Goal: Information Seeking & Learning: Find specific page/section

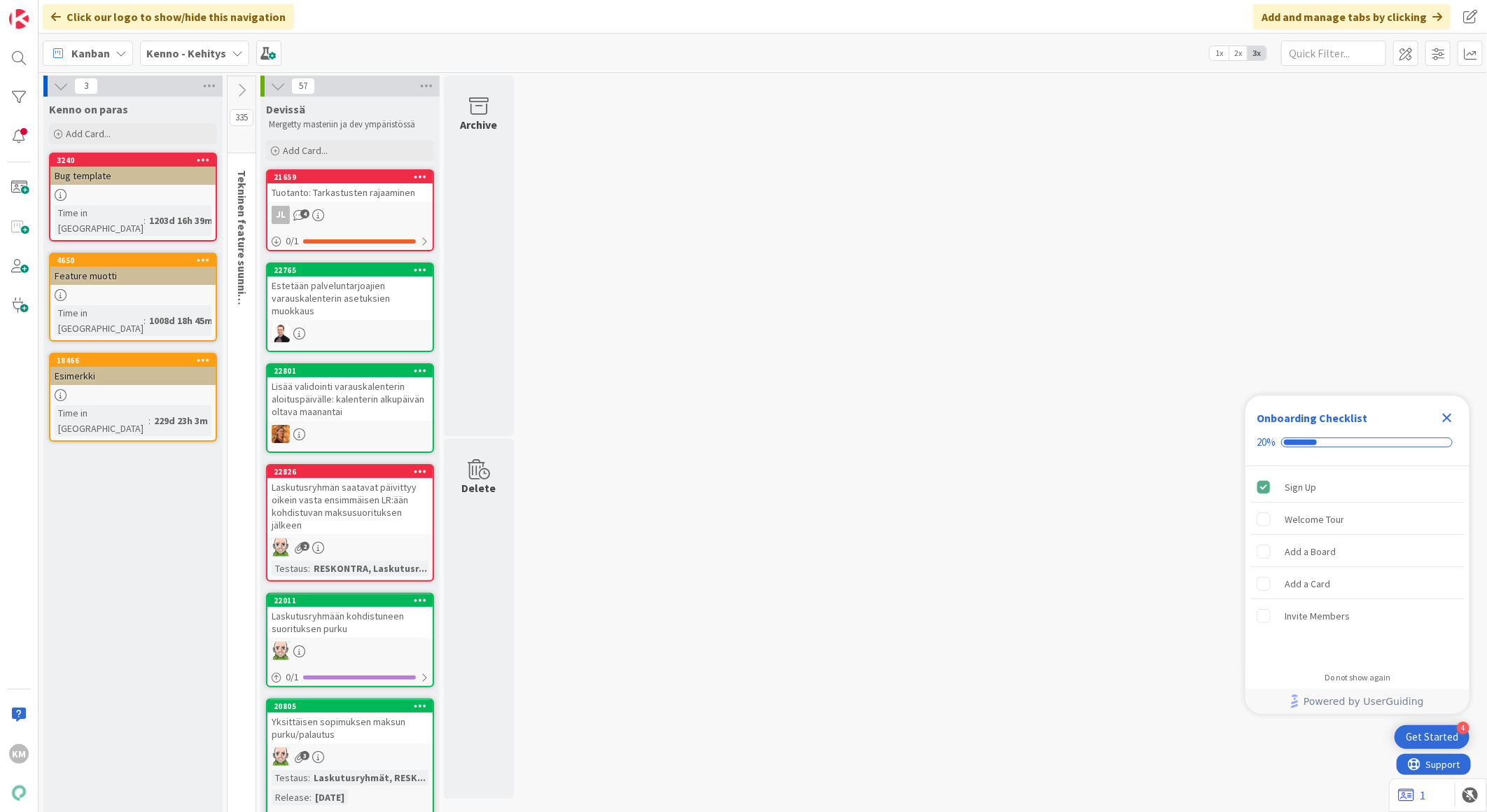
click at [204, 54] on b "Kenno - Kehitys" at bounding box center [186, 53] width 79 height 14
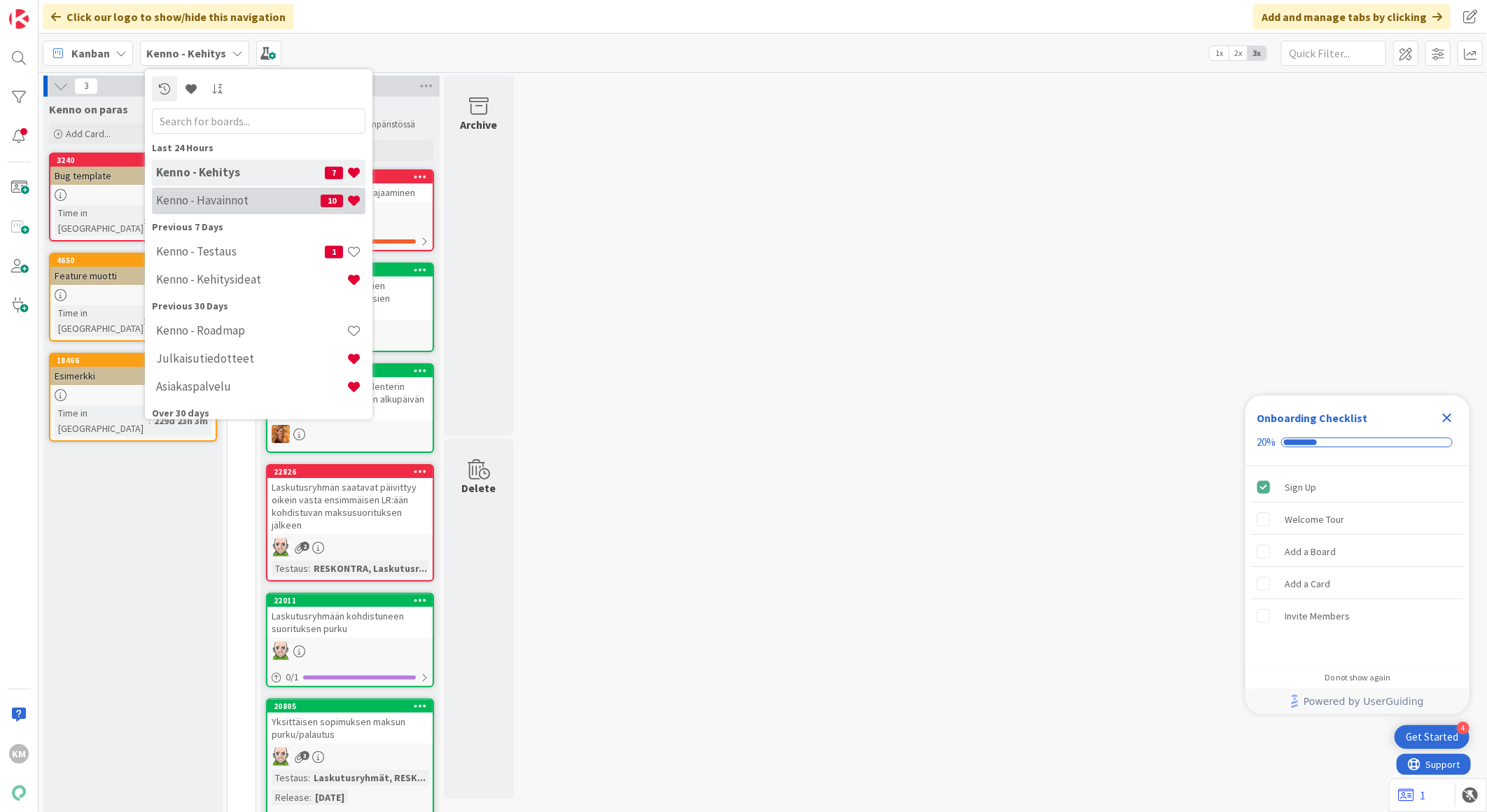
click at [201, 194] on h4 "Kenno - Havainnot" at bounding box center [238, 200] width 165 height 14
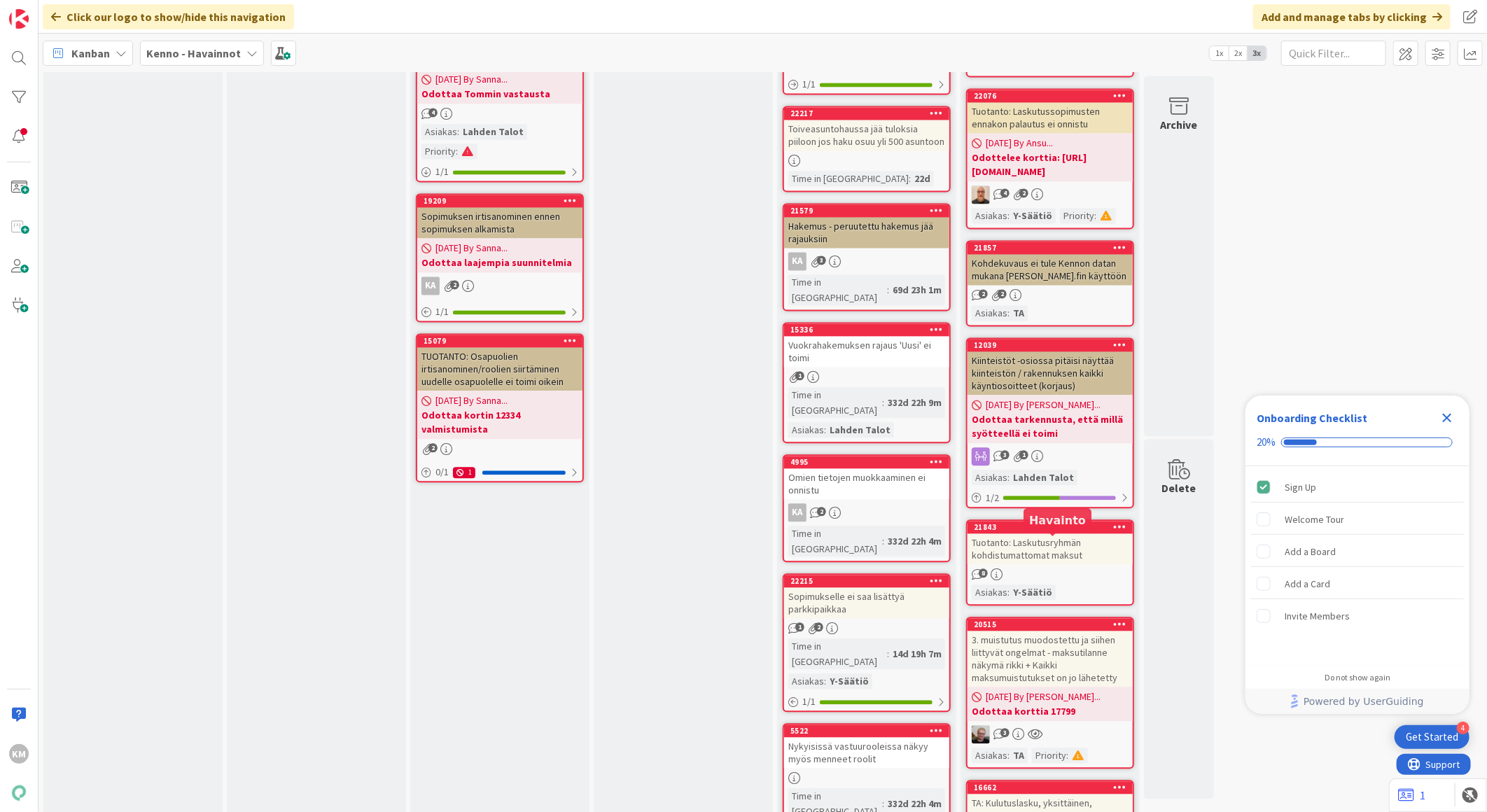
scroll to position [1788, 0]
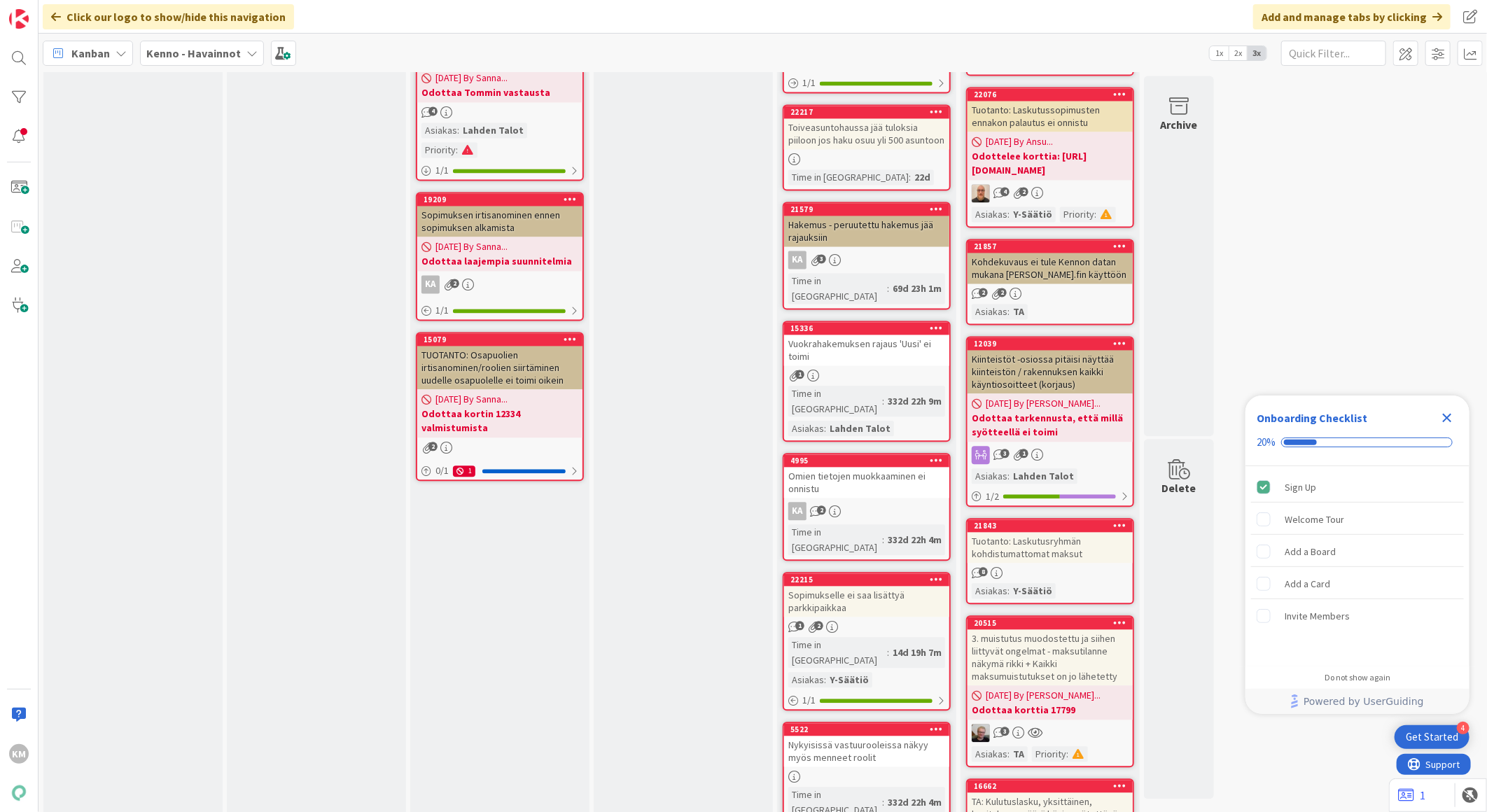
click at [204, 54] on b "Kenno - Havainnot" at bounding box center [193, 53] width 94 height 14
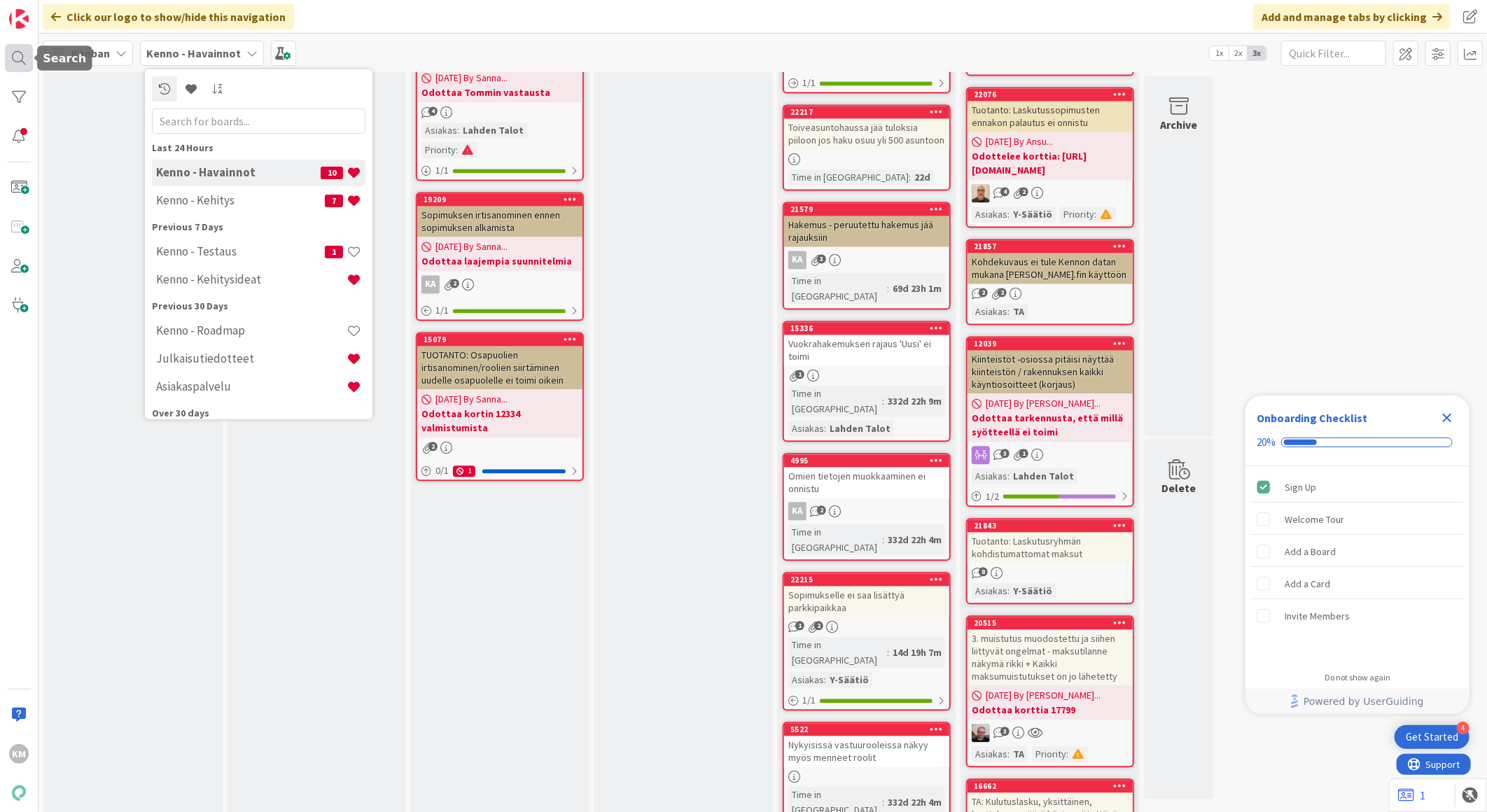
click at [26, 56] on div at bounding box center [18, 57] width 28 height 28
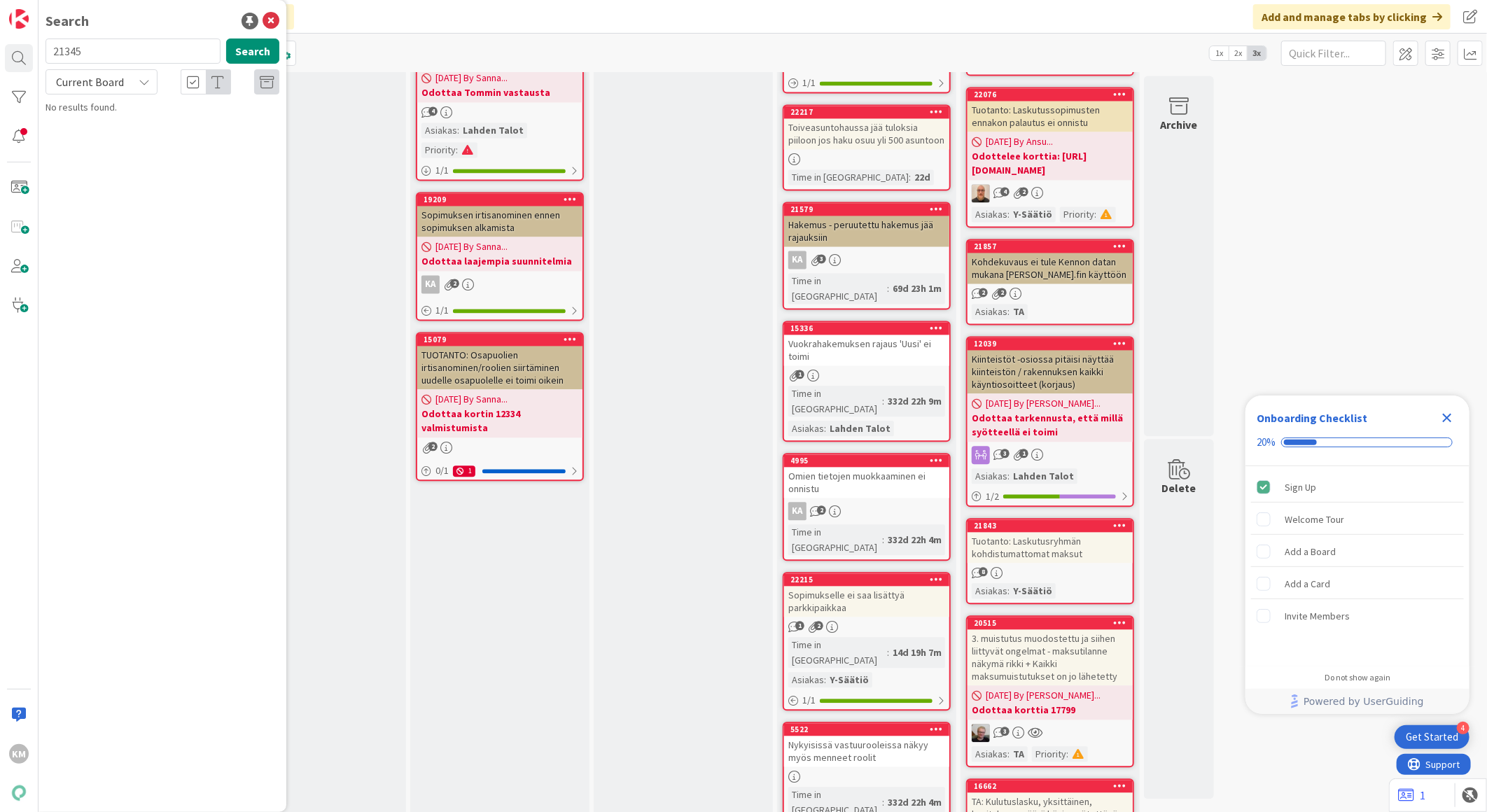
type input "21345"
click at [142, 87] on div "Current Board" at bounding box center [101, 82] width 112 height 26
click at [130, 138] on span "All Boards" at bounding box center [126, 140] width 145 height 21
click at [241, 45] on button "Search" at bounding box center [253, 51] width 53 height 26
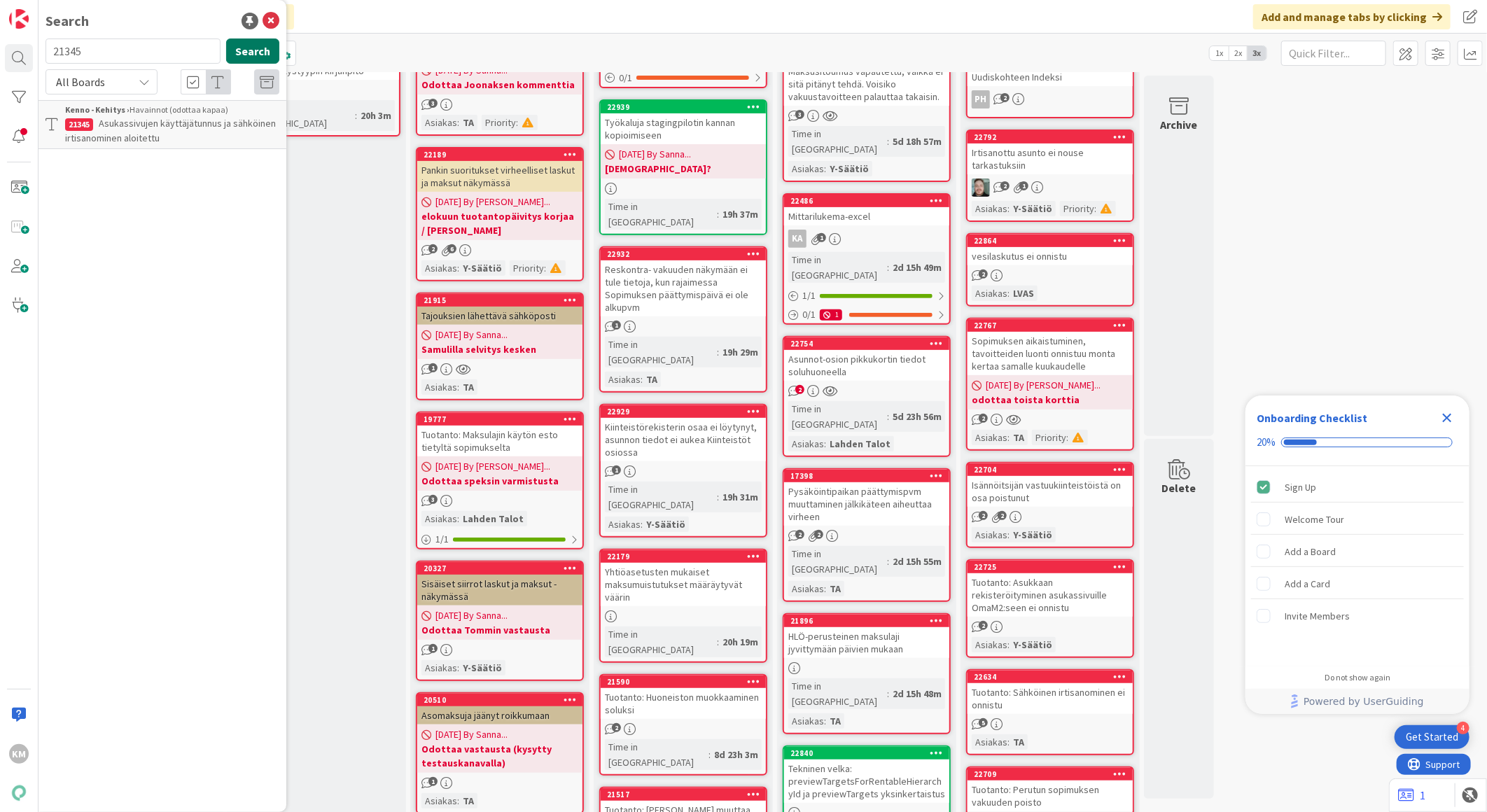
scroll to position [78, 0]
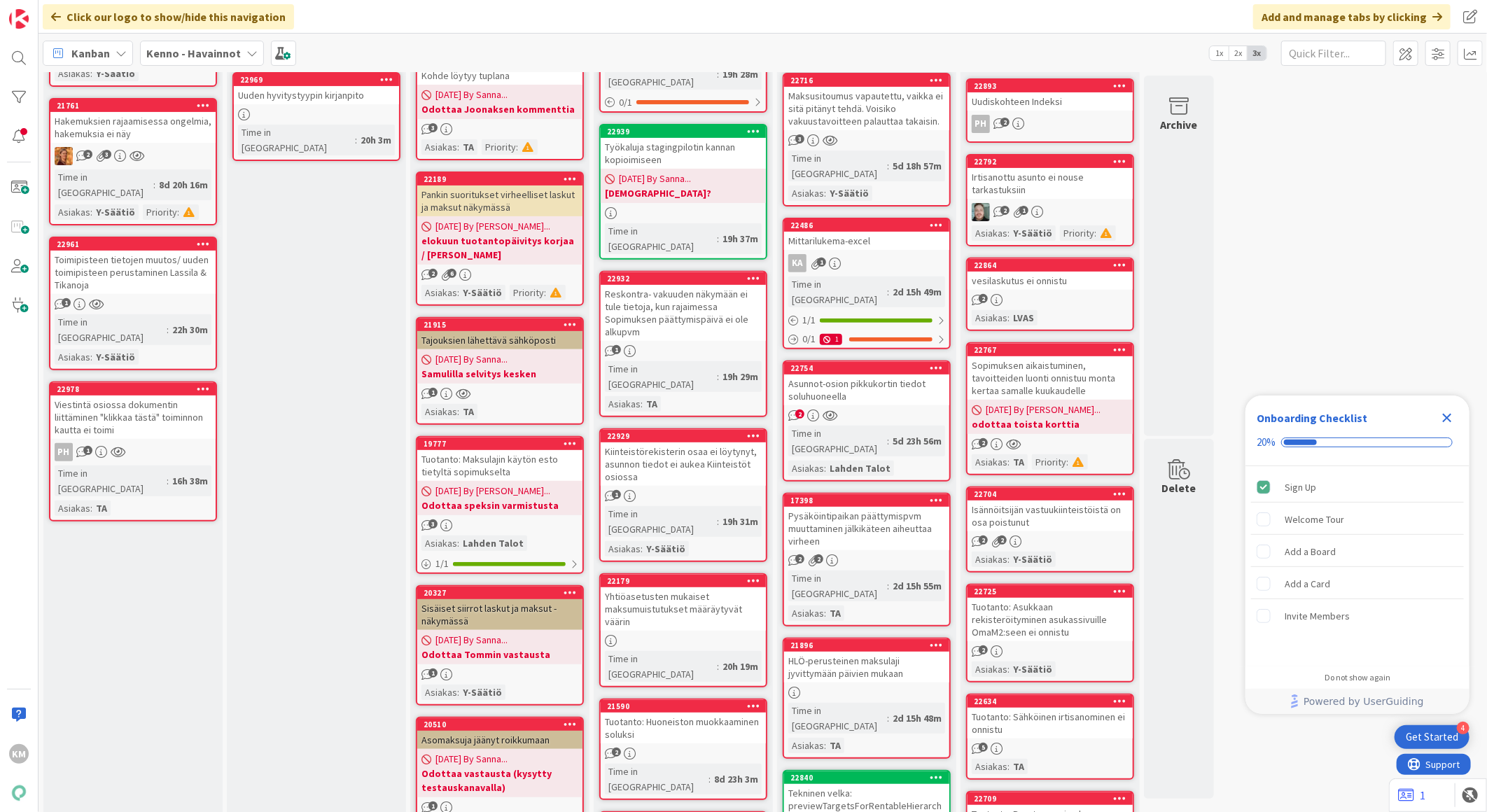
scroll to position [123, 0]
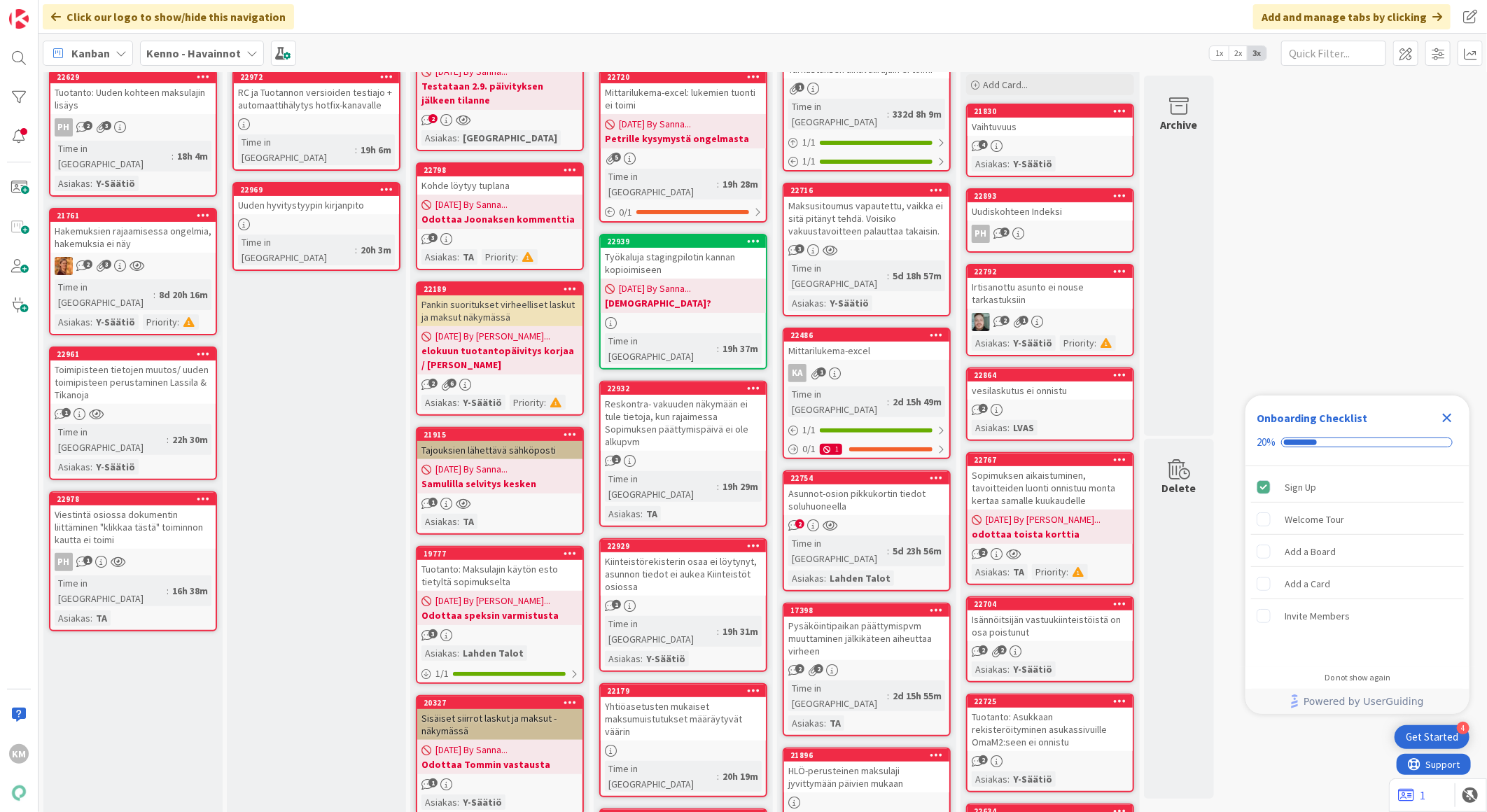
click at [1445, 413] on icon "Close Checklist" at bounding box center [1447, 418] width 17 height 17
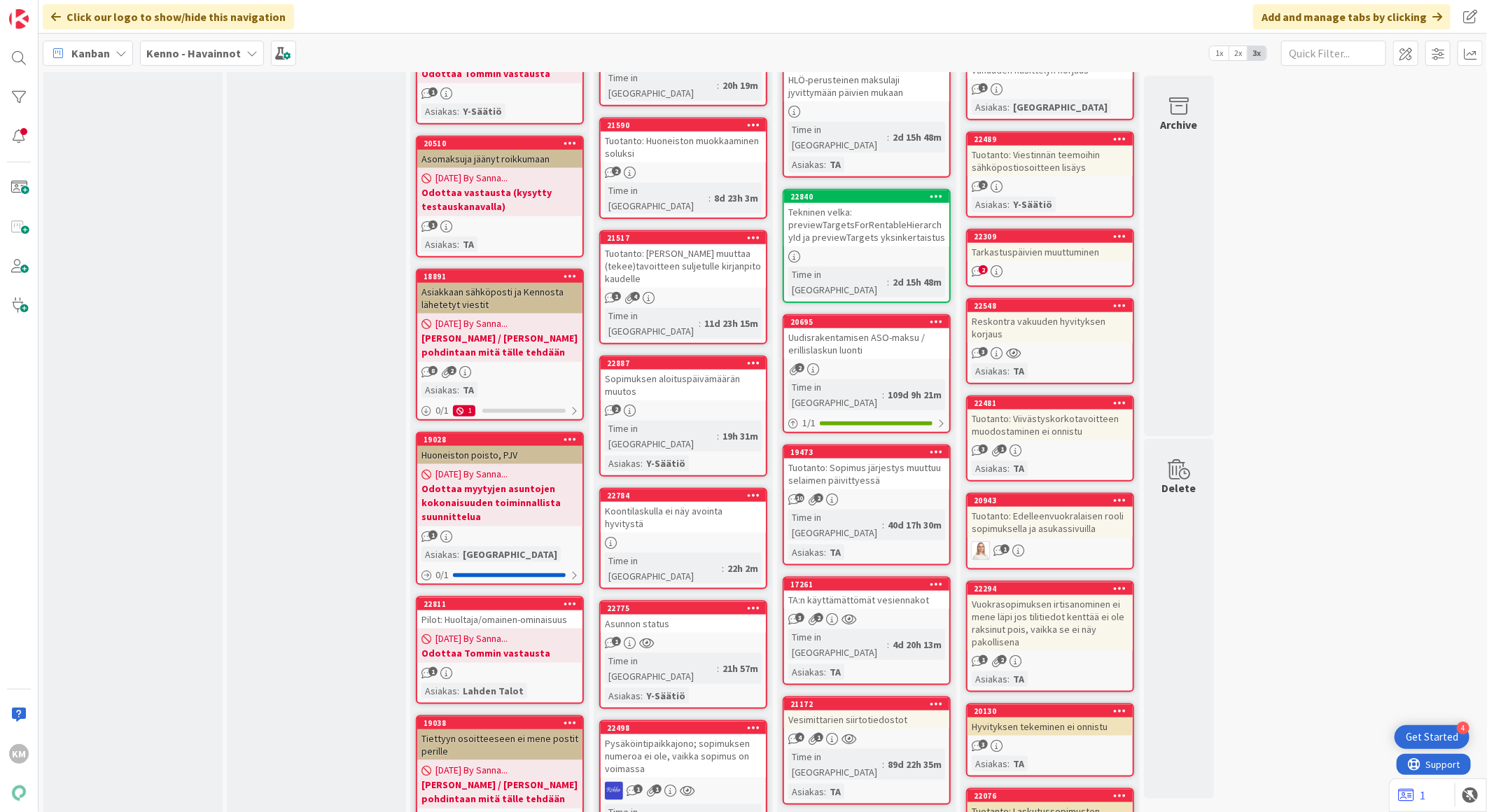
scroll to position [823, 0]
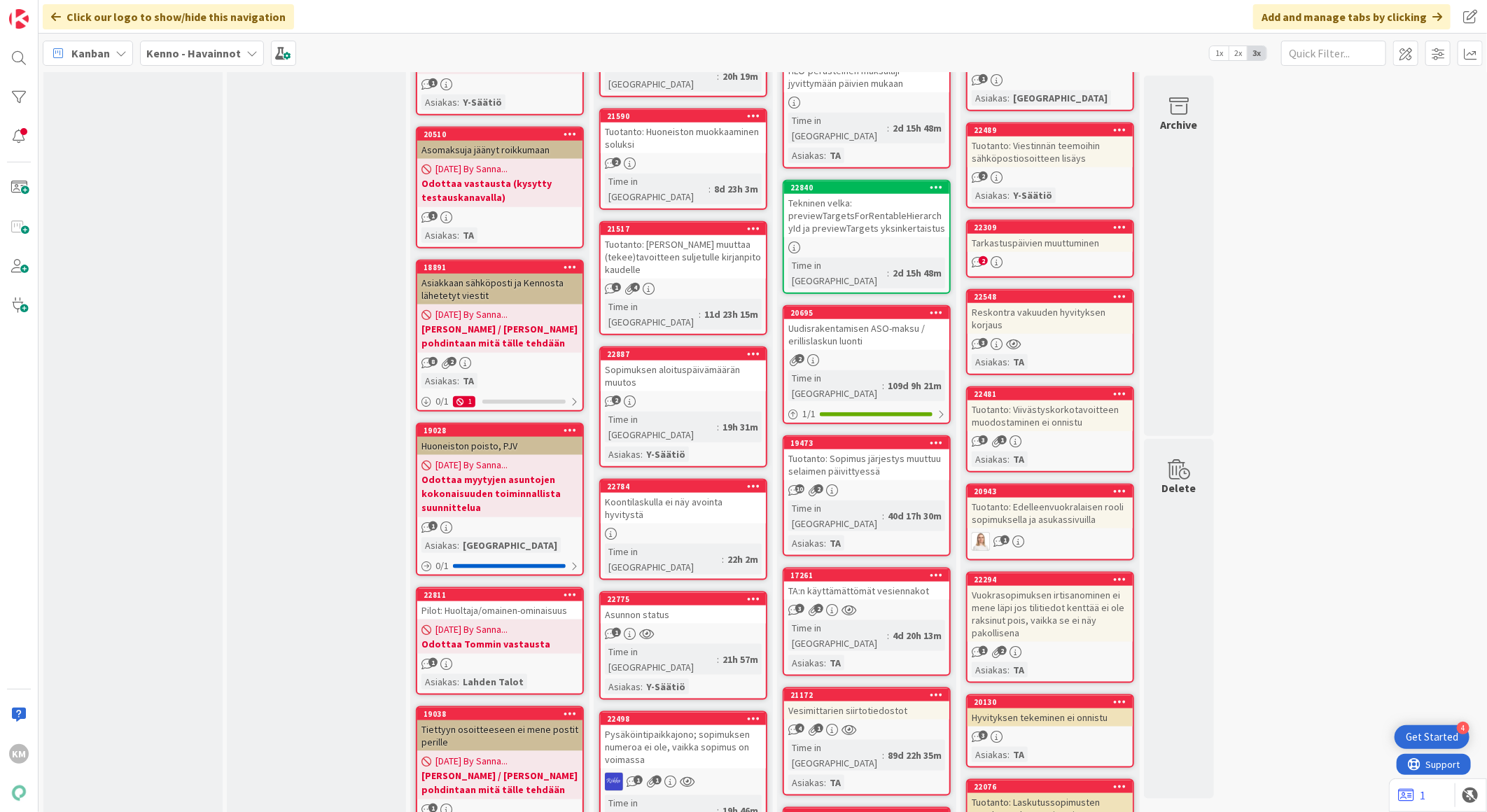
click at [1051, 303] on div "Reskontra vakuuden hyvityksen korjaus" at bounding box center [1050, 318] width 165 height 30
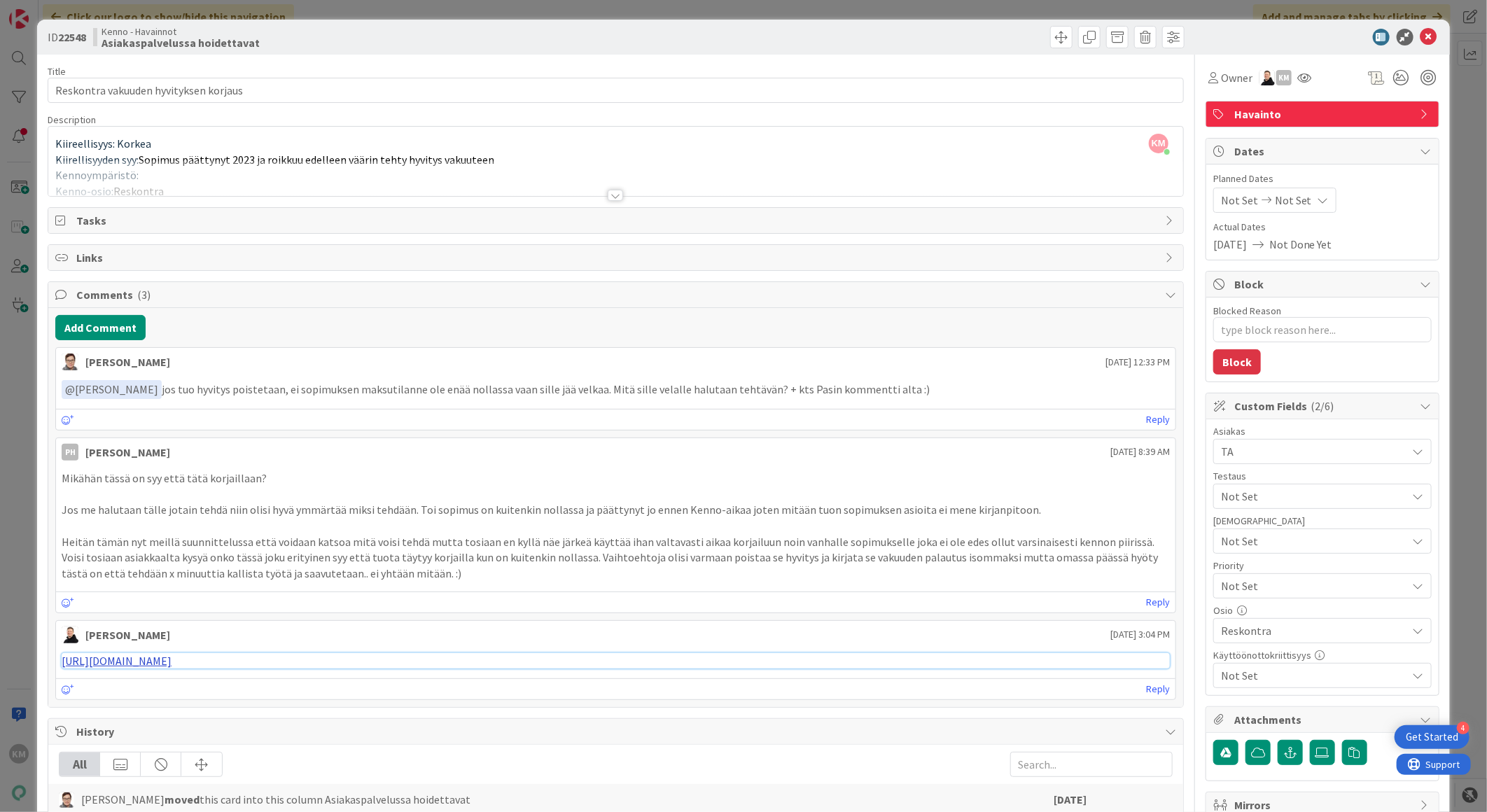
click at [172, 664] on link "https://pandia-help.freshdesk.com/a/tickets/131111" at bounding box center [116, 661] width 110 height 14
click at [1278, 77] on div "KM" at bounding box center [1284, 78] width 16 height 16
click at [1230, 99] on link "Remove" at bounding box center [1235, 104] width 111 height 23
type textarea "x"
click at [1425, 33] on icon at bounding box center [1429, 37] width 17 height 17
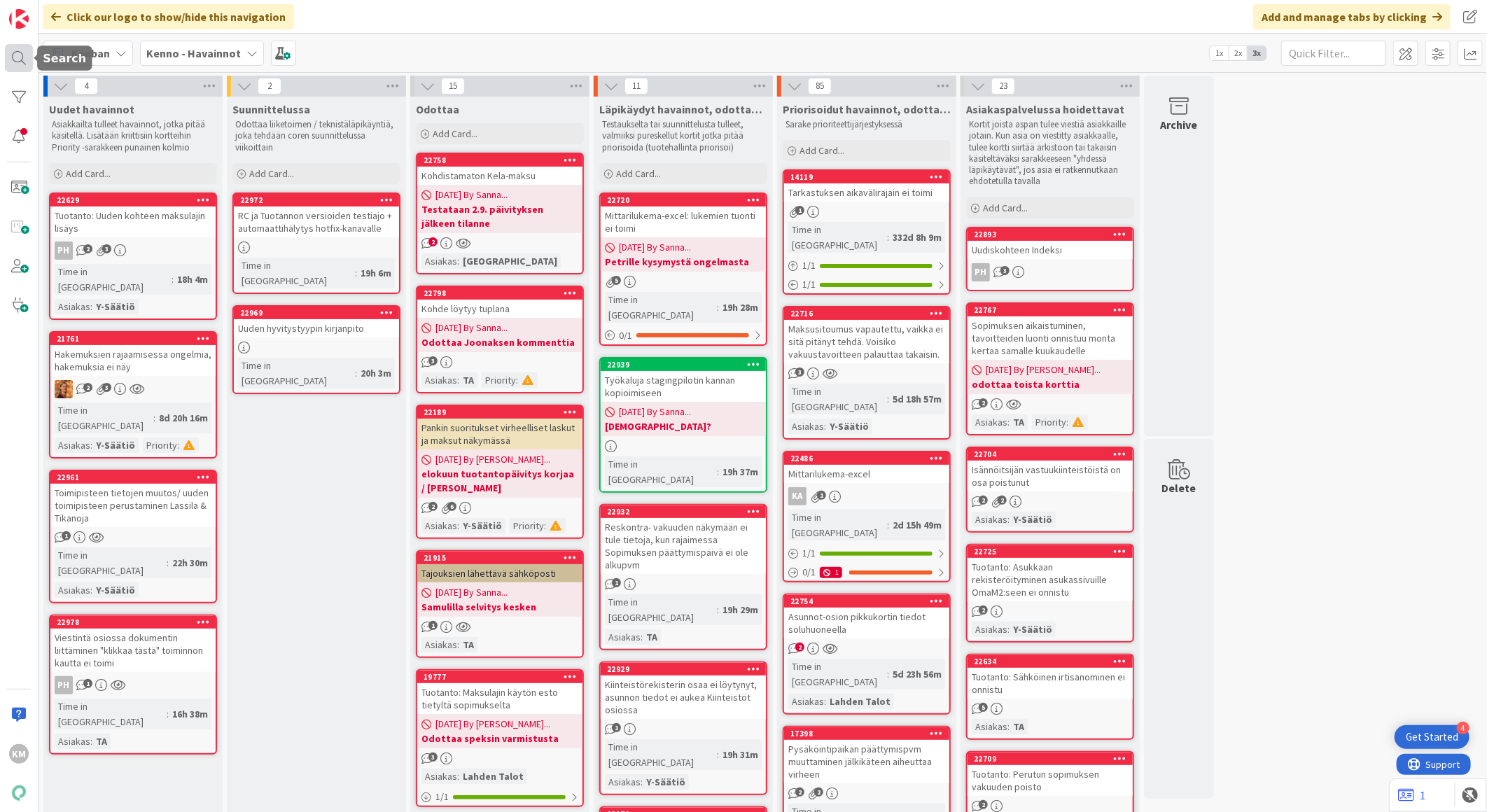
click at [18, 50] on div at bounding box center [18, 57] width 28 height 28
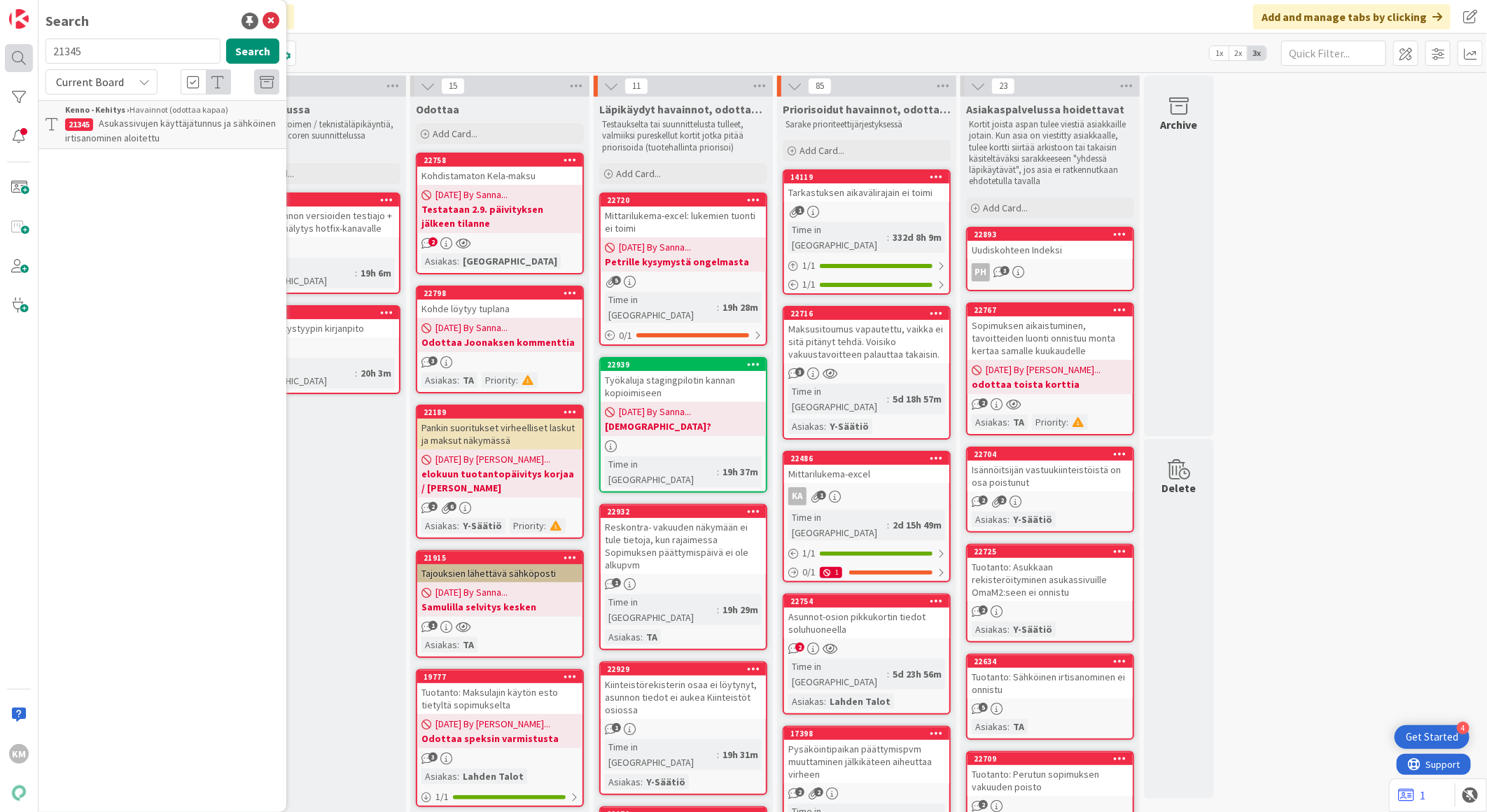
drag, startPoint x: 143, startPoint y: 51, endPoint x: 26, endPoint y: 46, distance: 117.1
click at [26, 46] on div "KM Search 21345 Search Current Board Kenno - Kehitys › Havainnot (odottaa kapaa…" at bounding box center [19, 406] width 38 height 812
type input "22262"
click at [250, 51] on button "Search" at bounding box center [253, 51] width 53 height 26
click at [131, 79] on div "Current Board" at bounding box center [101, 82] width 112 height 26
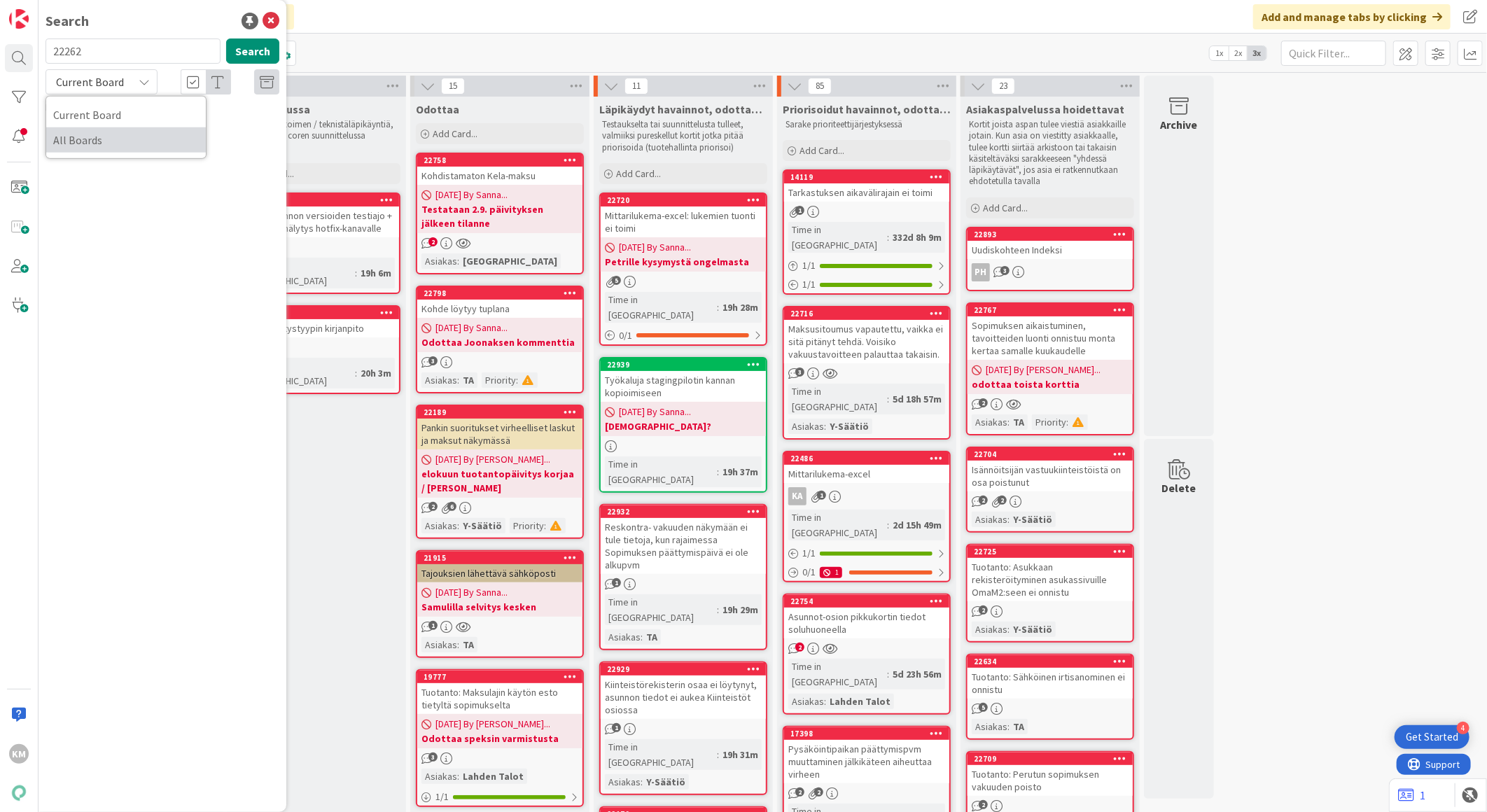
click at [117, 138] on span "All Boards" at bounding box center [126, 140] width 145 height 21
click at [151, 123] on span "Lista toimittajan tilauksista vasteaikoja varten (+PowerBI asetuksen kysymys)" at bounding box center [162, 130] width 195 height 27
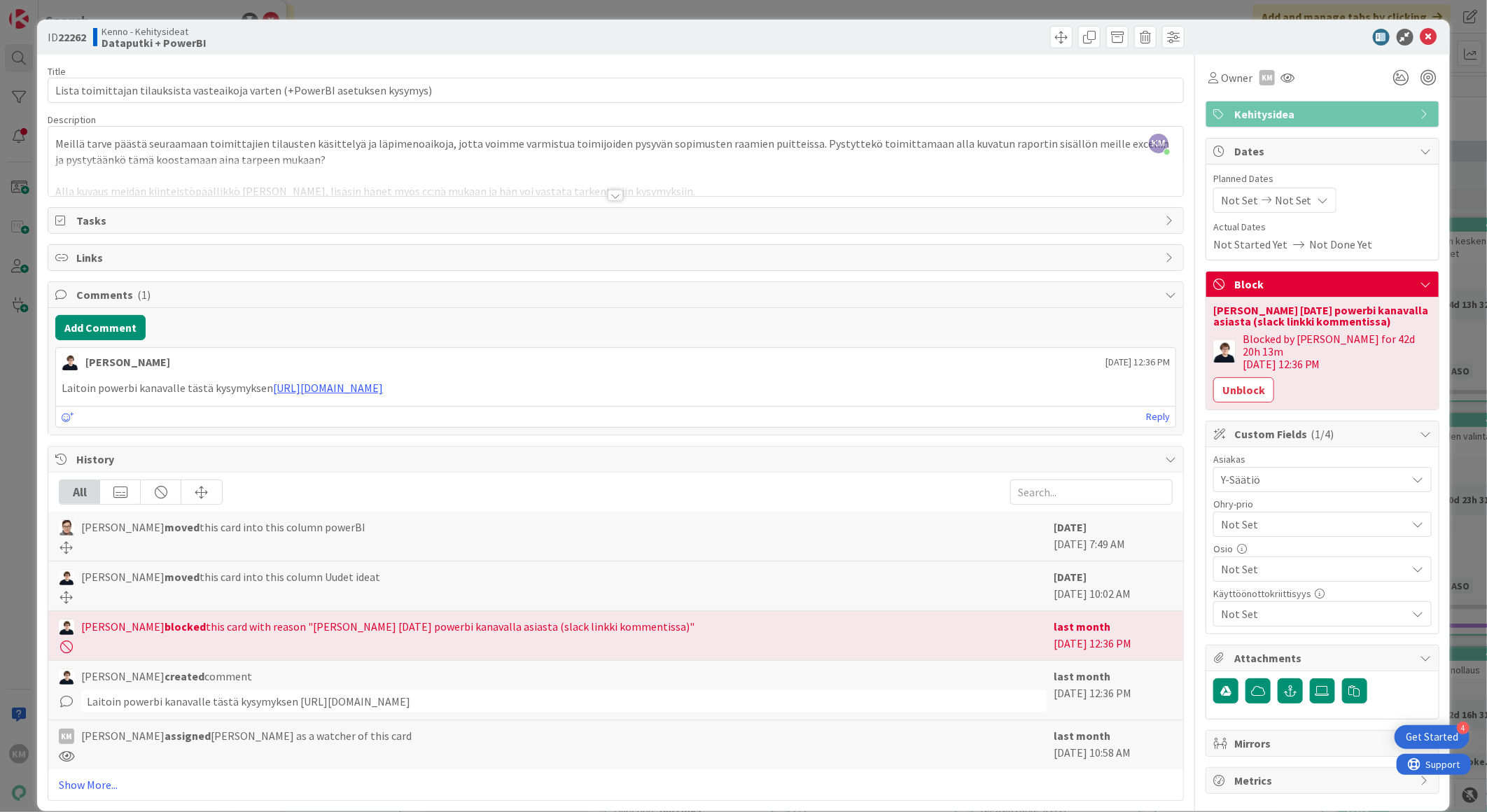
click at [612, 197] on div at bounding box center [615, 195] width 16 height 11
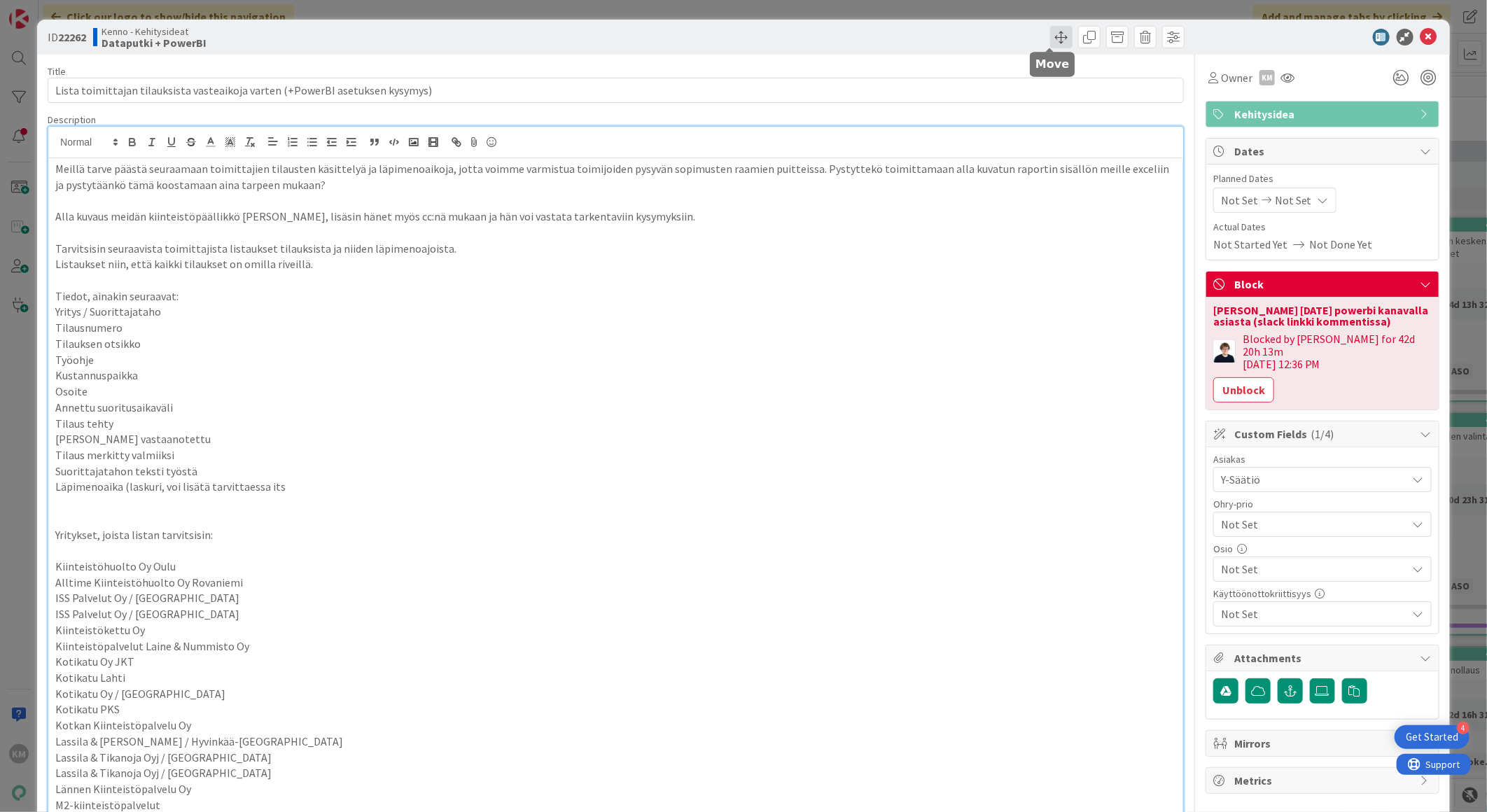
click at [1055, 40] on span at bounding box center [1061, 38] width 23 height 23
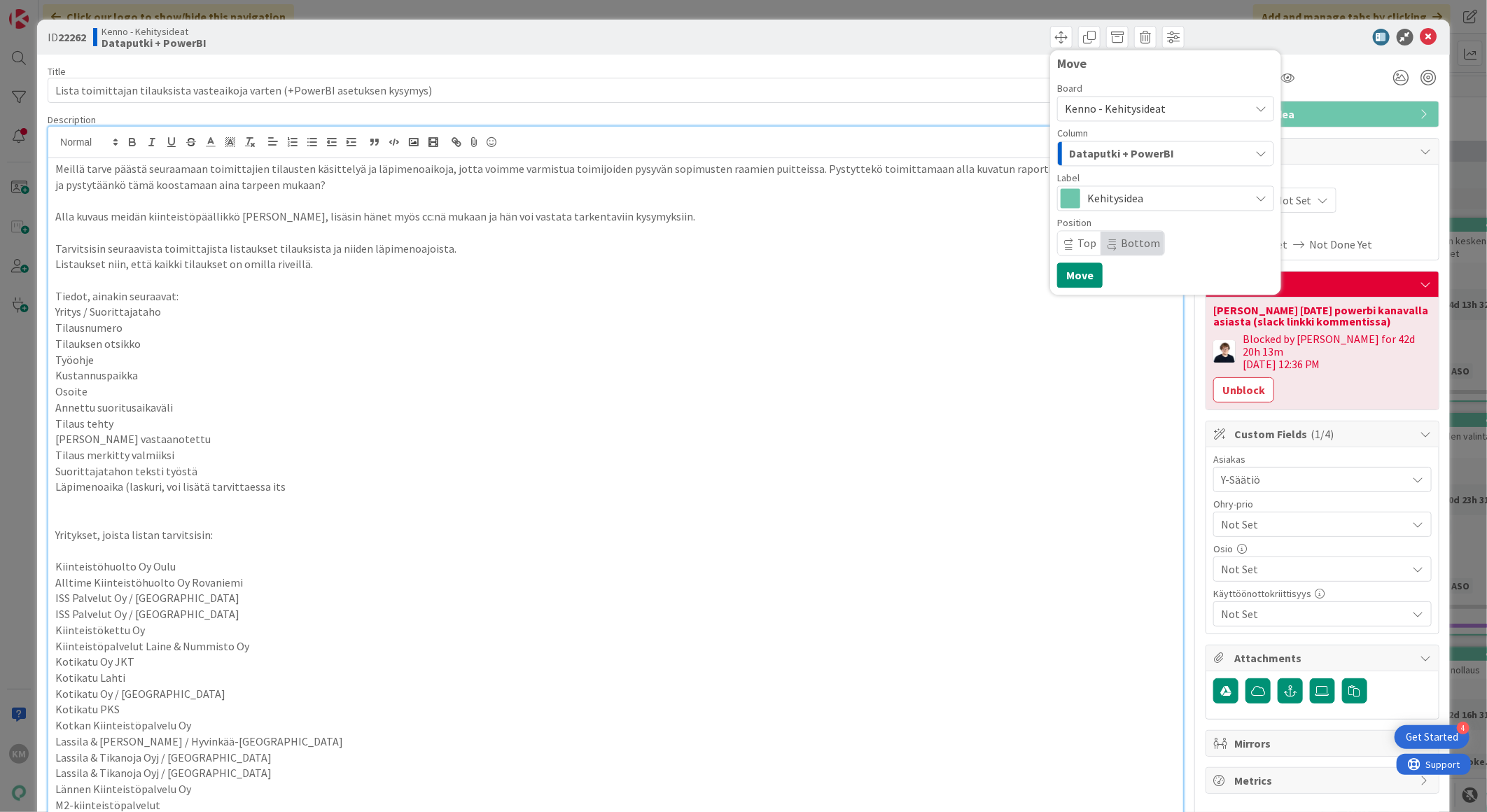
click at [1240, 107] on div "Kenno - Kehitysideat" at bounding box center [1166, 109] width 217 height 26
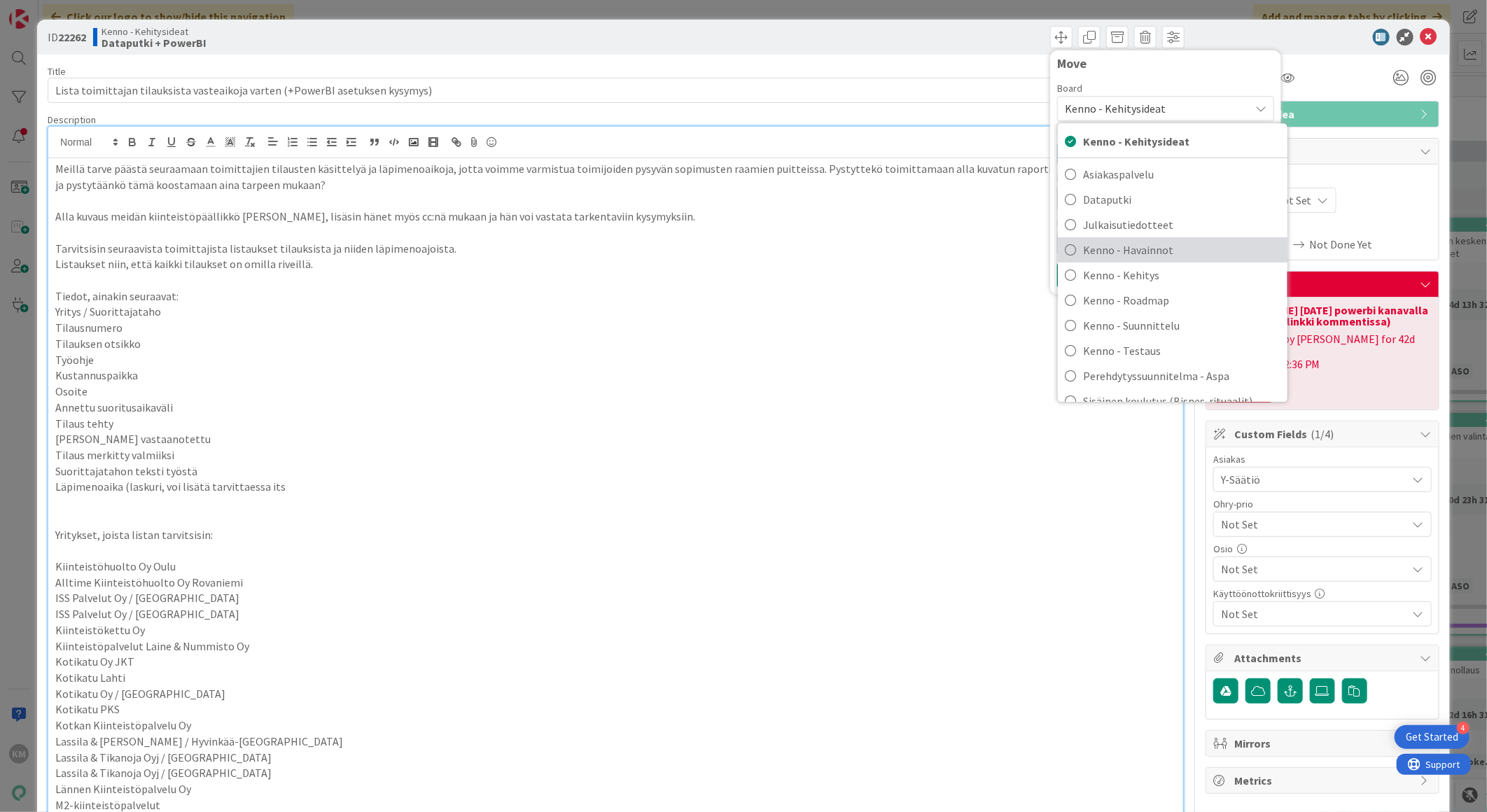
click at [1135, 246] on span "Kenno - Havainnot" at bounding box center [1181, 250] width 197 height 21
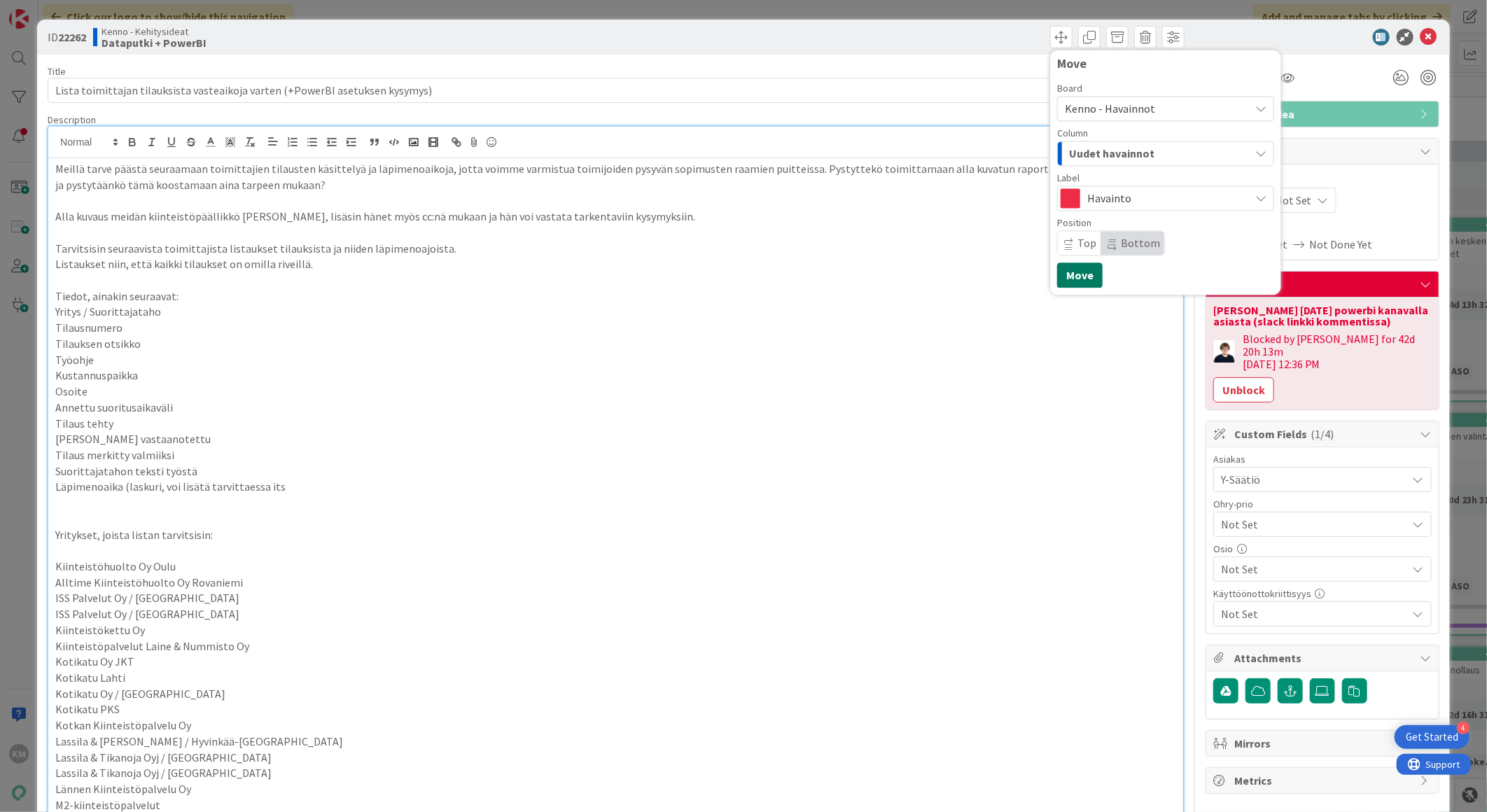
click at [1078, 278] on button "Move" at bounding box center [1080, 275] width 45 height 26
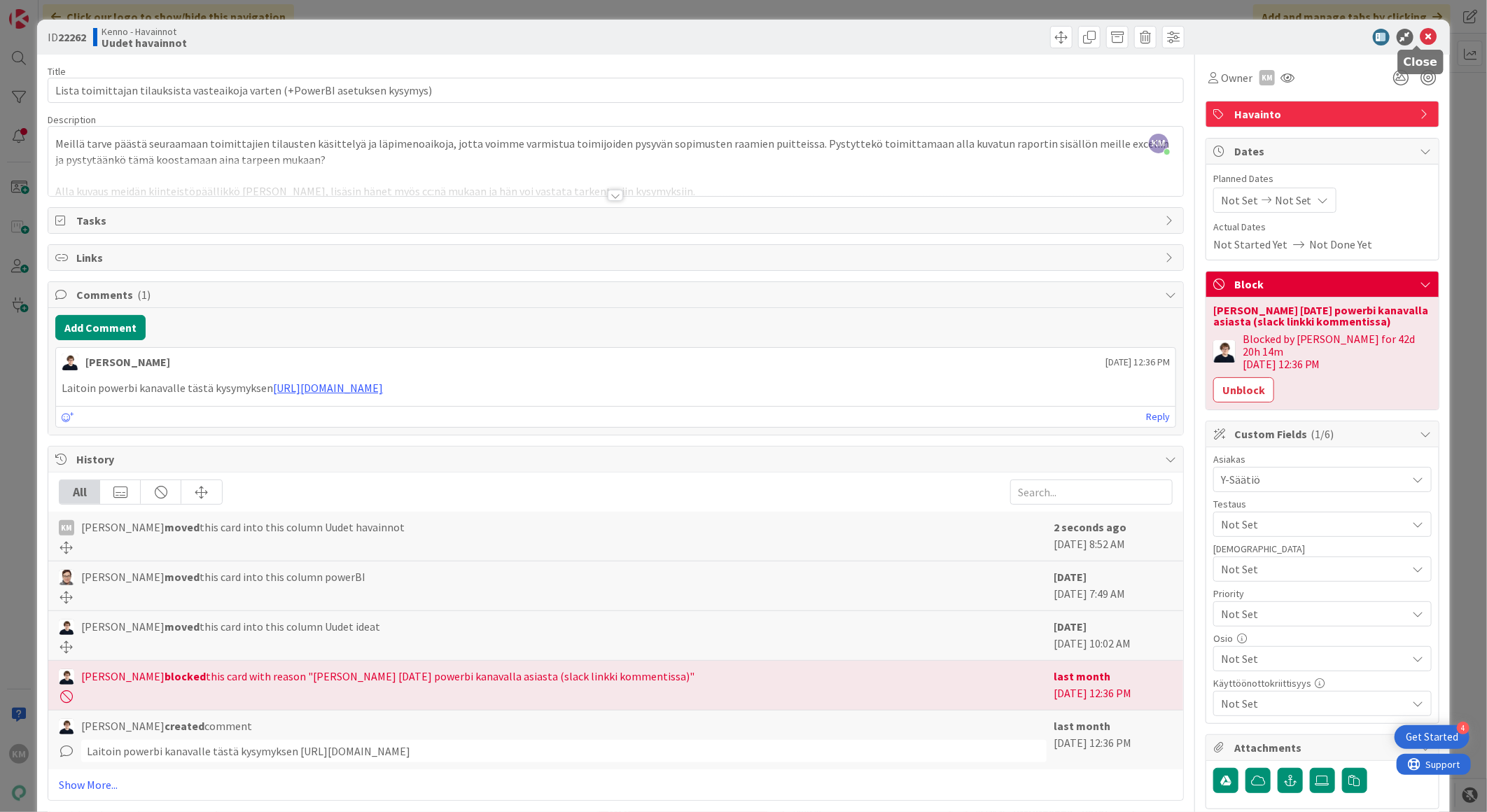
click at [1422, 42] on icon at bounding box center [1429, 37] width 17 height 17
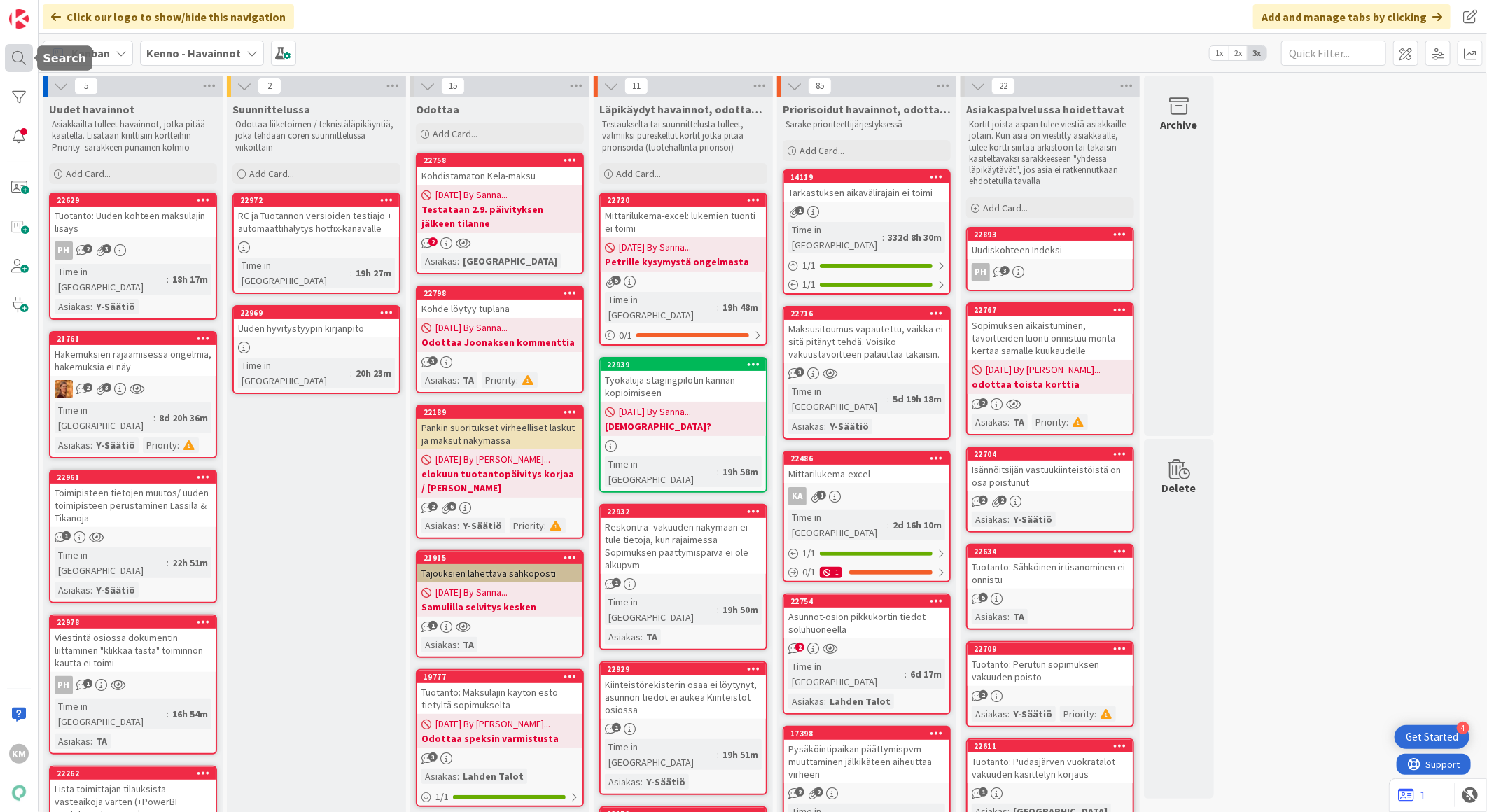
click at [18, 61] on div at bounding box center [18, 57] width 28 height 28
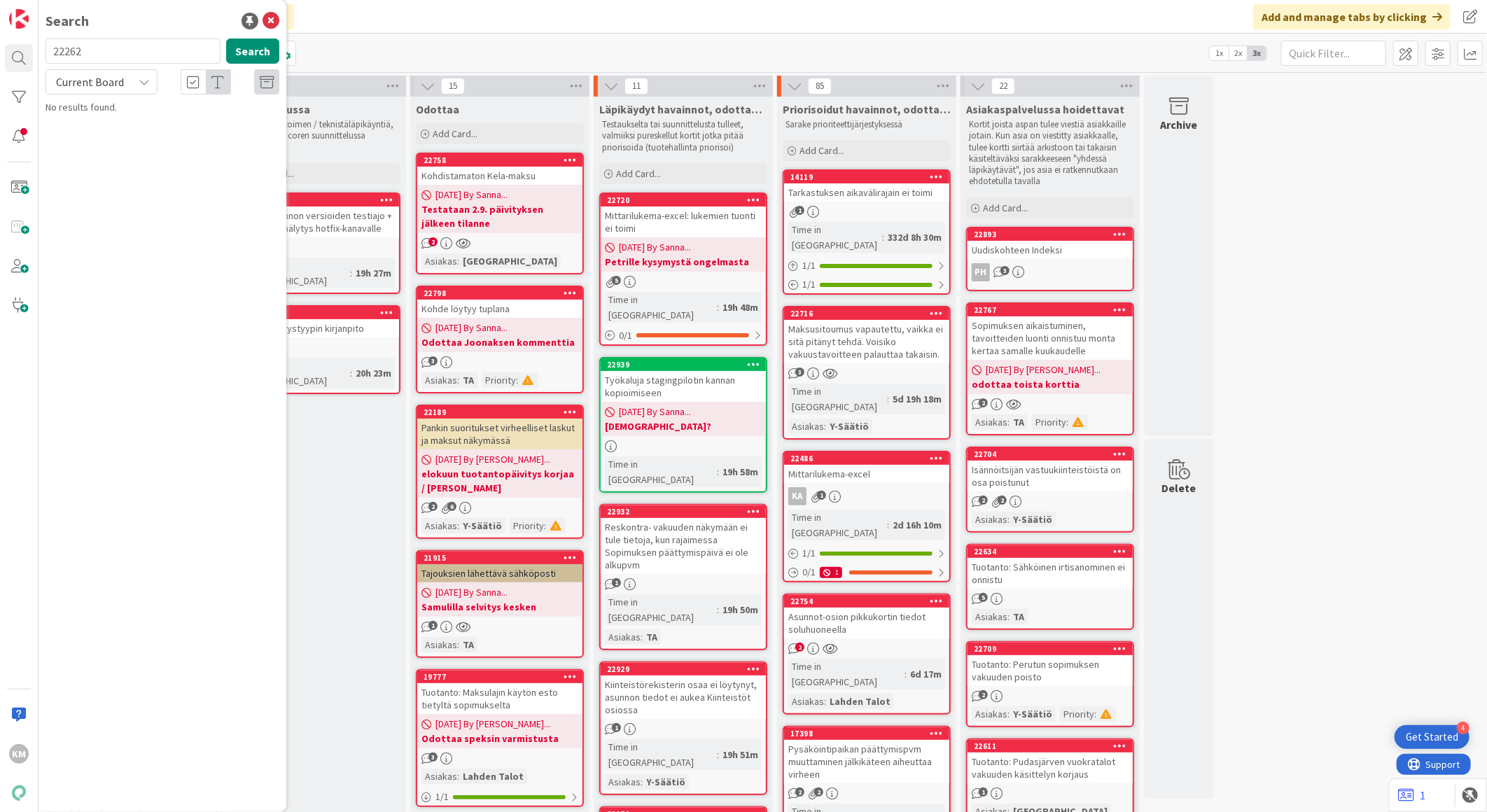
drag, startPoint x: 93, startPoint y: 49, endPoint x: -4, endPoint y: 37, distance: 97.7
click at [0, 37] on html "4 Get Started KM Search 22262 Search Current Board No results found. Click our …" at bounding box center [744, 406] width 1487 height 812
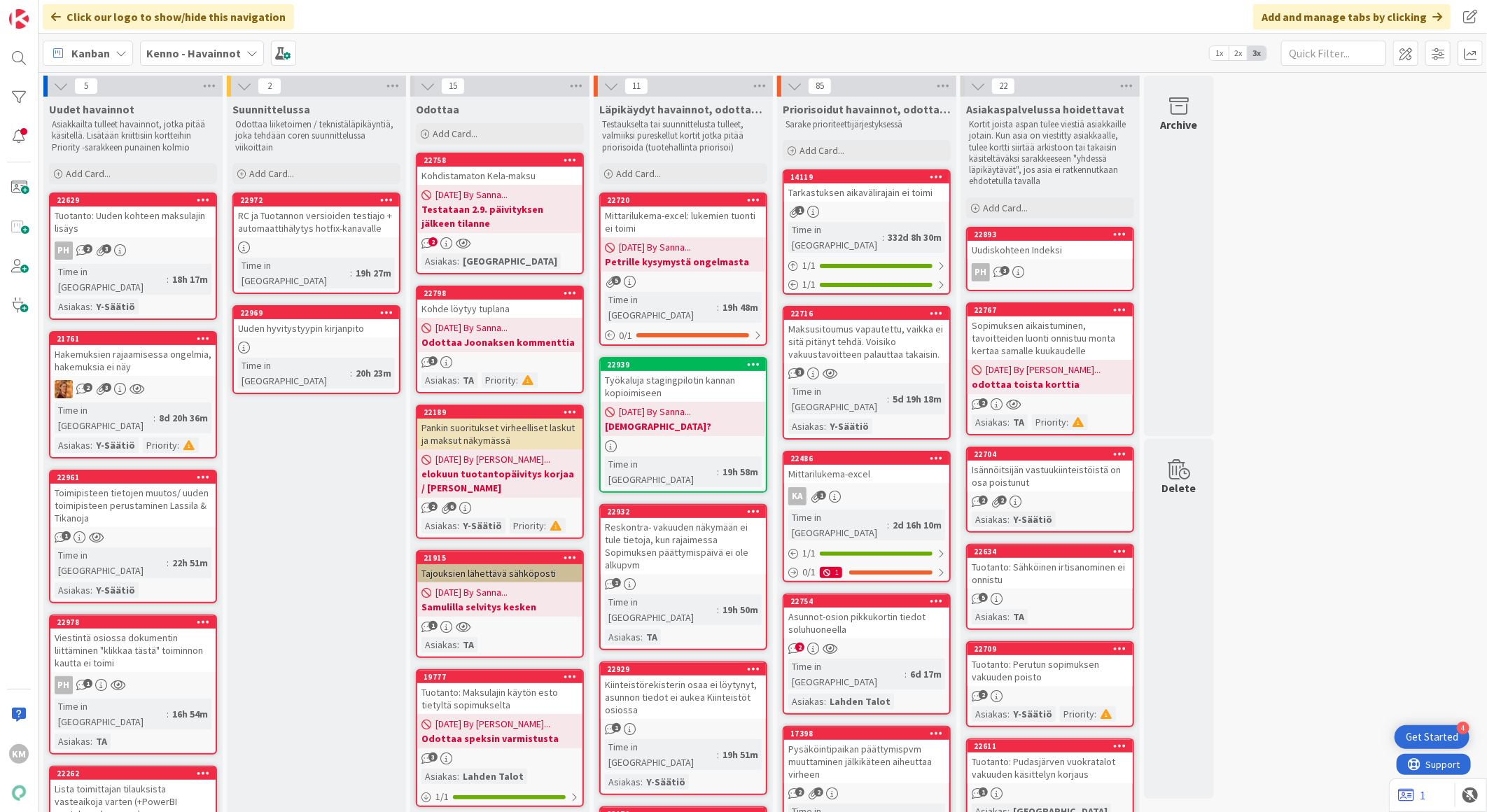
click at [191, 51] on b "Kenno - Havainnot" at bounding box center [193, 53] width 94 height 14
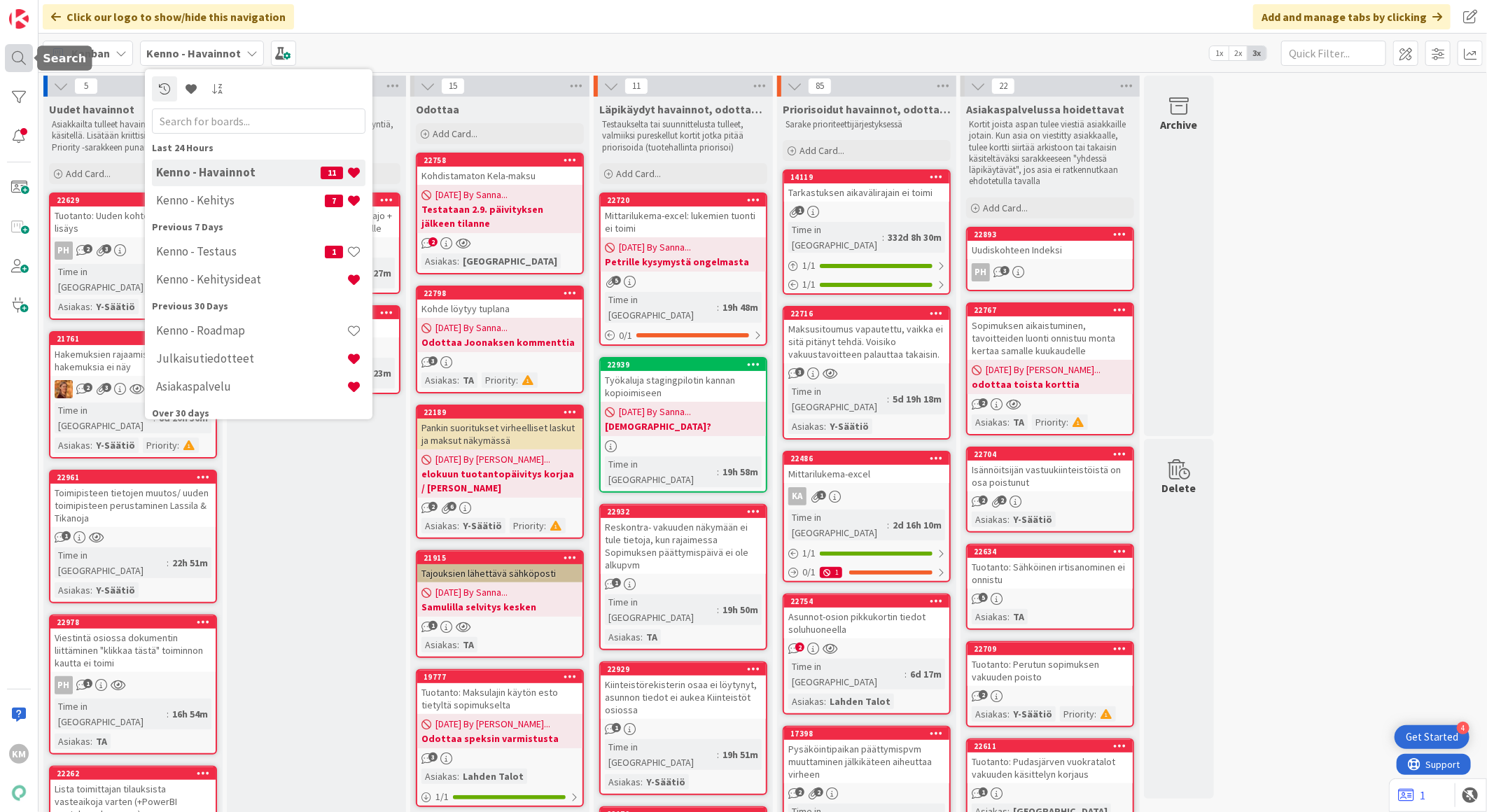
click at [8, 58] on div at bounding box center [18, 57] width 28 height 28
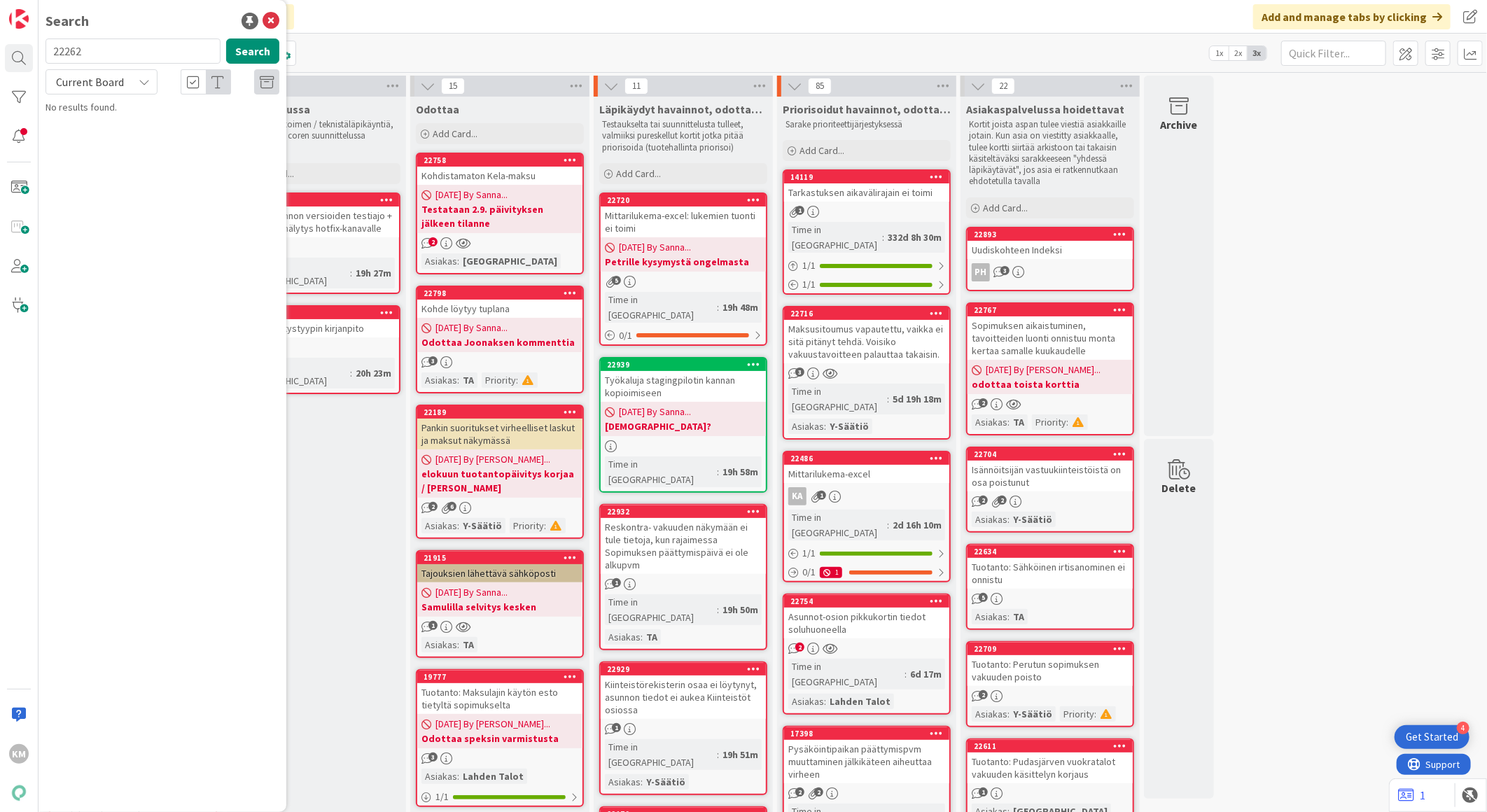
drag, startPoint x: 67, startPoint y: 45, endPoint x: 32, endPoint y: 47, distance: 35.1
click at [32, 47] on div "KM Search 22262 Search Current Board No results found." at bounding box center [19, 406] width 38 height 812
type input "20515"
click at [245, 53] on button "Search" at bounding box center [253, 51] width 53 height 26
click at [221, 113] on div "Kenno - Havainnot › Asiakaspalvelussa hoidettavat" at bounding box center [172, 110] width 214 height 13
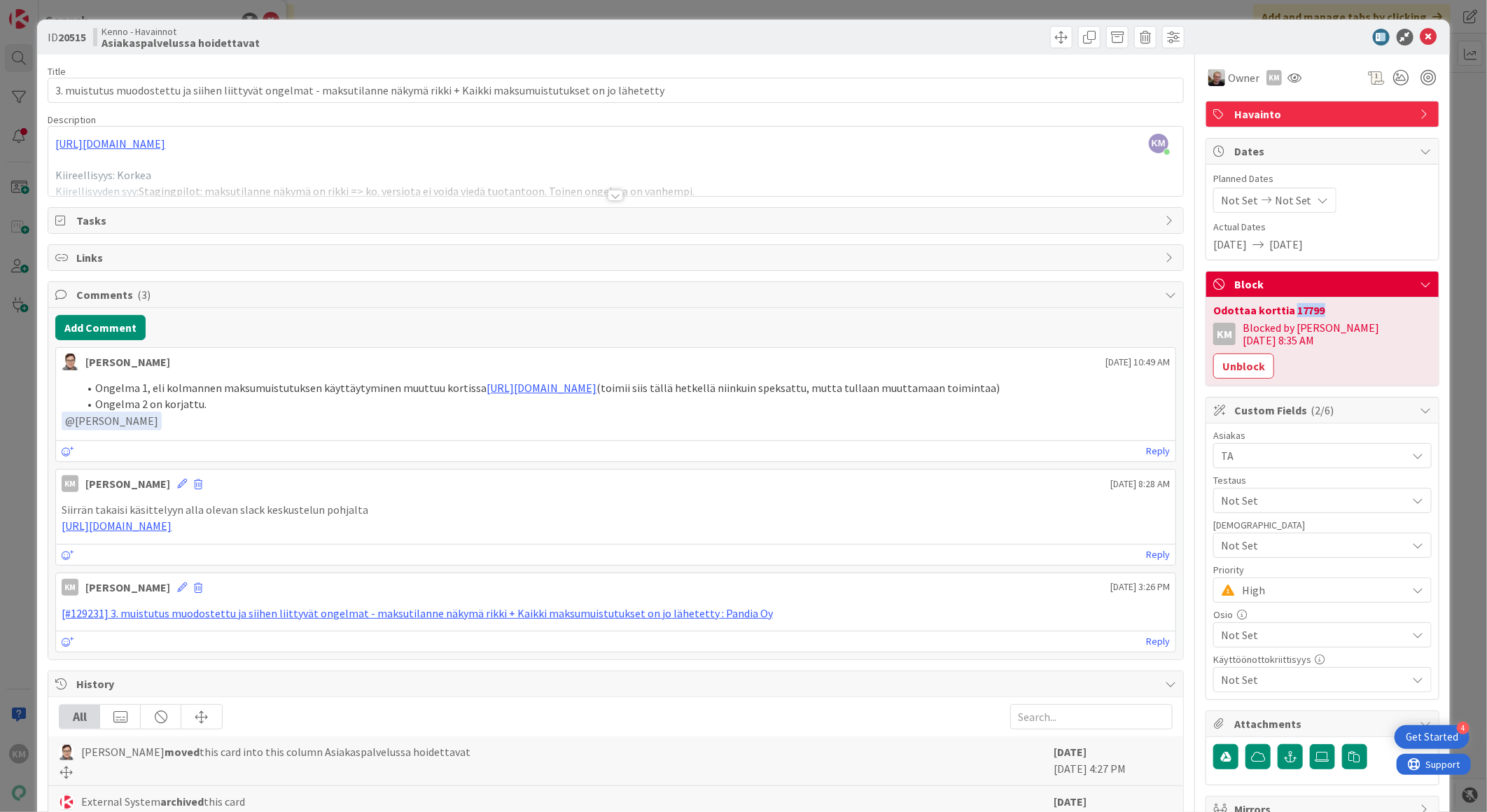
drag, startPoint x: 1279, startPoint y: 309, endPoint x: 1312, endPoint y: 309, distance: 33.0
click at [1312, 309] on div "Odottaa korttia 17799" at bounding box center [1322, 310] width 219 height 11
copy div "17799"
click at [1420, 33] on icon at bounding box center [1429, 37] width 17 height 17
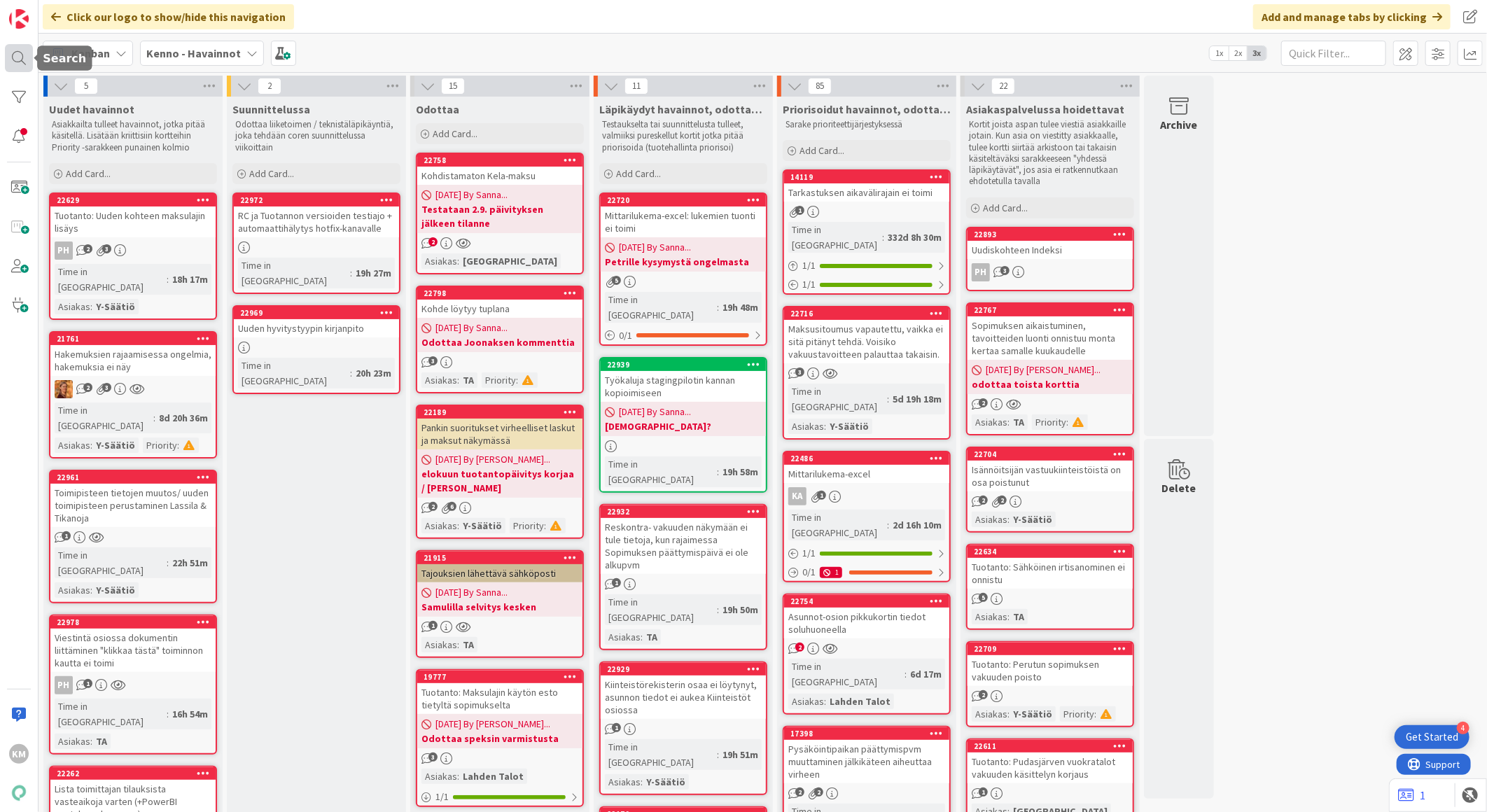
click at [11, 46] on div at bounding box center [18, 57] width 28 height 28
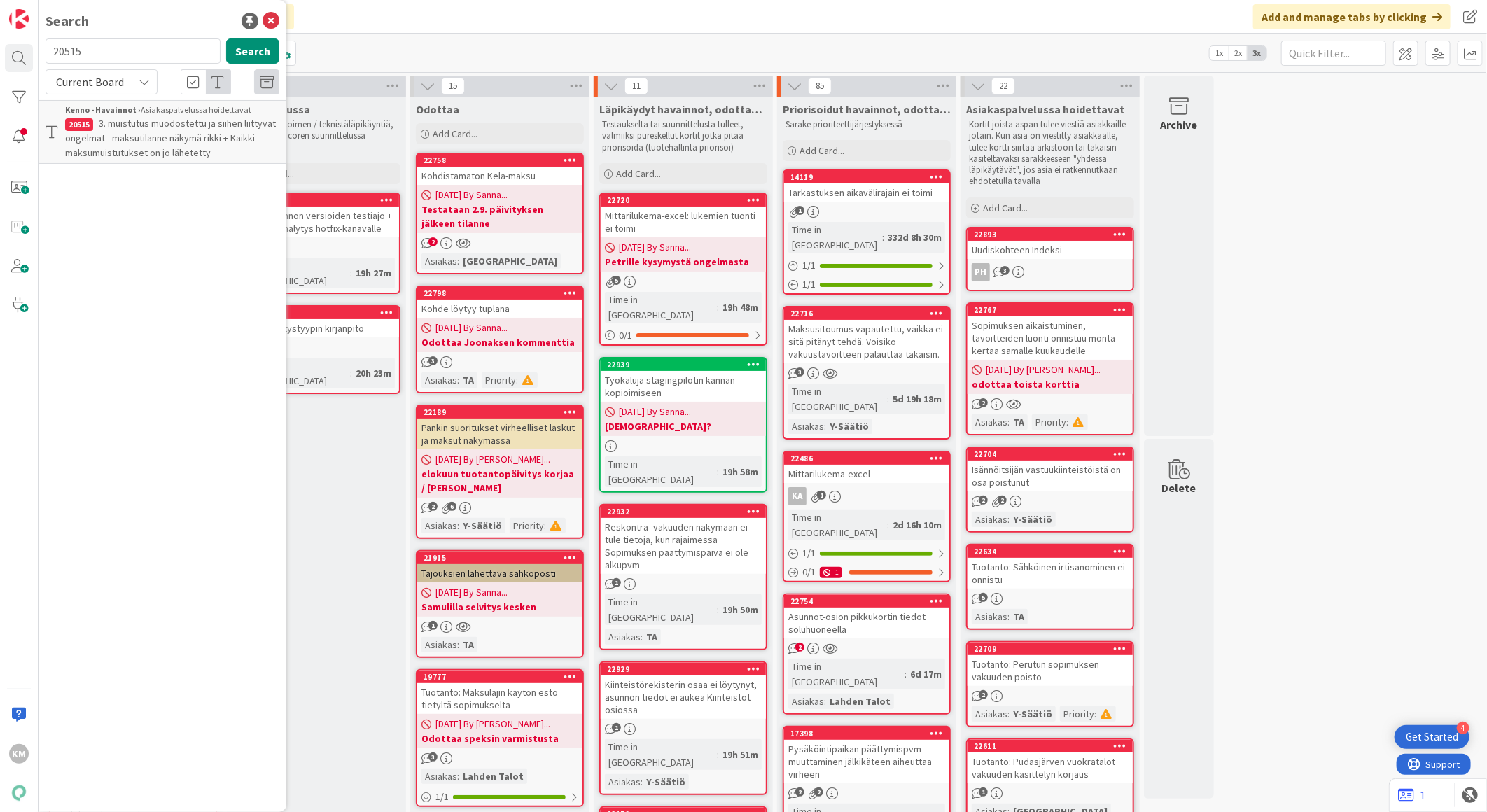
drag, startPoint x: 125, startPoint y: 57, endPoint x: 106, endPoint y: 51, distance: 19.9
click at [106, 51] on input "20515" at bounding box center [133, 51] width 175 height 26
drag, startPoint x: 106, startPoint y: 51, endPoint x: 25, endPoint y: 43, distance: 81.4
click at [25, 43] on div "KM Search 20515 Search Current Board Kenno - Havainnot › Asiakaspalvelussa hoid…" at bounding box center [19, 406] width 38 height 812
type input "17799"
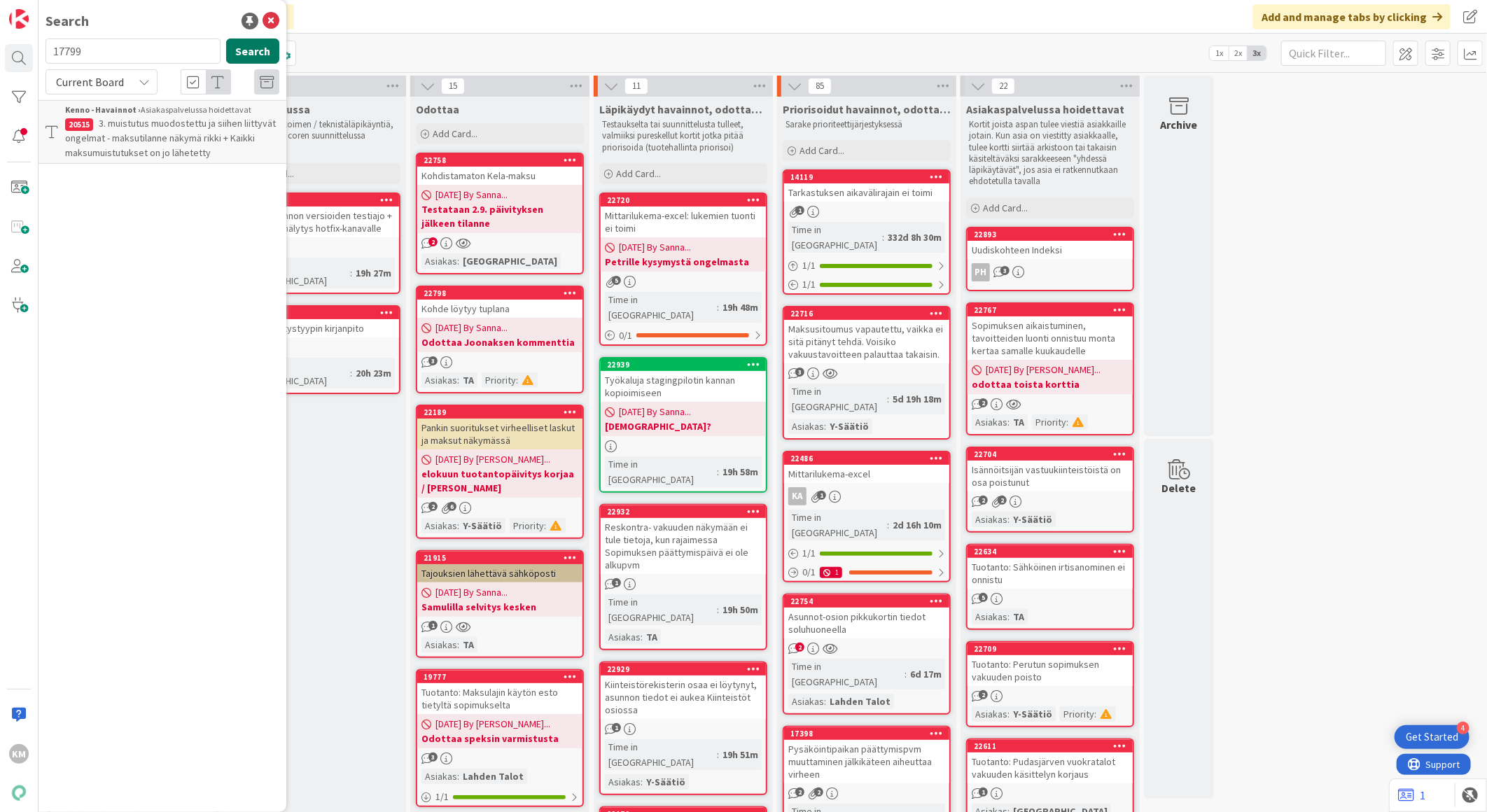
click at [261, 45] on button "Search" at bounding box center [253, 51] width 53 height 26
click at [142, 81] on icon at bounding box center [144, 82] width 11 height 11
click at [122, 135] on span "All Boards" at bounding box center [126, 140] width 145 height 21
click at [129, 118] on span "Maksumuistutusten asetukset ja rajaaminen" at bounding box center [150, 130] width 170 height 27
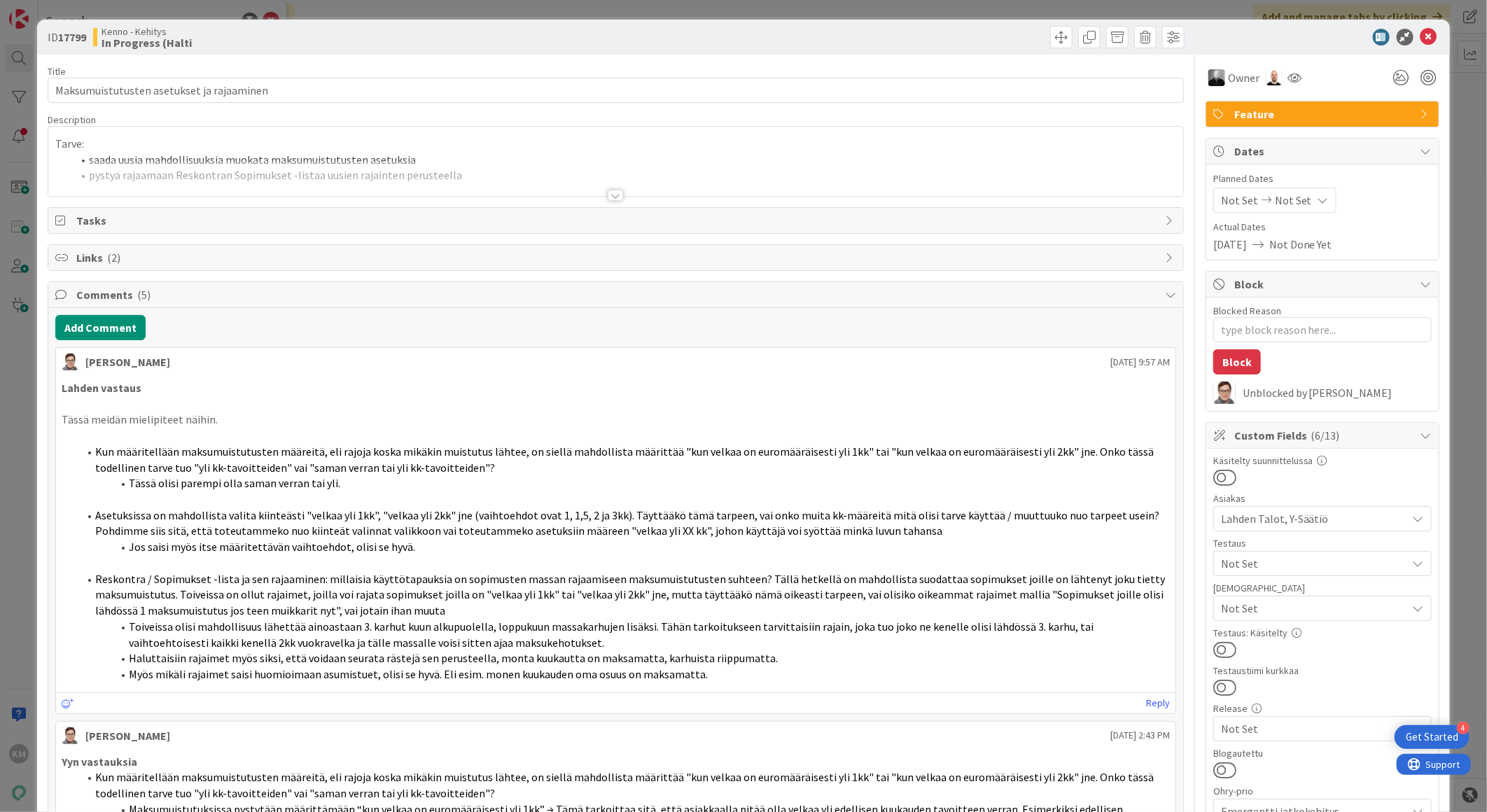
type textarea "x"
click at [1420, 38] on icon at bounding box center [1429, 37] width 17 height 17
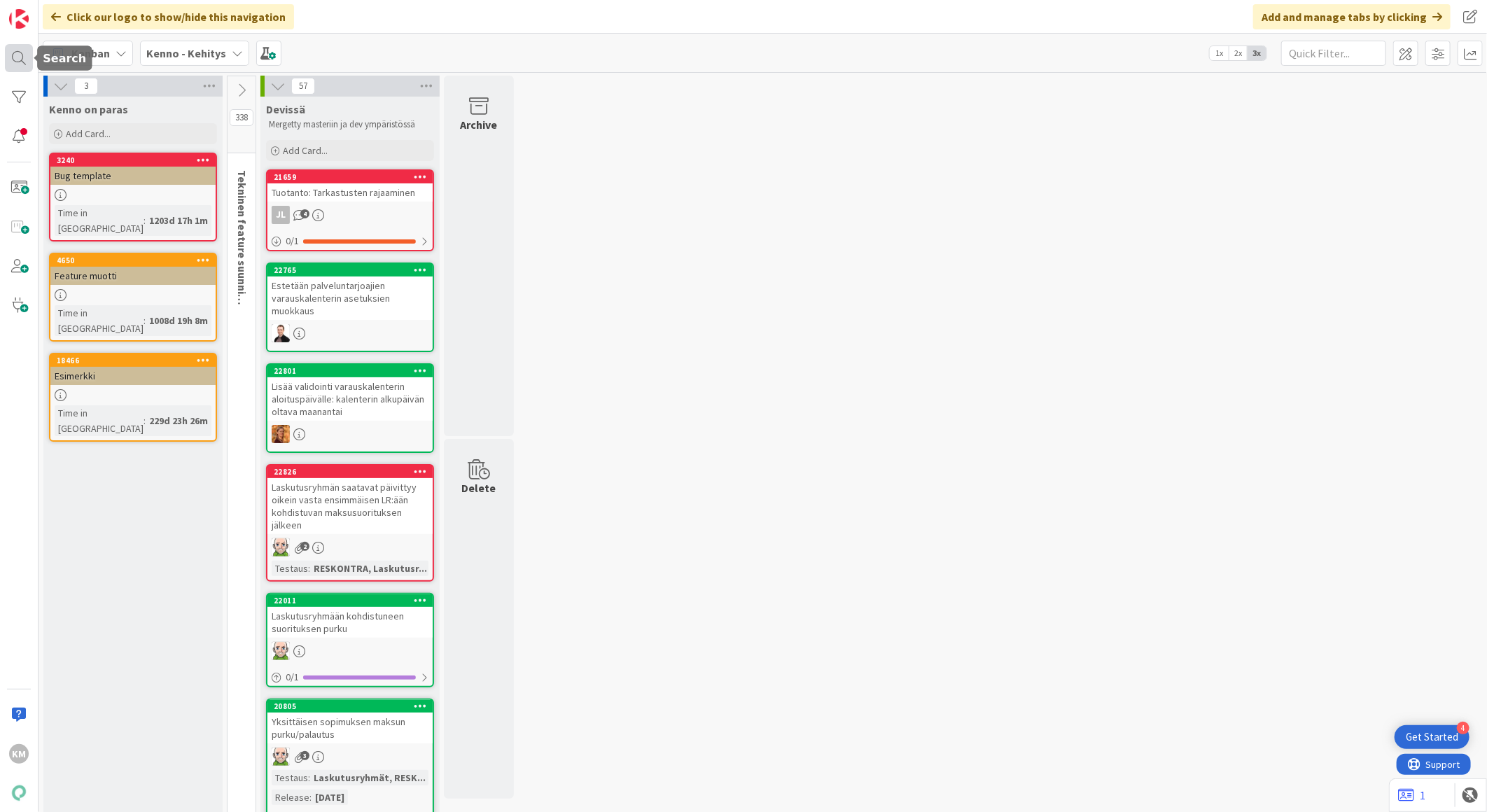
click at [22, 57] on div at bounding box center [18, 57] width 28 height 28
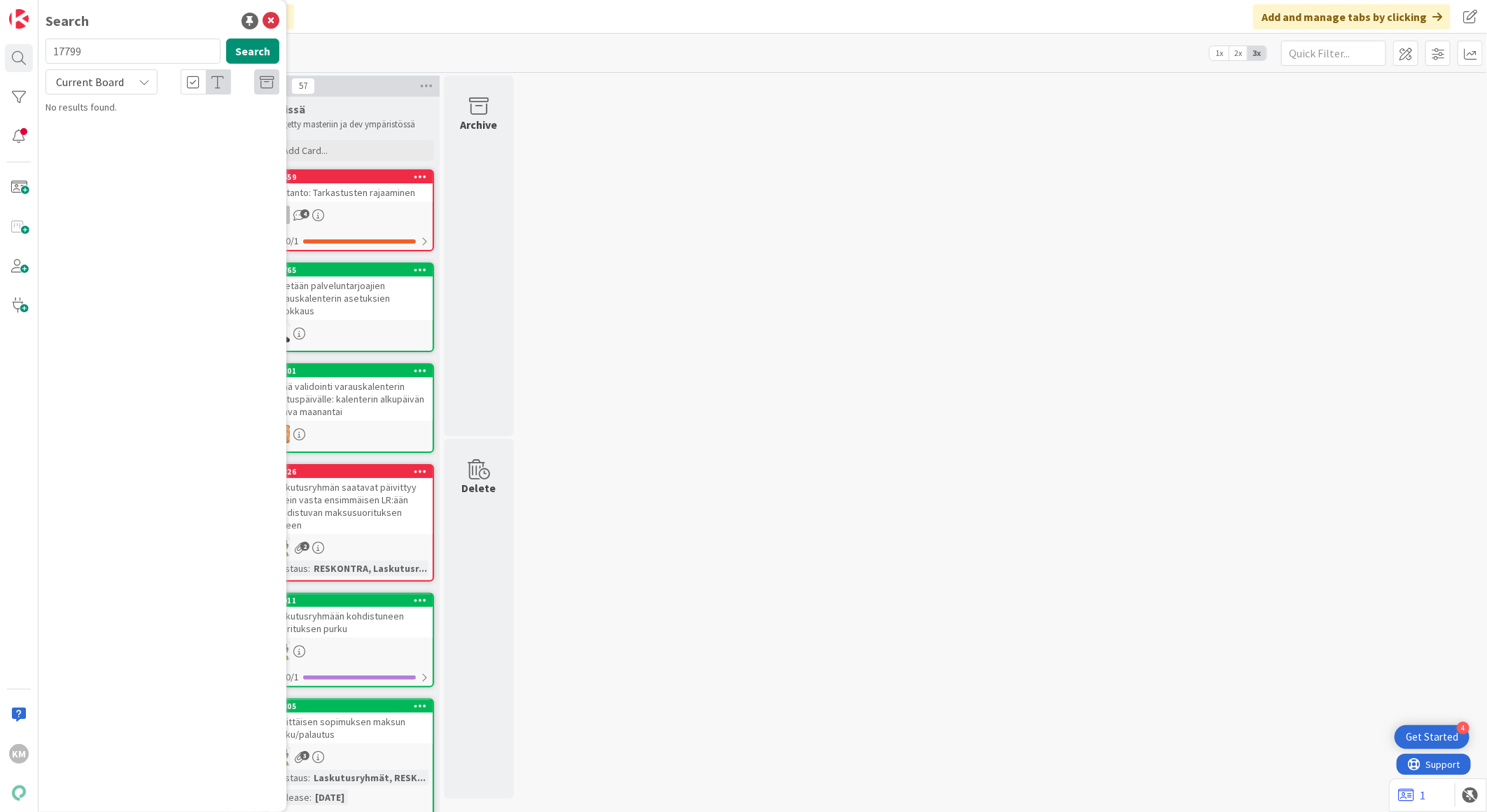
drag, startPoint x: 115, startPoint y: 52, endPoint x: 18, endPoint y: 43, distance: 97.4
click at [18, 43] on div "KM Search 17799 Search Current Board No results found." at bounding box center [19, 406] width 38 height 812
type input "22468"
click at [250, 43] on button "Search" at bounding box center [253, 51] width 53 height 26
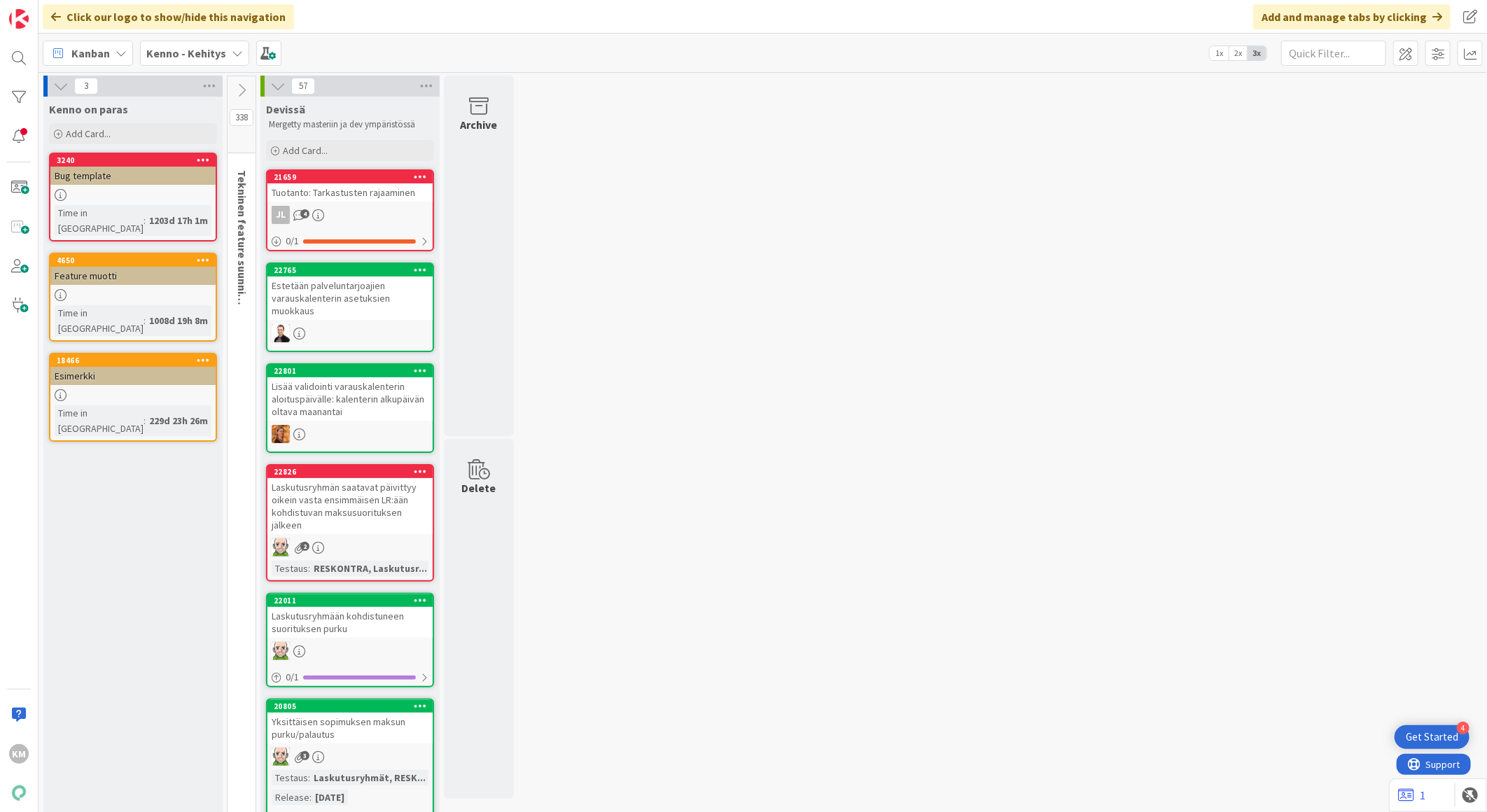
click at [194, 51] on b "Kenno - Kehitys" at bounding box center [186, 53] width 79 height 14
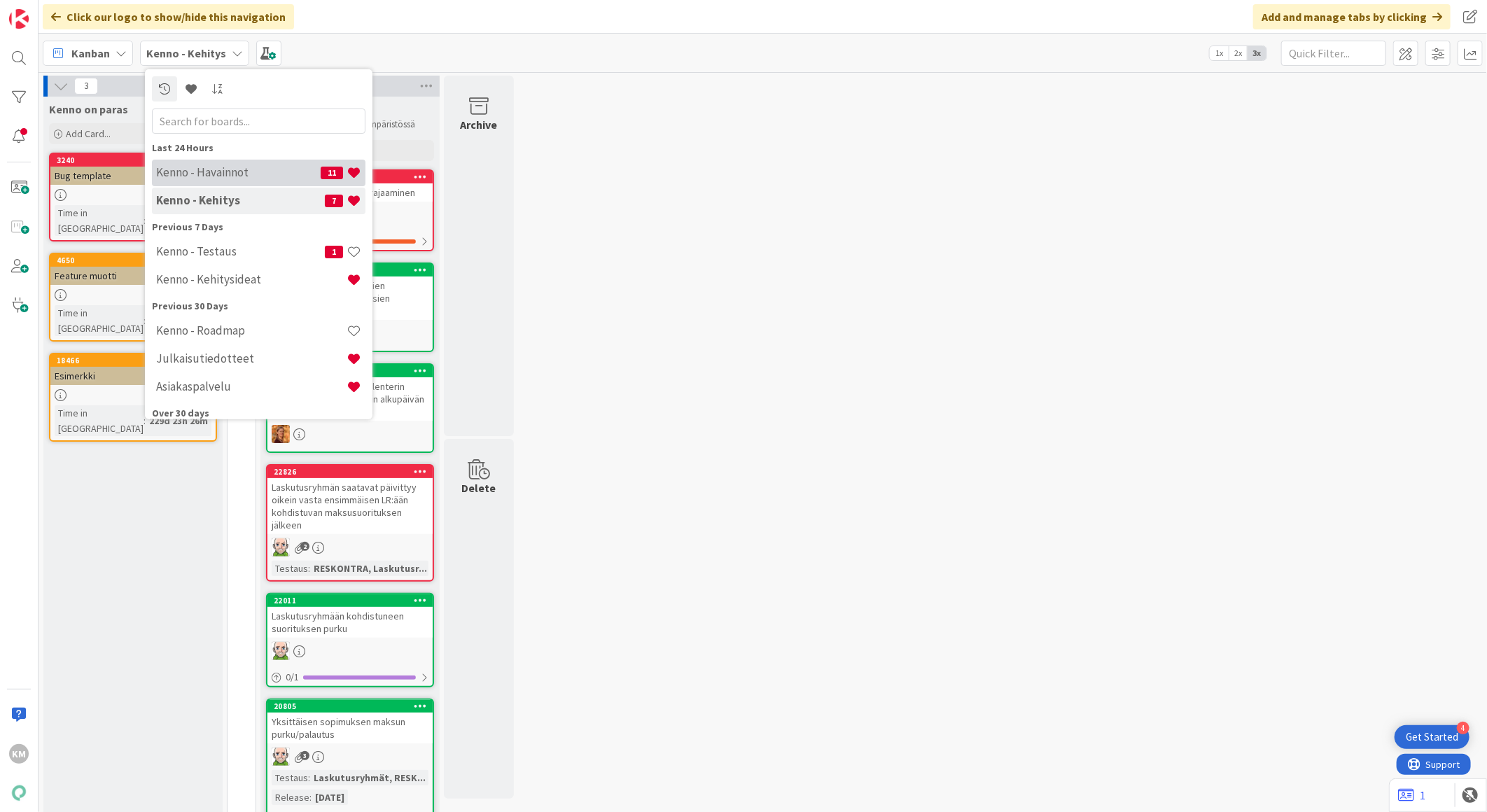
click at [234, 169] on h4 "Kenno - Havainnot" at bounding box center [238, 172] width 165 height 14
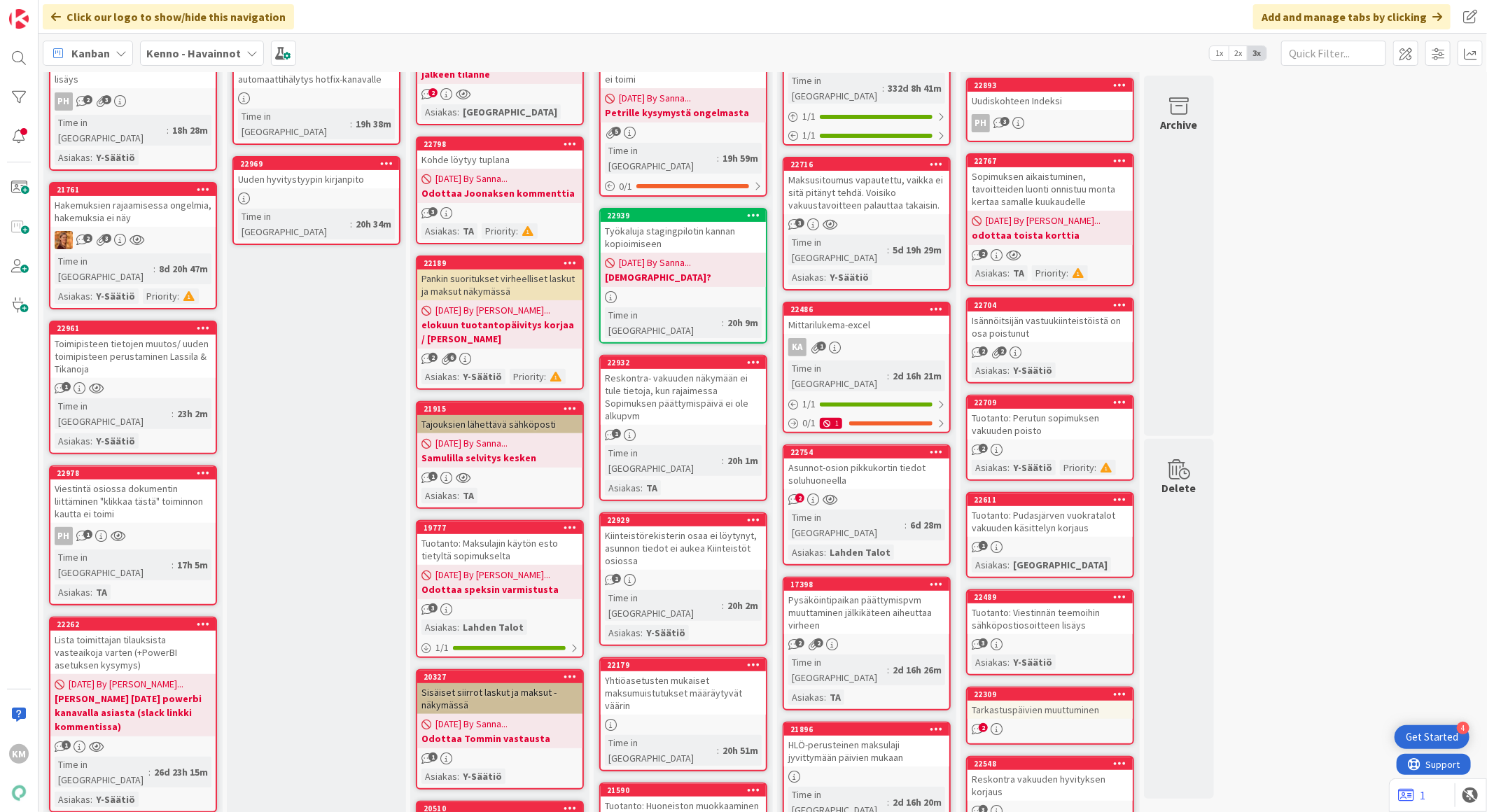
scroll to position [233, 0]
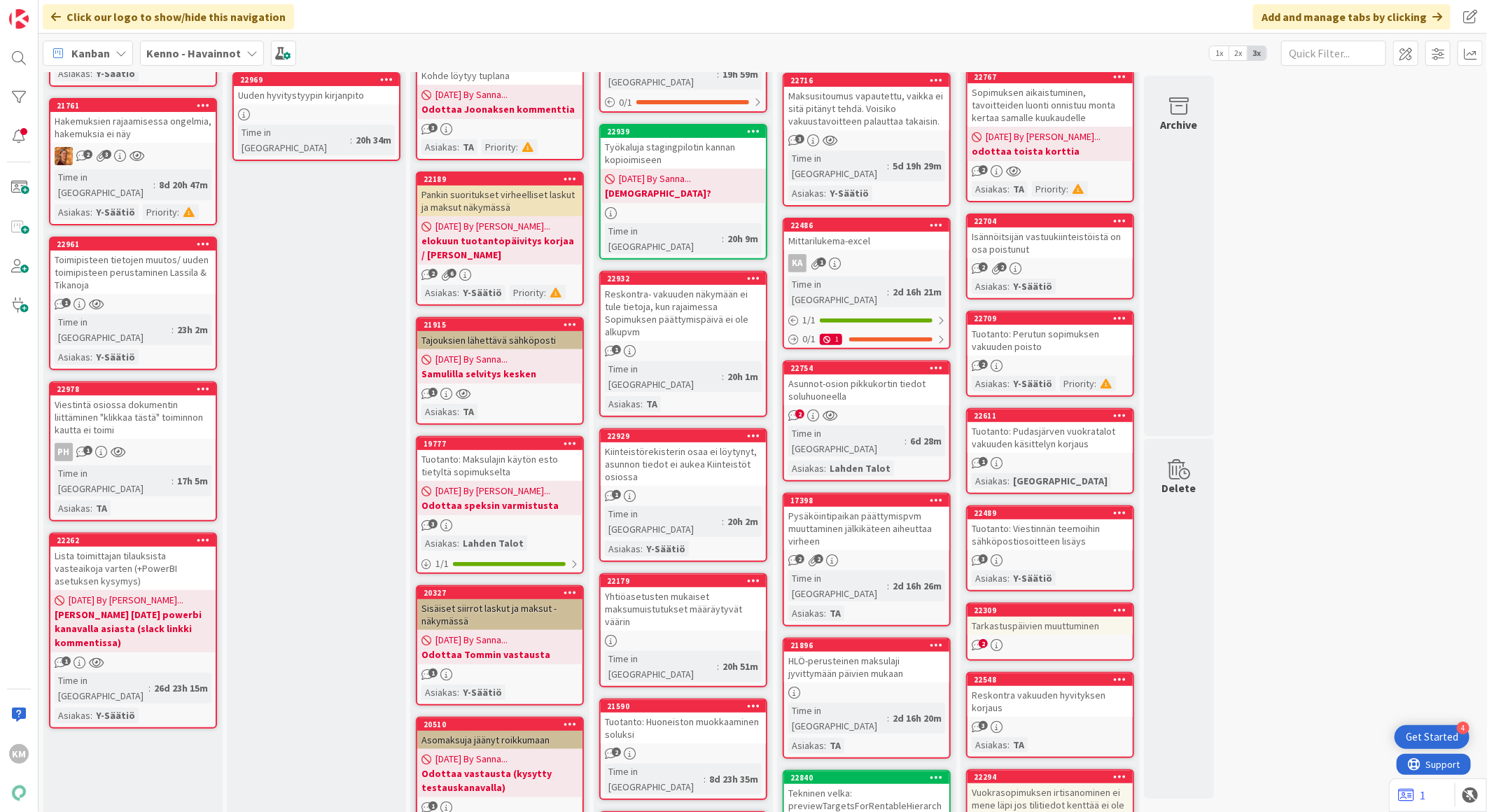
click at [1088, 620] on div "Tarkastuspäivien muuttuminen" at bounding box center [1050, 625] width 165 height 18
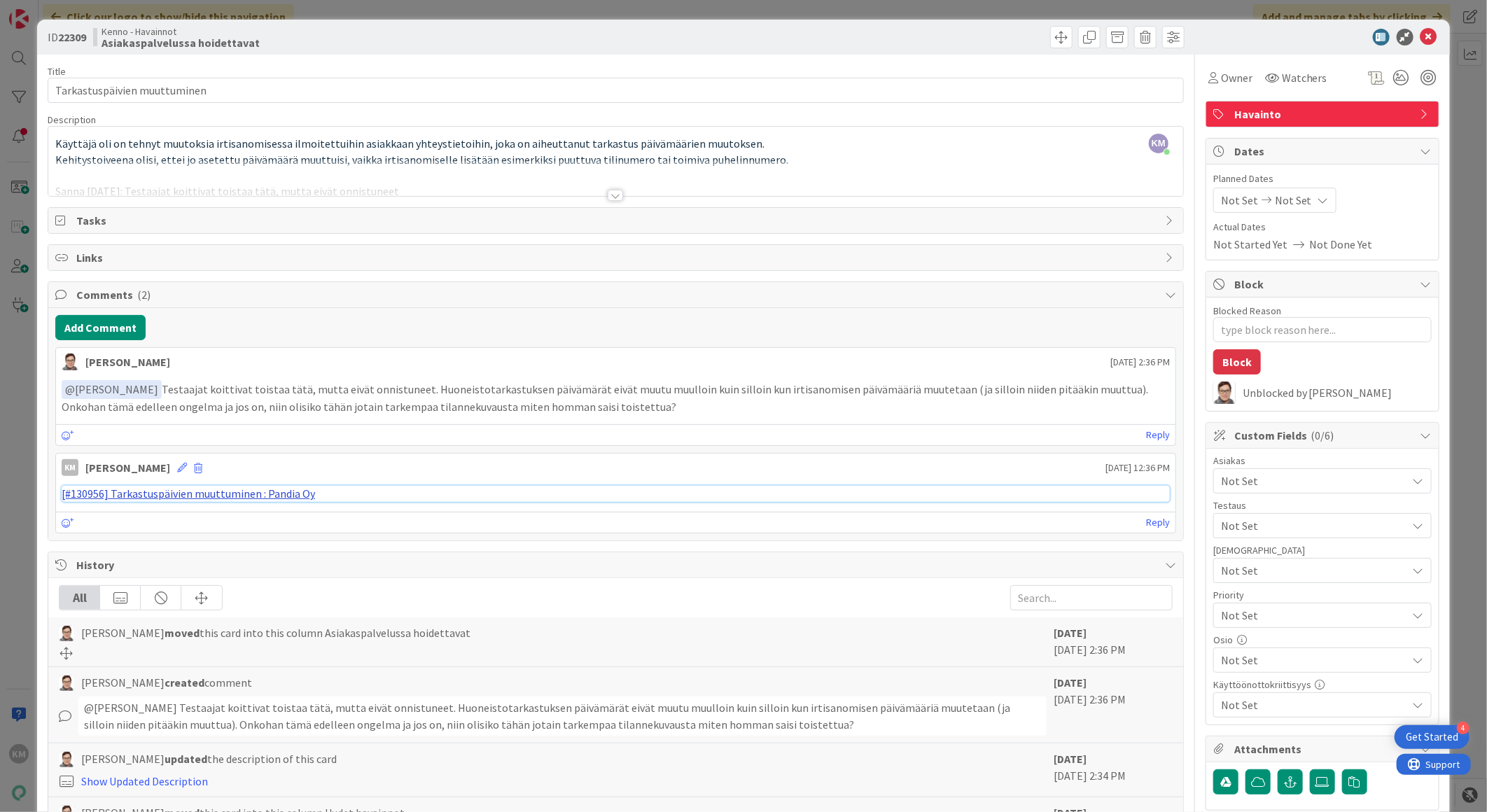
click at [235, 496] on link "[#130956] Tarkastuspäivien muuttuminen : Pandia Oy" at bounding box center [188, 494] width 253 height 14
click at [1106, 35] on span at bounding box center [1117, 38] width 23 height 23
click at [1131, 106] on button "Archive" at bounding box center [1141, 103] width 55 height 26
type textarea "x"
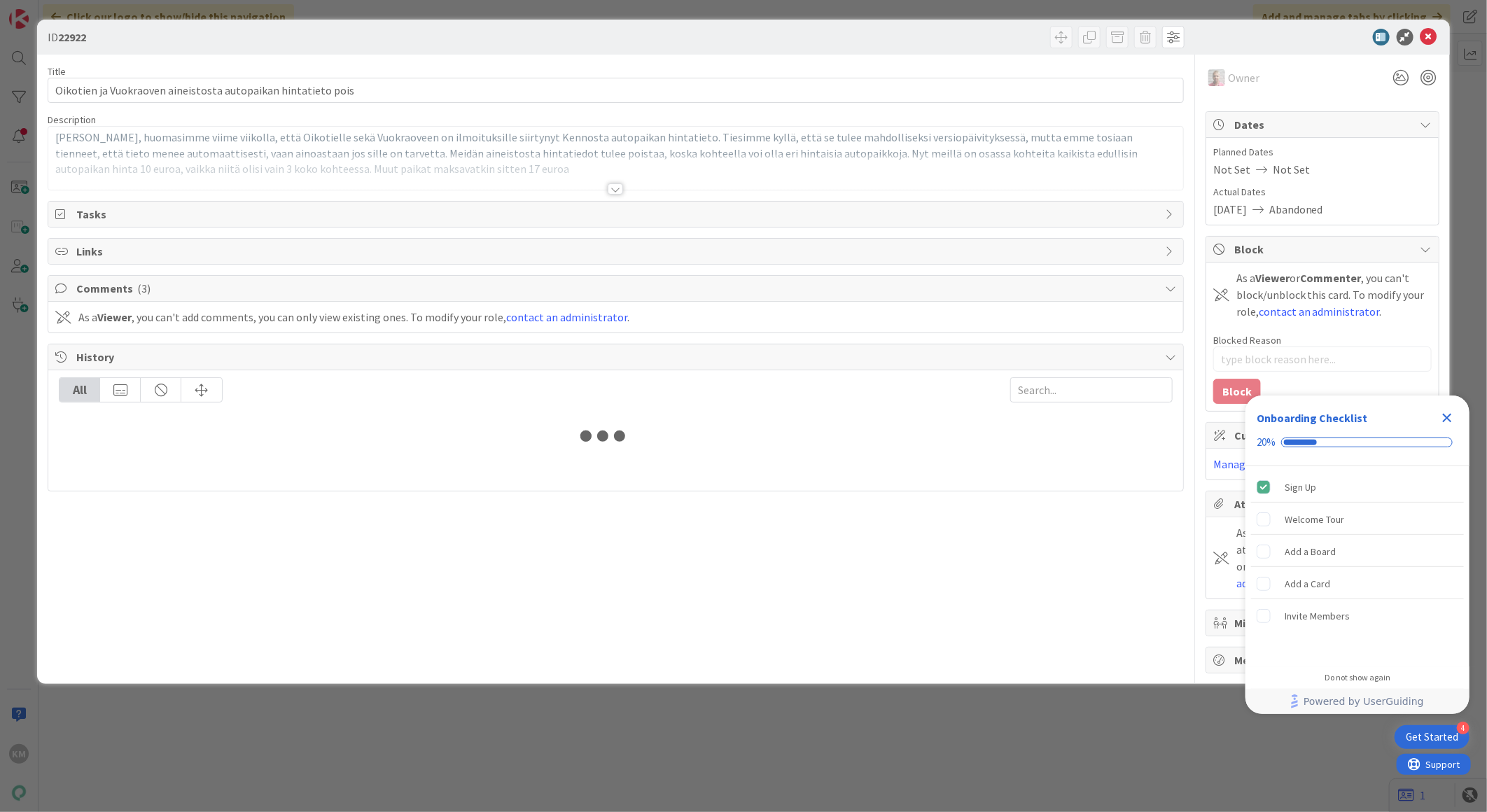
type textarea "x"
select select "javascript"
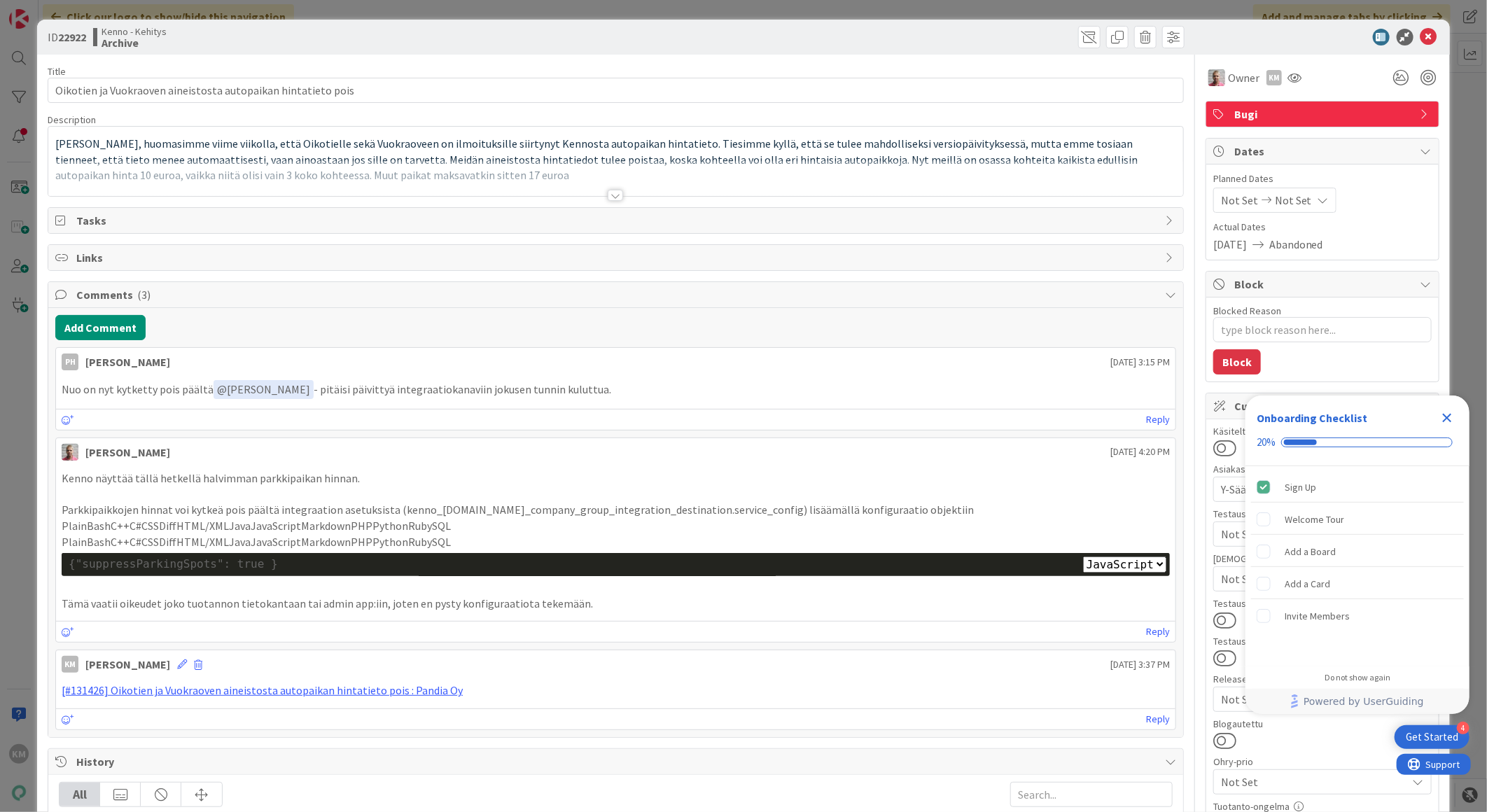
type textarea "x"
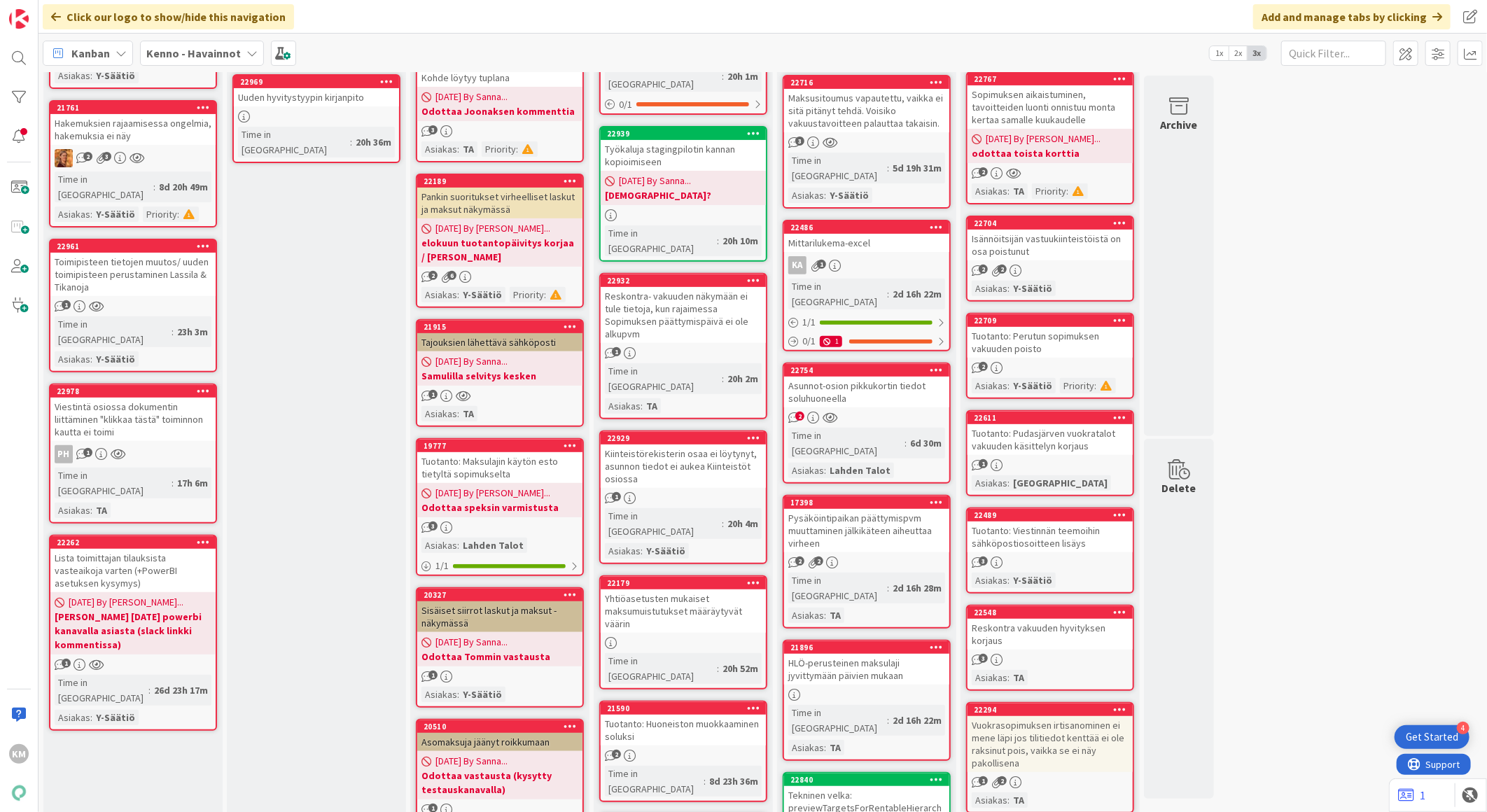
scroll to position [155, 0]
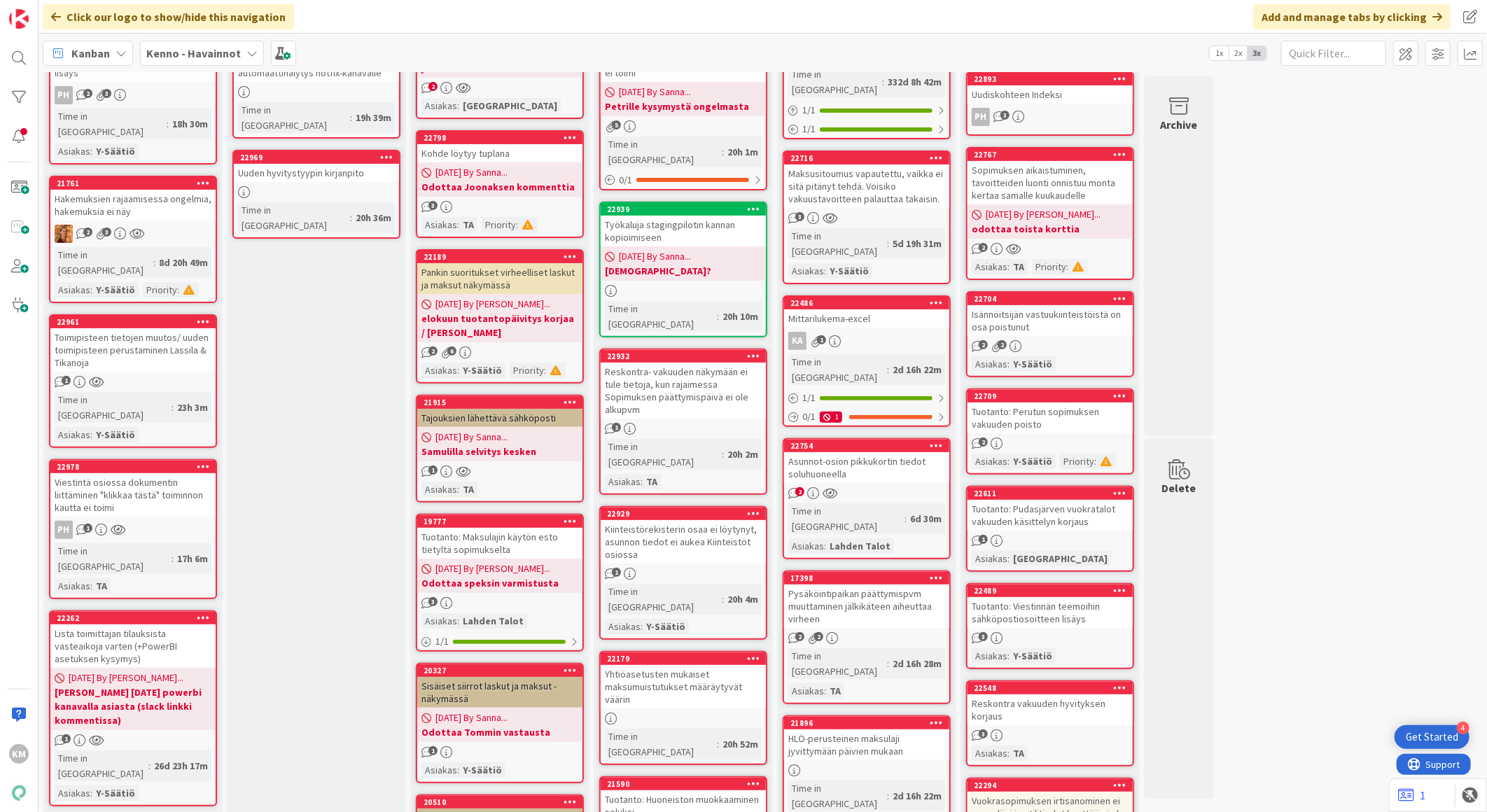
click at [1076, 521] on div "Tuotanto: Pudasjärven vuokratalot vakuuden käsittelyn korjaus" at bounding box center [1050, 514] width 165 height 30
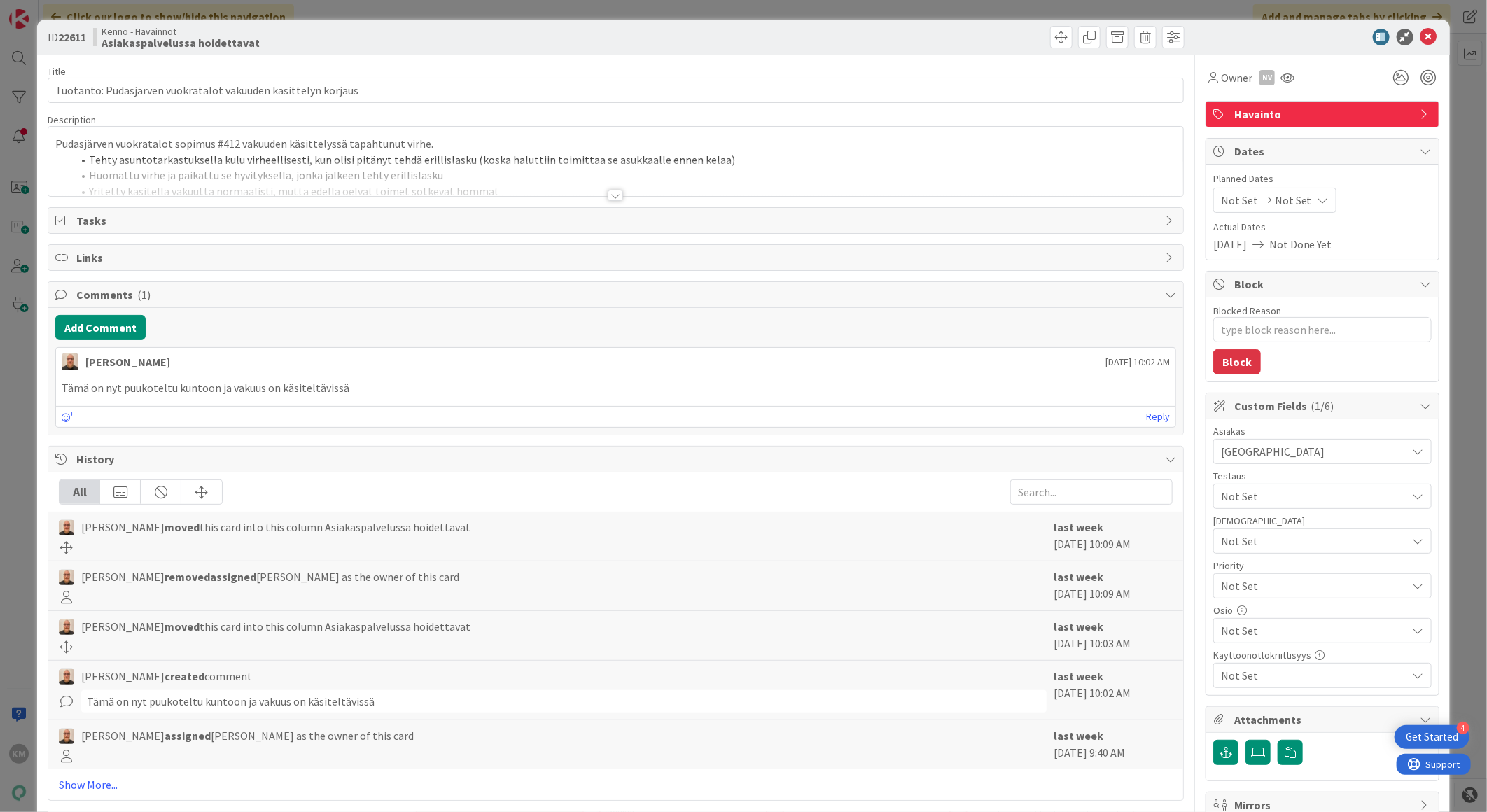
type textarea "x"
click at [1420, 38] on icon at bounding box center [1429, 37] width 17 height 17
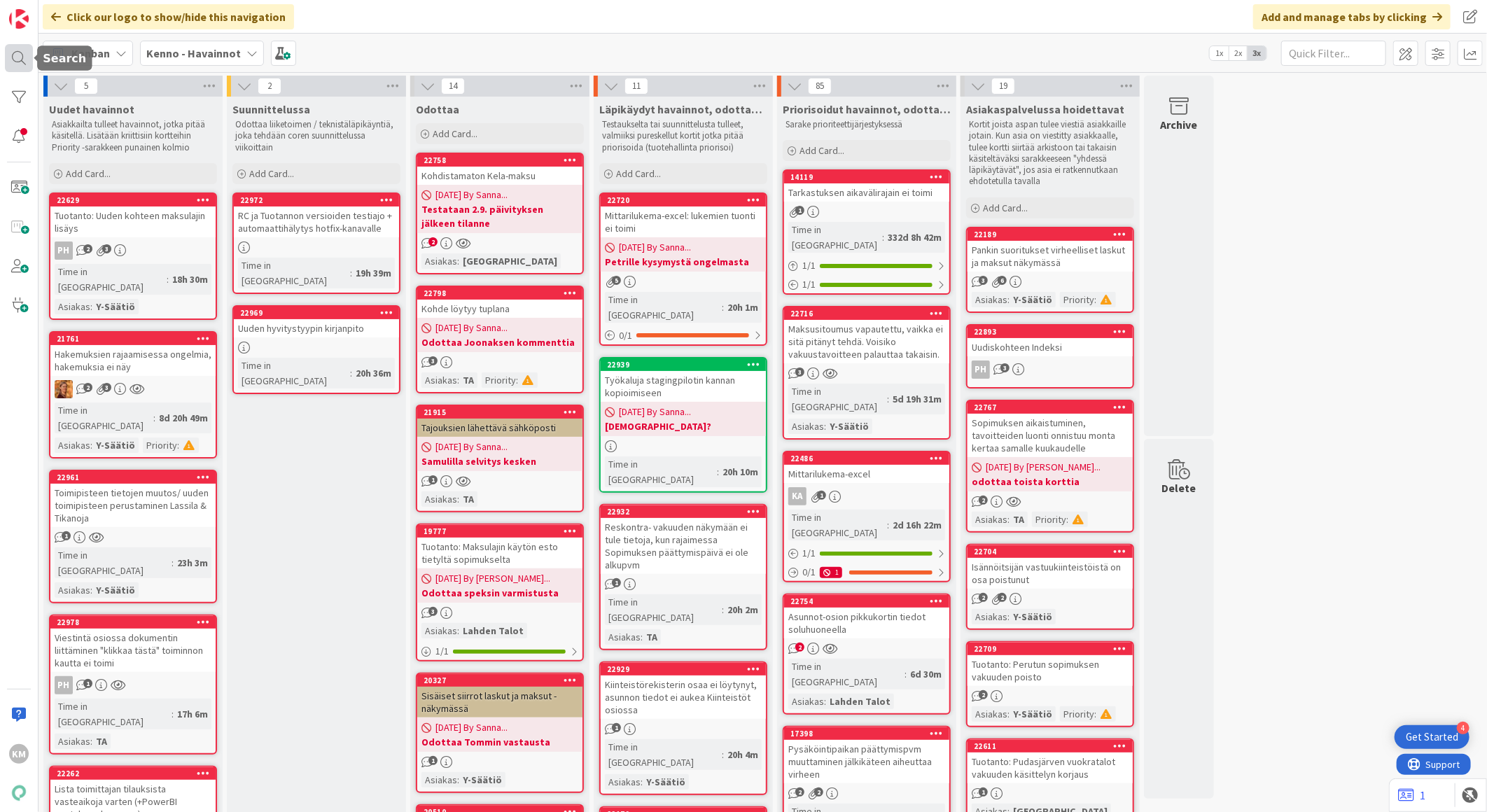
click at [14, 59] on div at bounding box center [18, 57] width 28 height 28
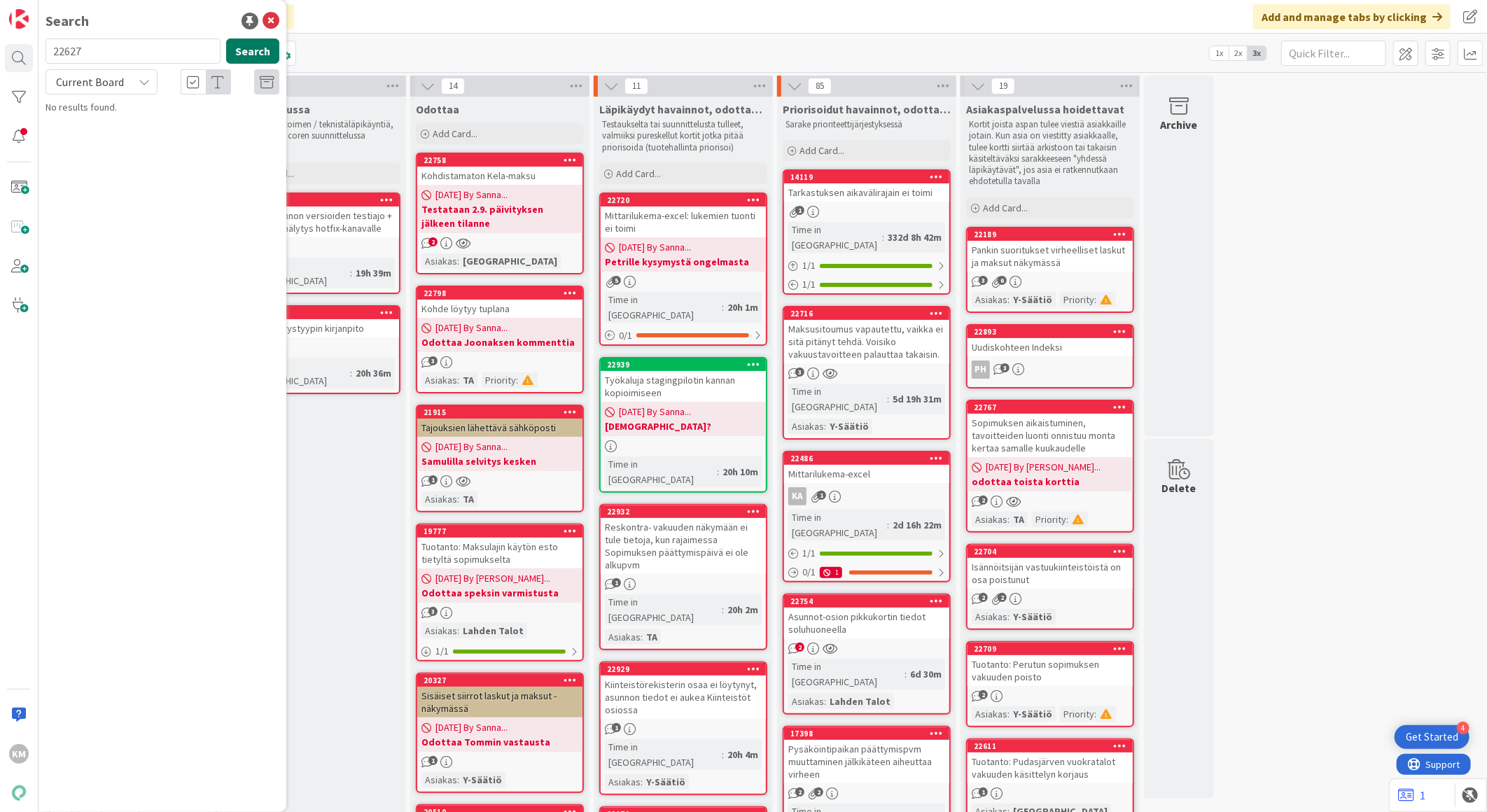
type input "22627"
click at [249, 50] on button "Search" at bounding box center [253, 51] width 53 height 26
click at [142, 85] on icon at bounding box center [144, 82] width 11 height 11
click at [116, 140] on span "All Boards" at bounding box center [126, 140] width 145 height 21
click at [117, 138] on span "Vakuuden käsittely - loppulasku -> saldo ei tule oikein maksutilanteelle, vaikk…" at bounding box center [170, 138] width 211 height 42
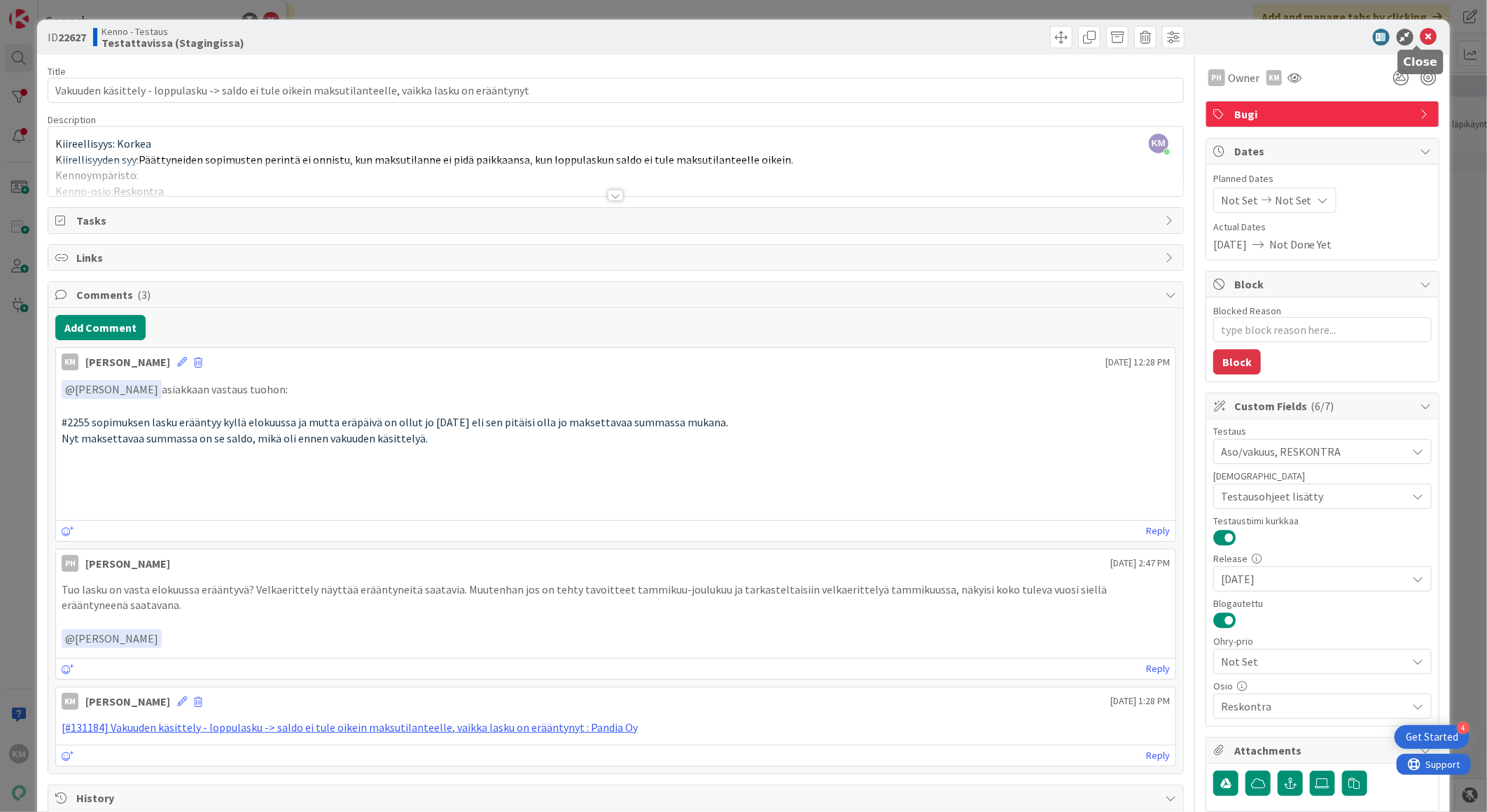
click at [1420, 36] on icon at bounding box center [1429, 37] width 17 height 17
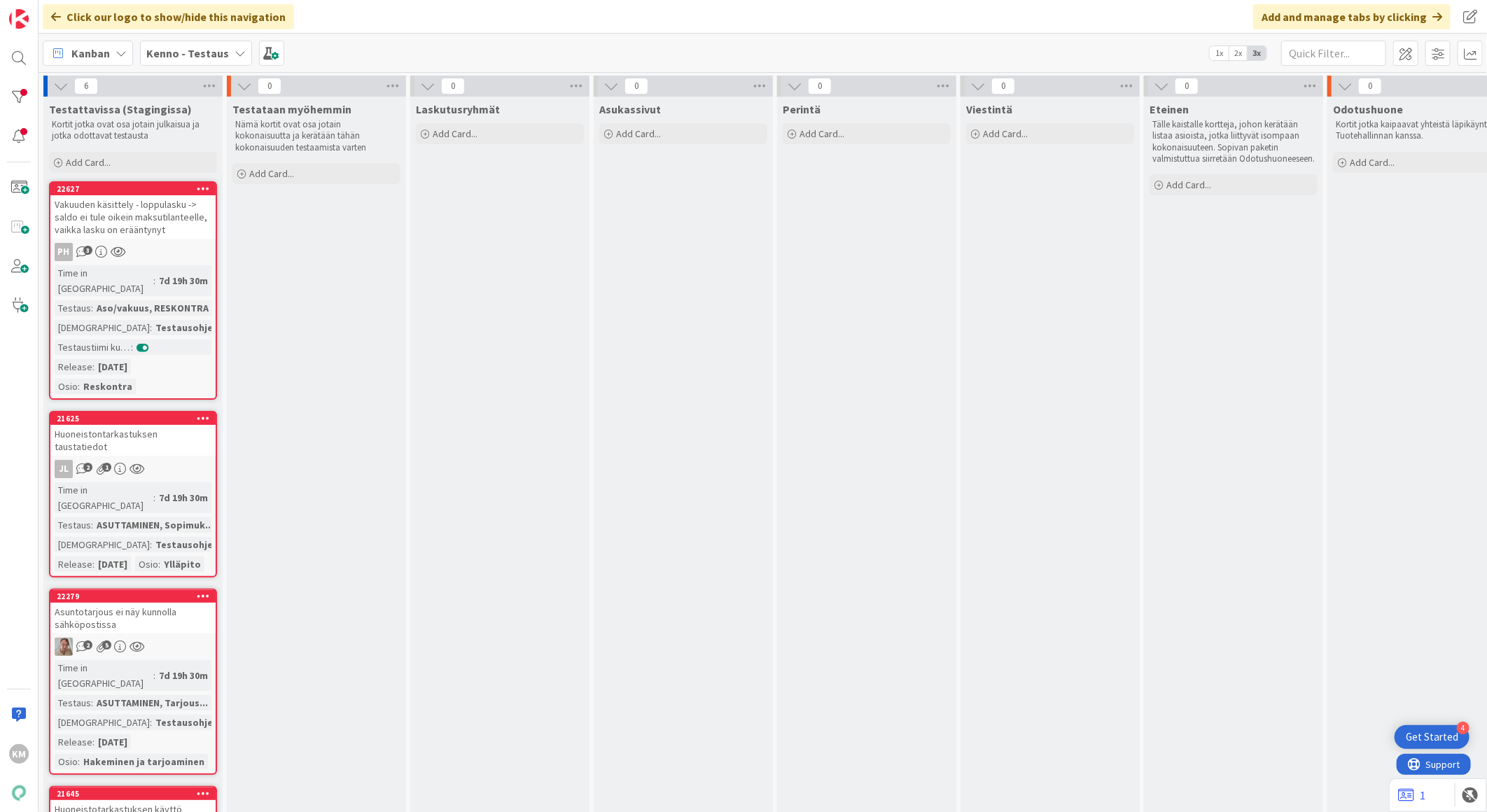
click at [204, 56] on b "Kenno - Testaus" at bounding box center [187, 53] width 82 height 14
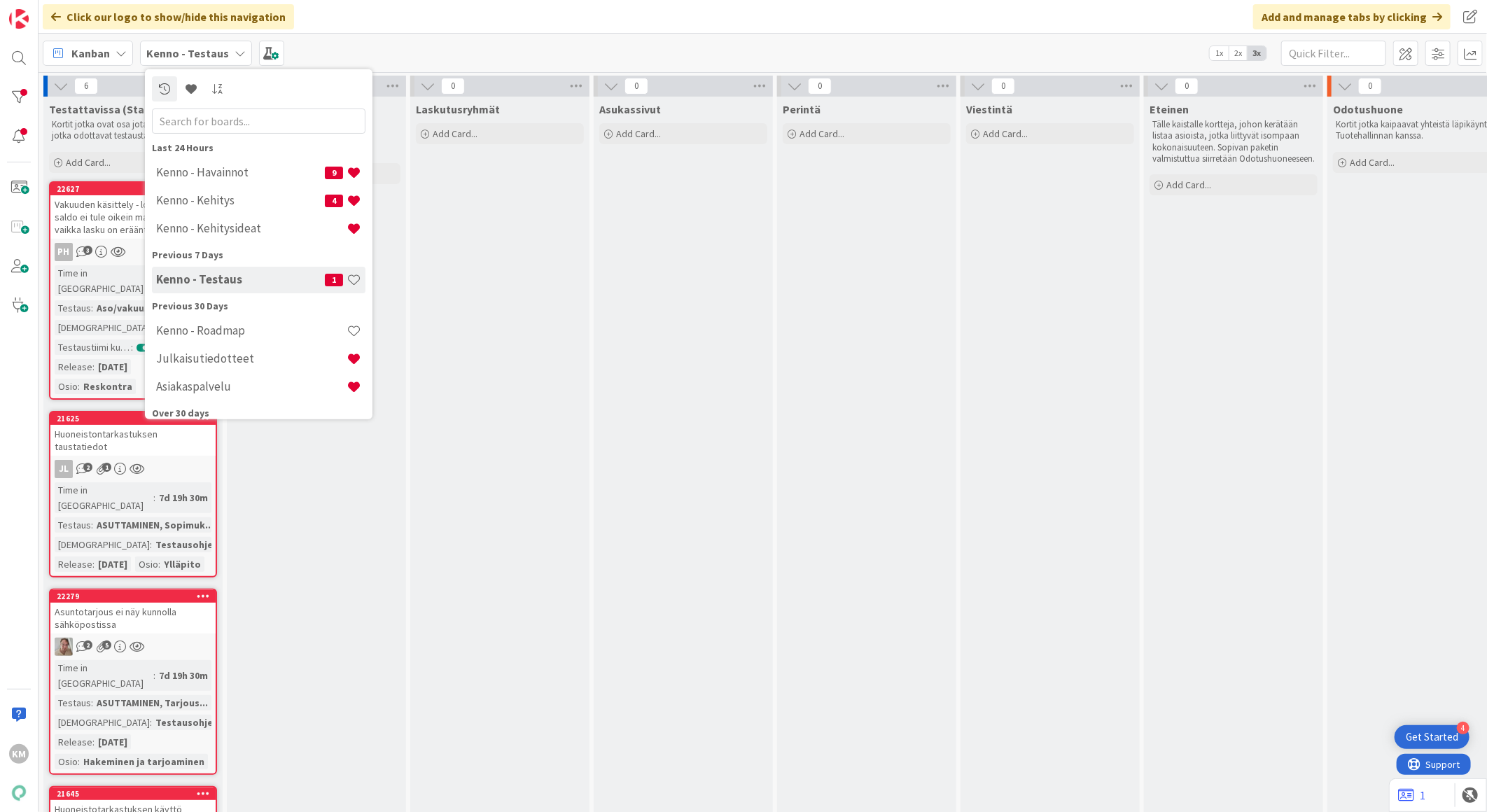
click at [610, 380] on div "Asukassivut Add Card..." at bounding box center [683, 722] width 179 height 1251
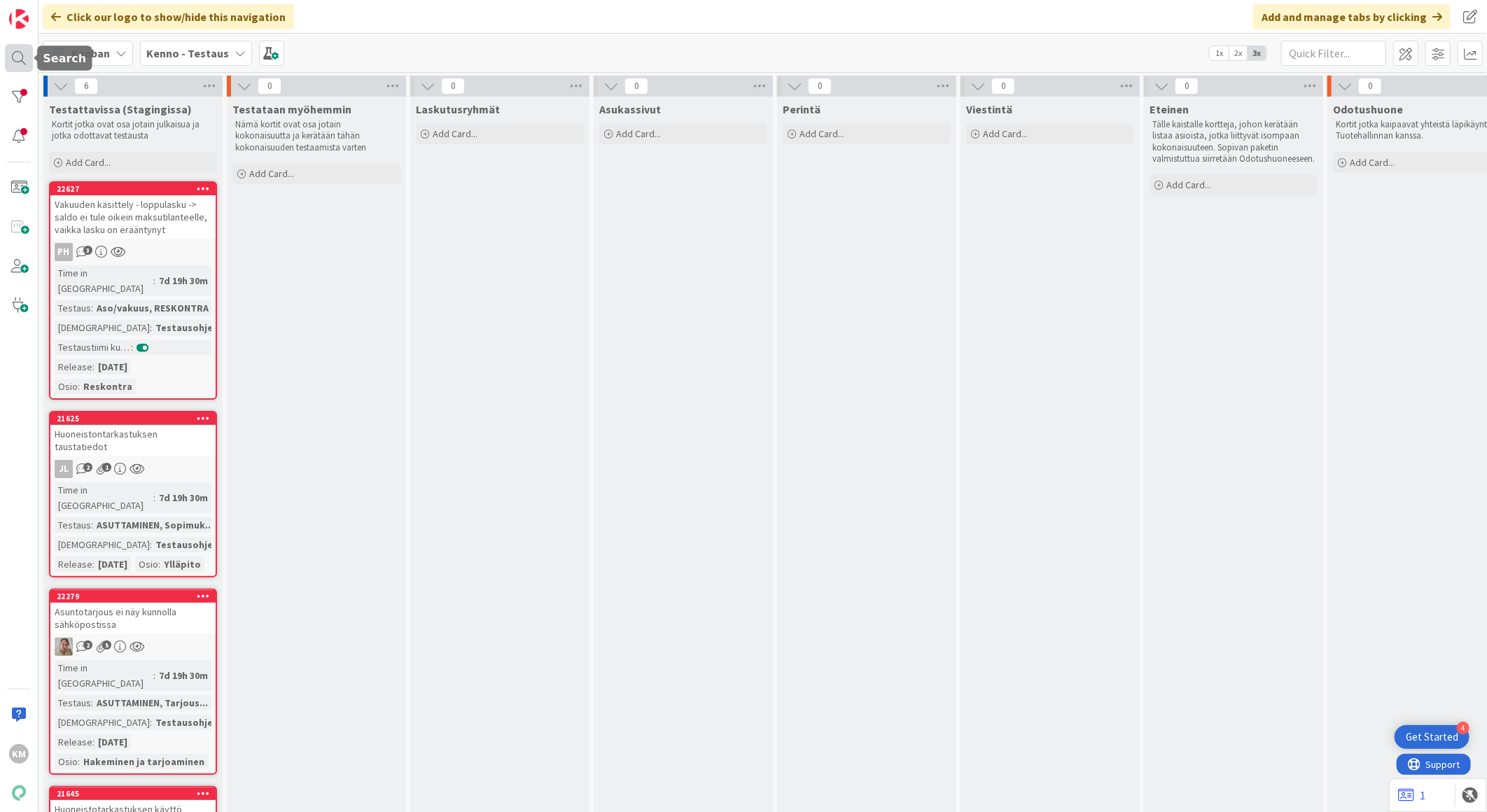
click at [14, 52] on div at bounding box center [18, 57] width 28 height 28
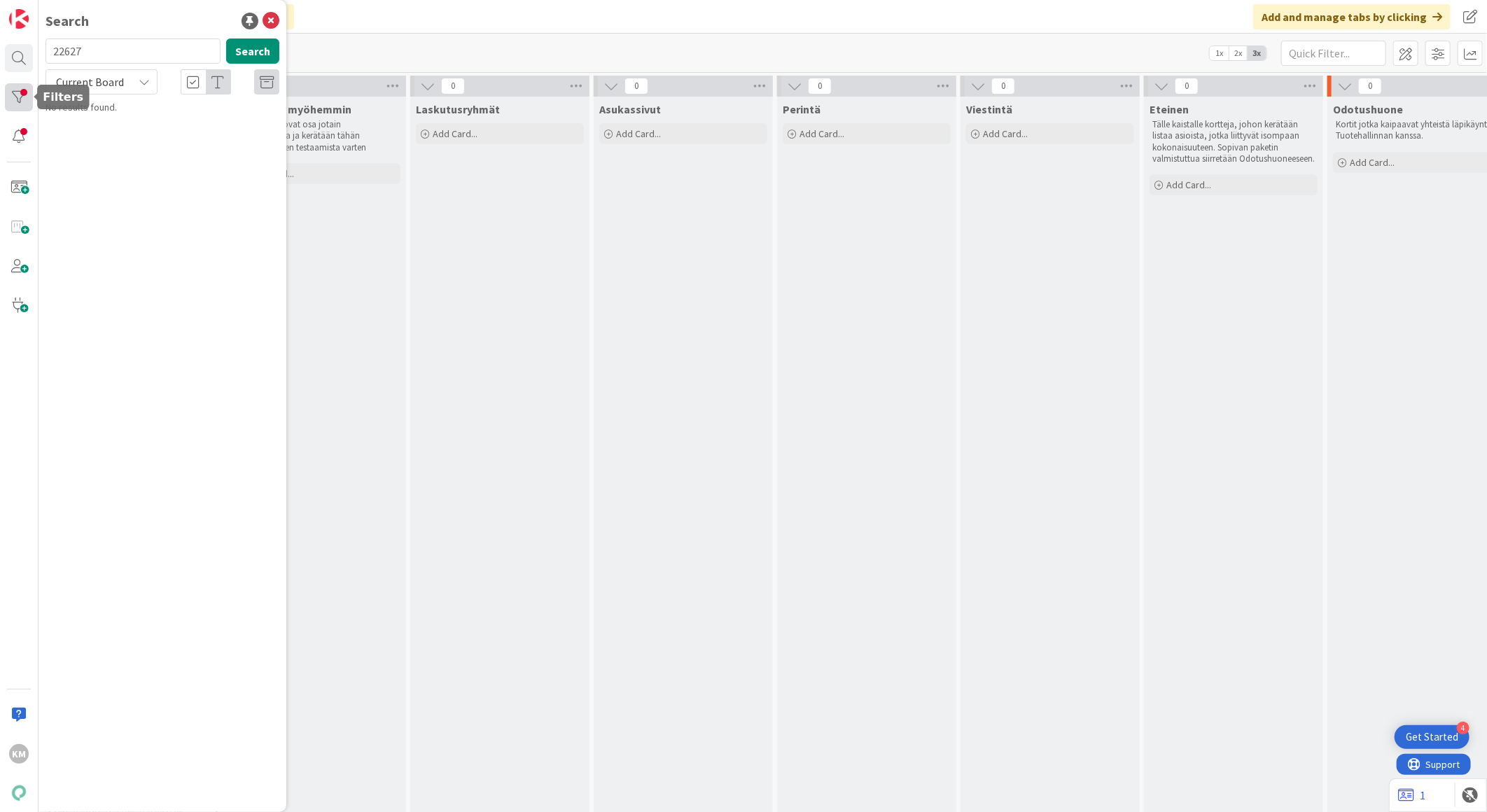
click at [19, 91] on div at bounding box center [18, 96] width 28 height 28
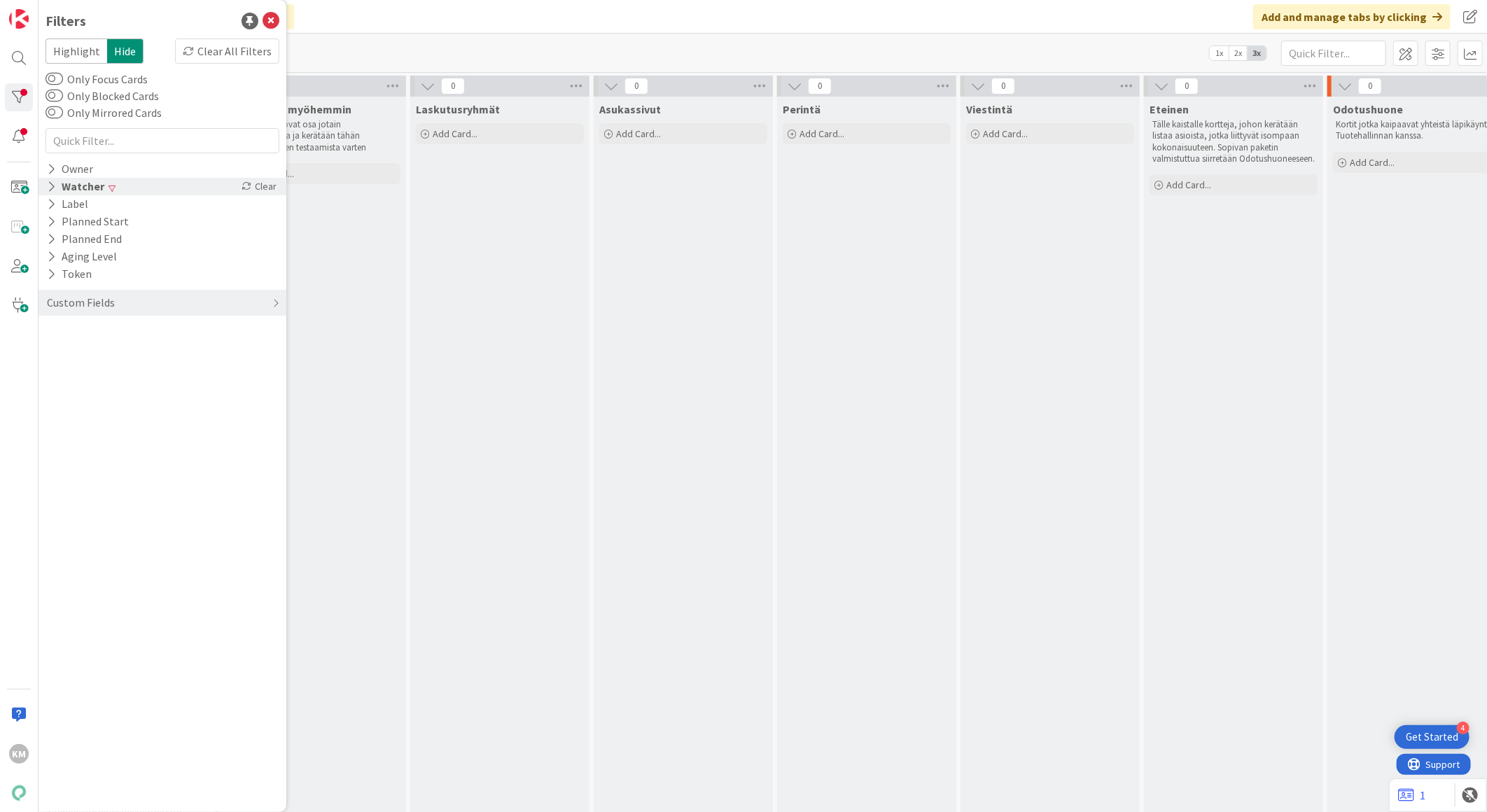
click at [74, 184] on div "Watcher" at bounding box center [75, 187] width 60 height 18
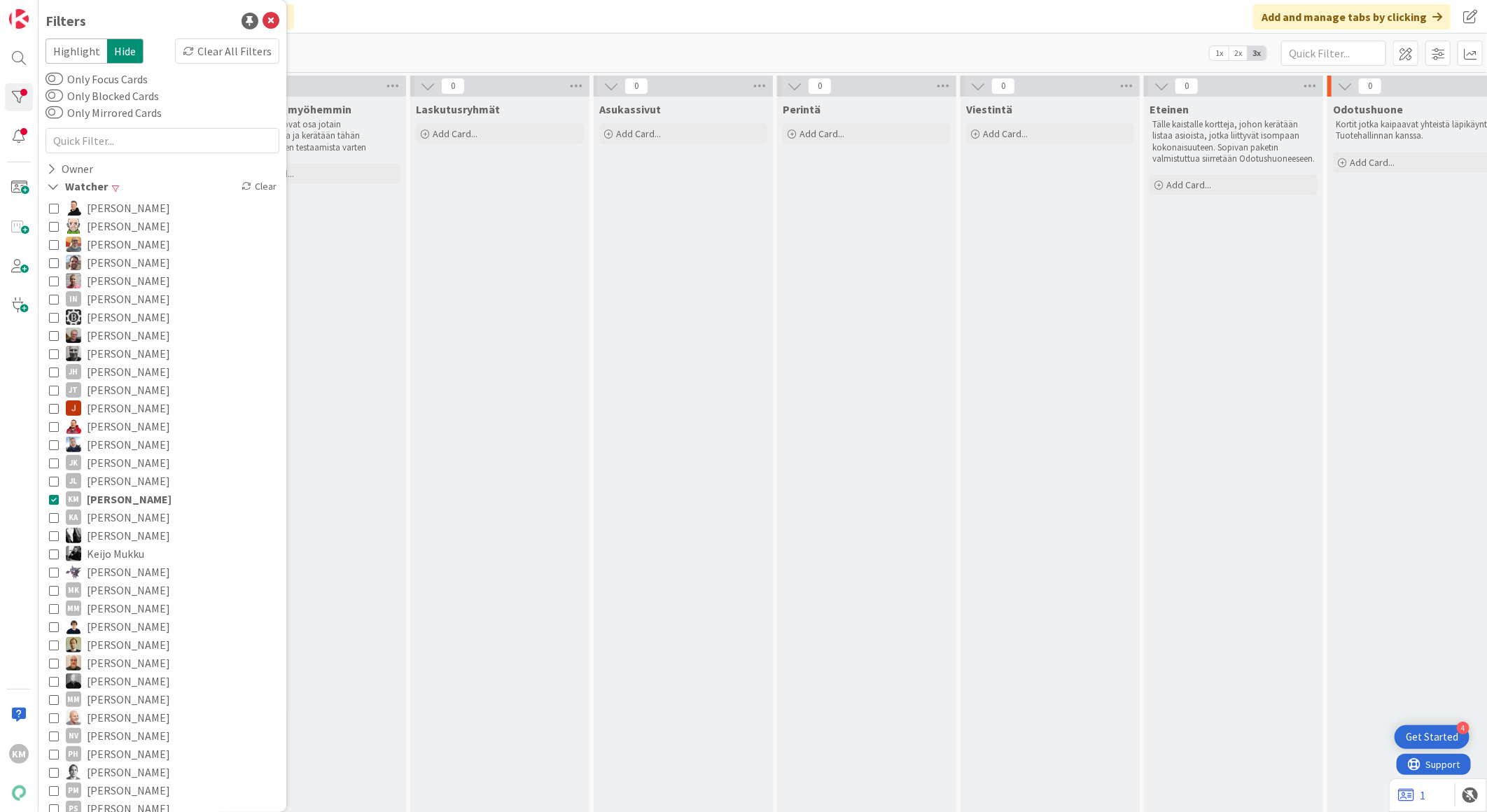
click at [402, 393] on div "Testataan myöhemmin Nämä kortit ovat osa jotain kokonaisuutta ja kerätään tähän…" at bounding box center [316, 722] width 179 height 1251
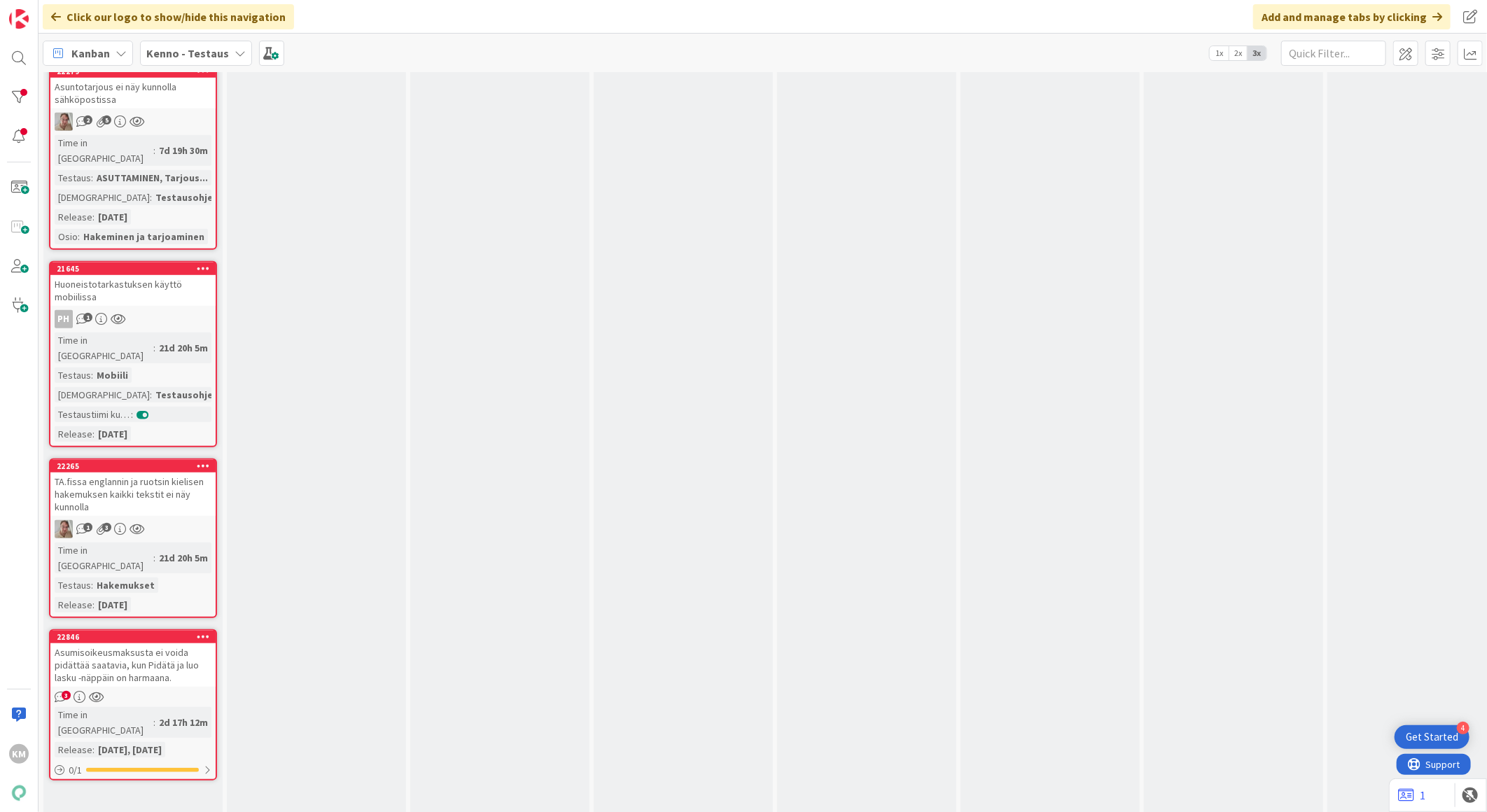
scroll to position [530, 0]
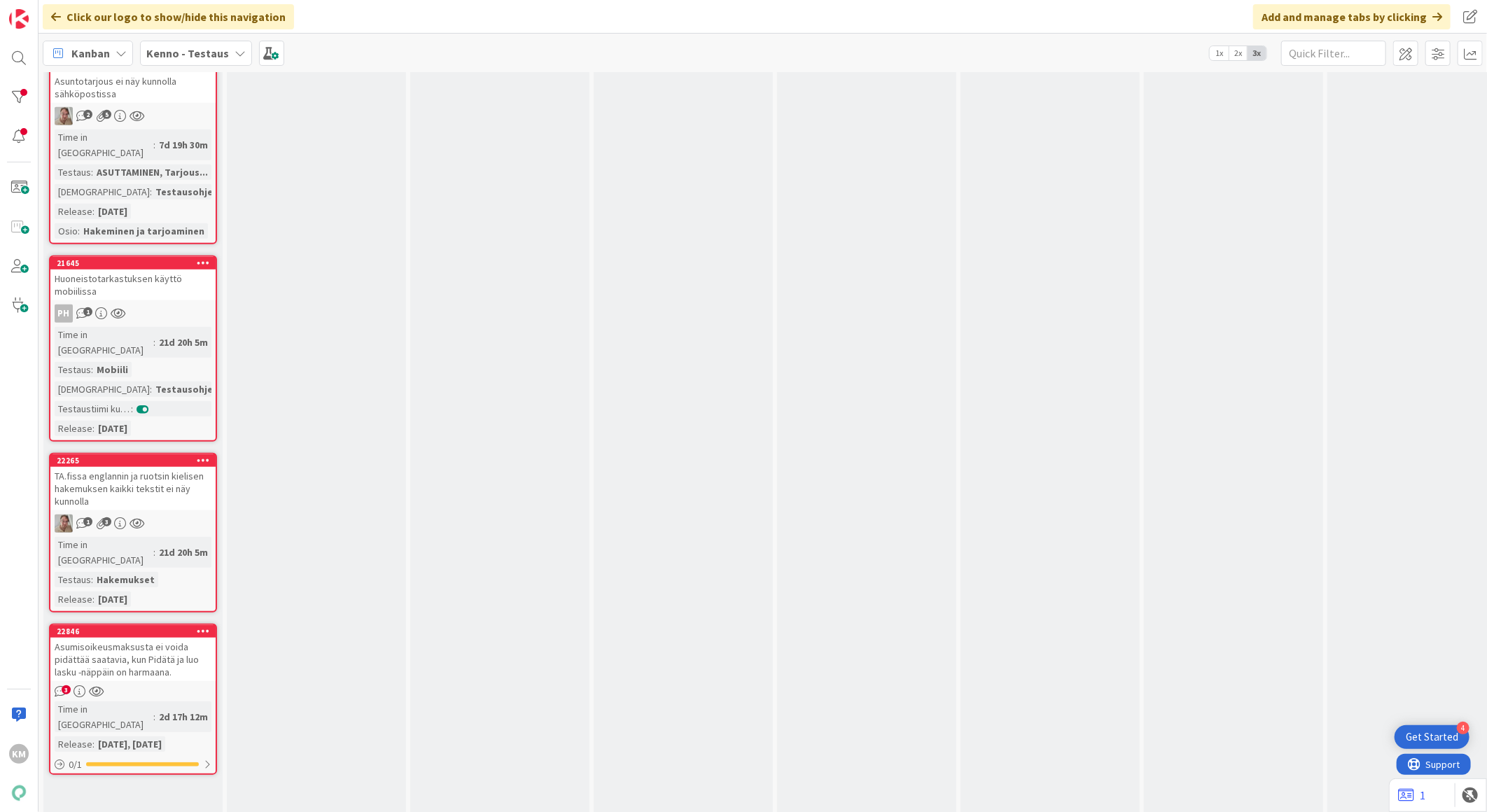
click at [173, 467] on div "TA.fissa englannin ja ruotsin kielisen hakemuksen kaikki tekstit ei näy kunnolla" at bounding box center [133, 488] width 165 height 43
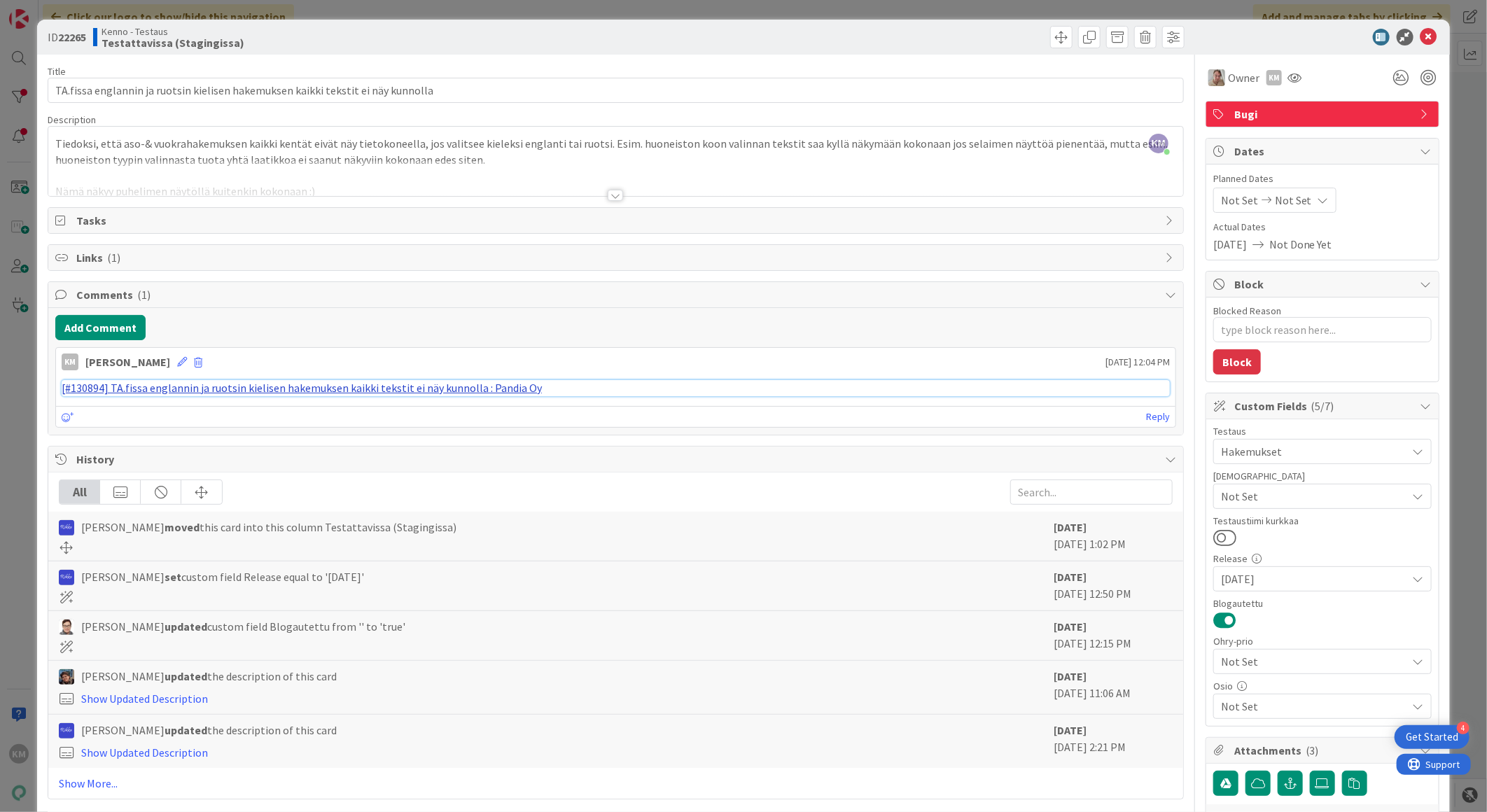
click at [306, 393] on link "[#130894] TA.fissa englannin ja ruotsin kielisen hakemuksen kaikki tekstit ei n…" at bounding box center [302, 388] width 480 height 14
click at [1420, 31] on icon at bounding box center [1429, 37] width 17 height 17
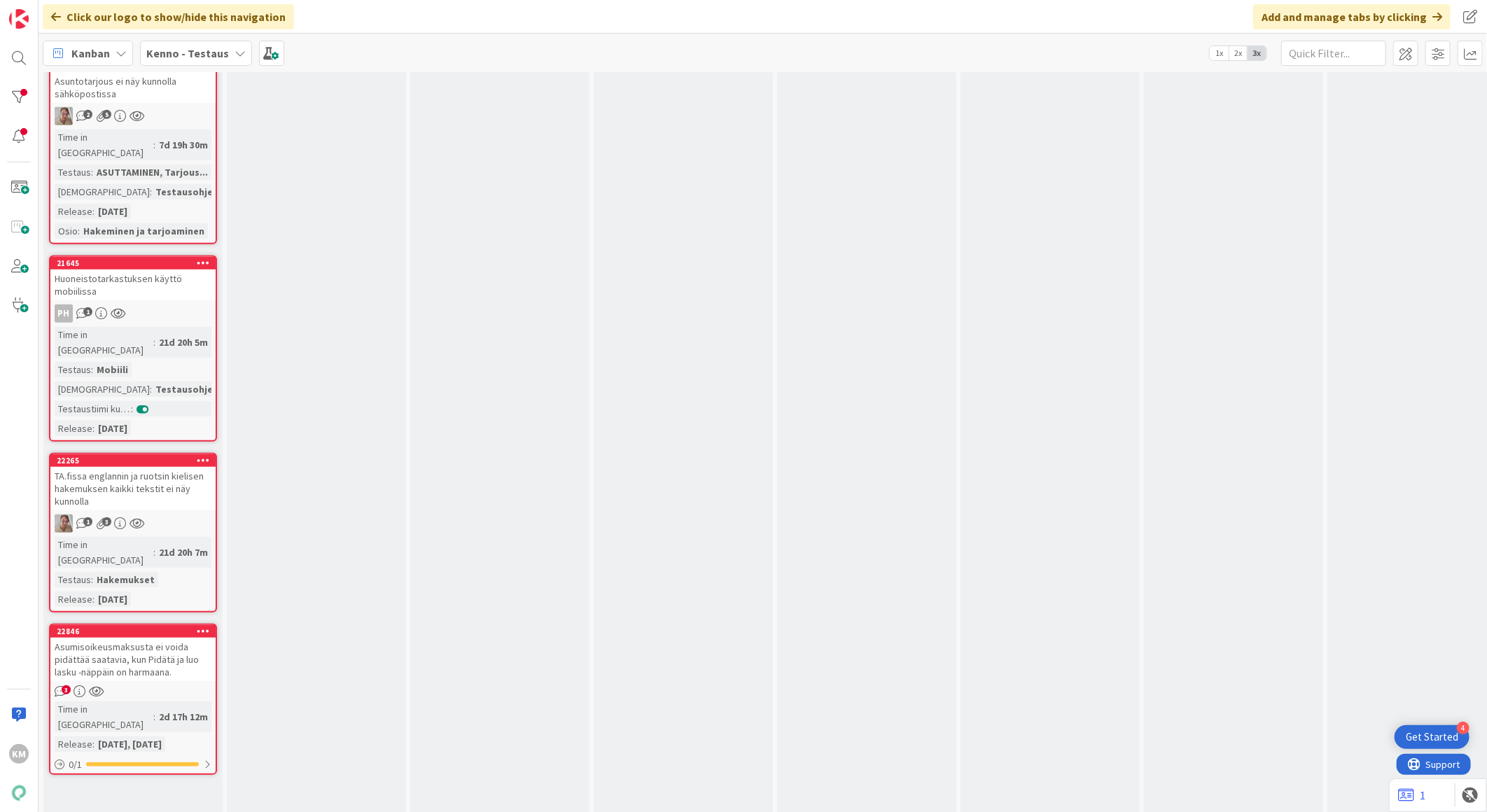
click at [177, 638] on div "Asumisoikeusmaksusta ei voida pidättää saatavia, kun Pidätä ja luo lasku -näppä…" at bounding box center [133, 659] width 165 height 43
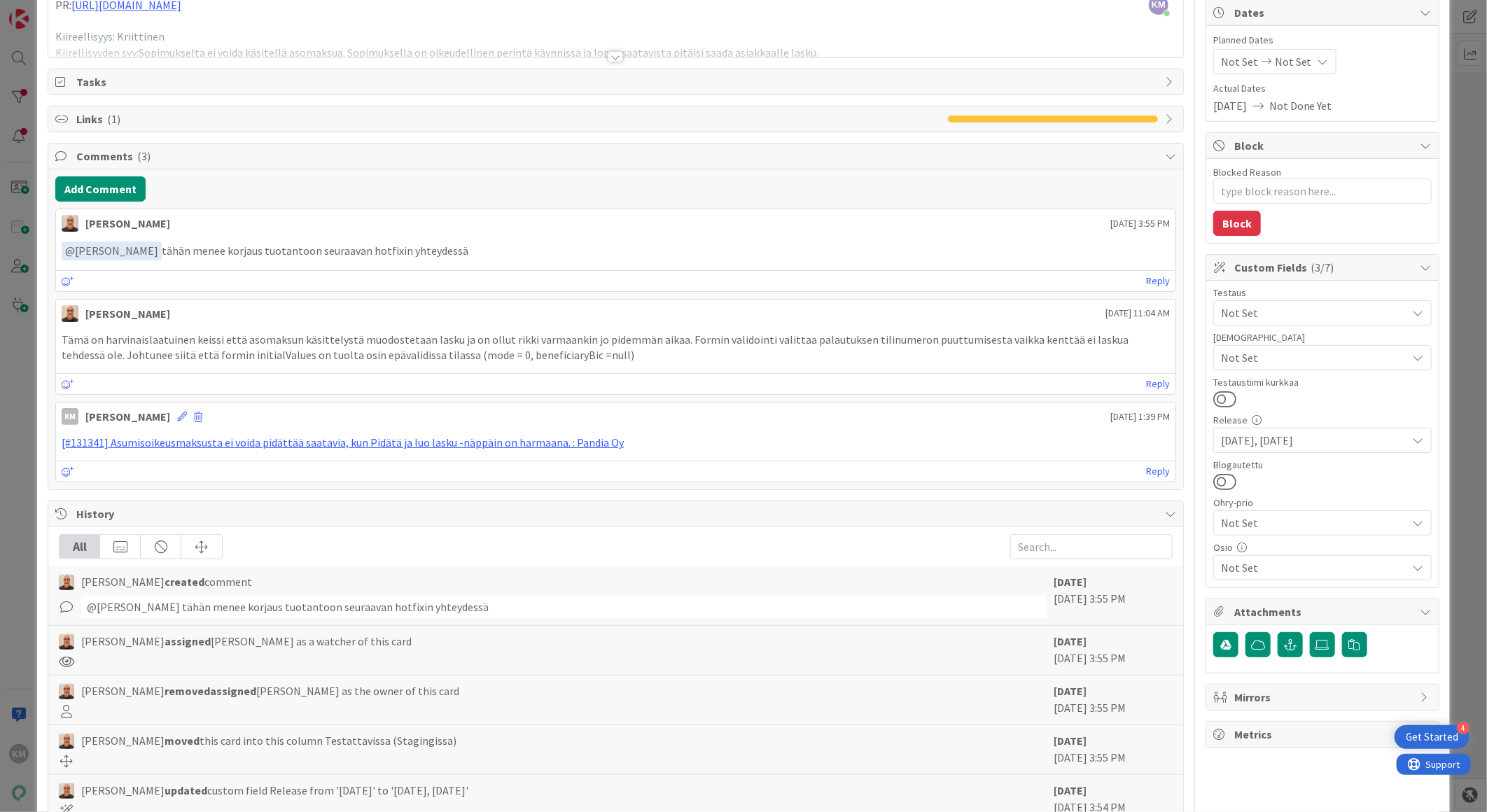
scroll to position [155, 0]
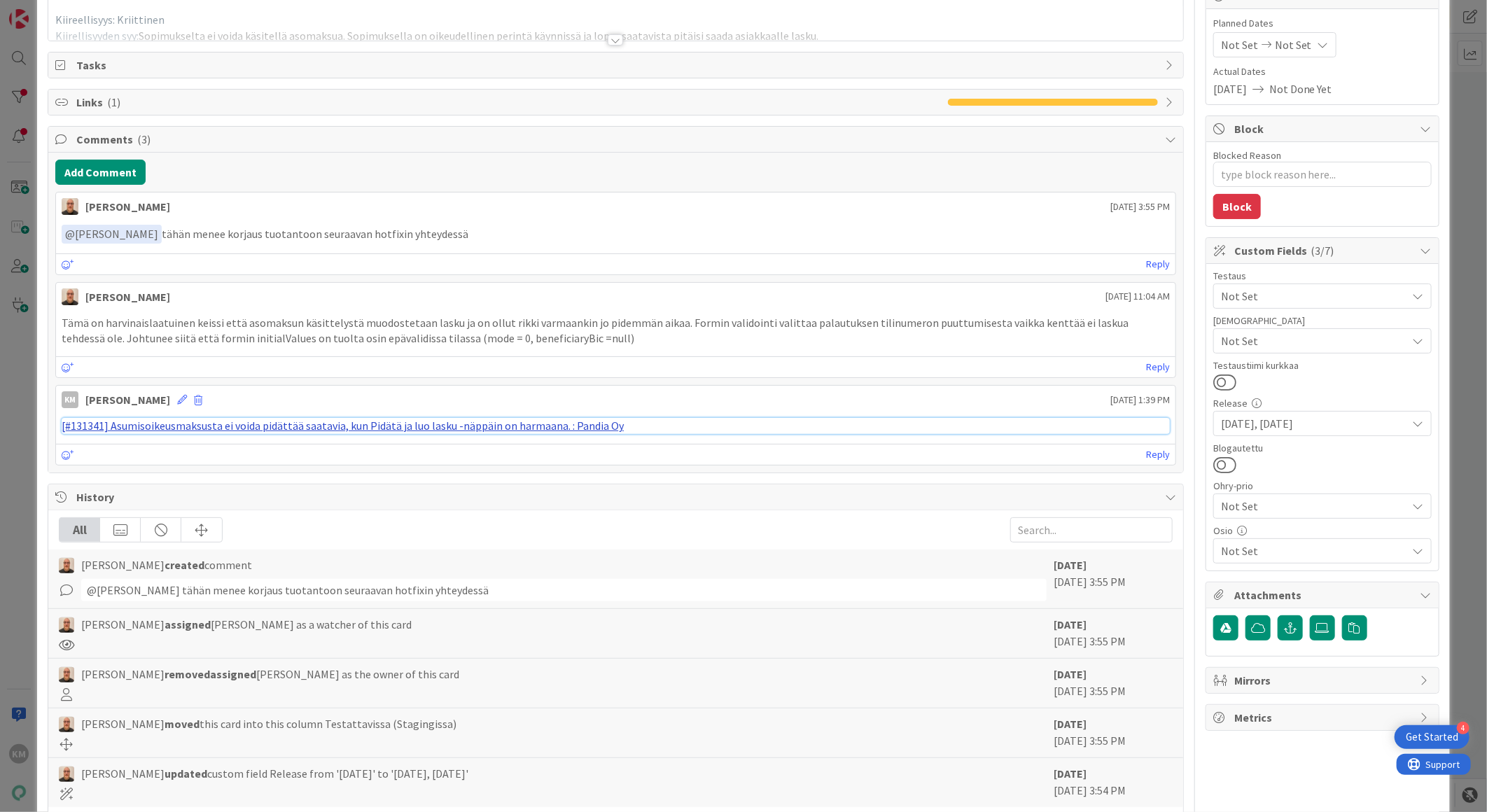
click at [279, 423] on link "[#131341] Asumisoikeusmaksusta ei voida pidättää saatavia, kun Pidätä ja luo la…" at bounding box center [343, 426] width 562 height 14
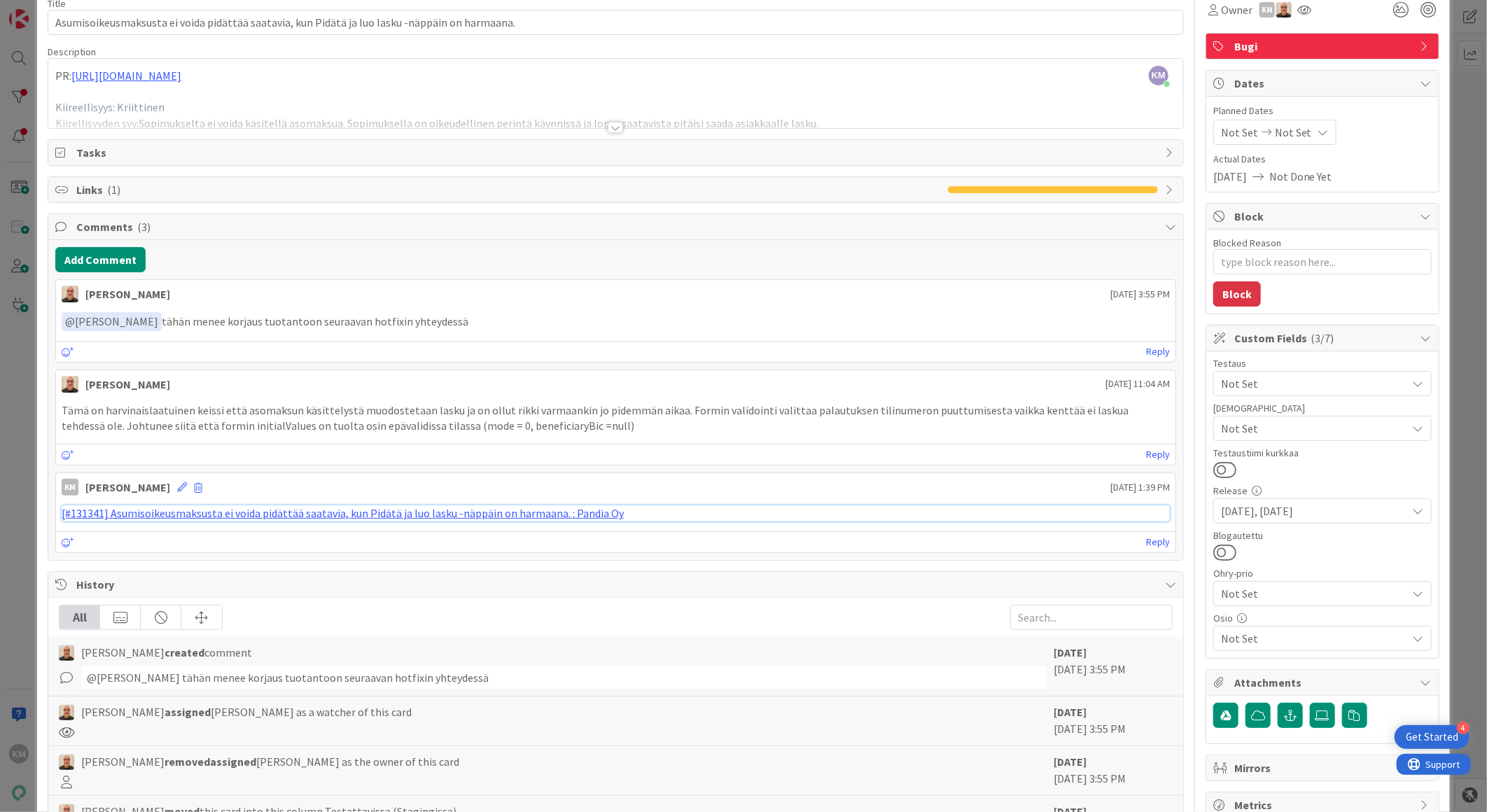
scroll to position [0, 0]
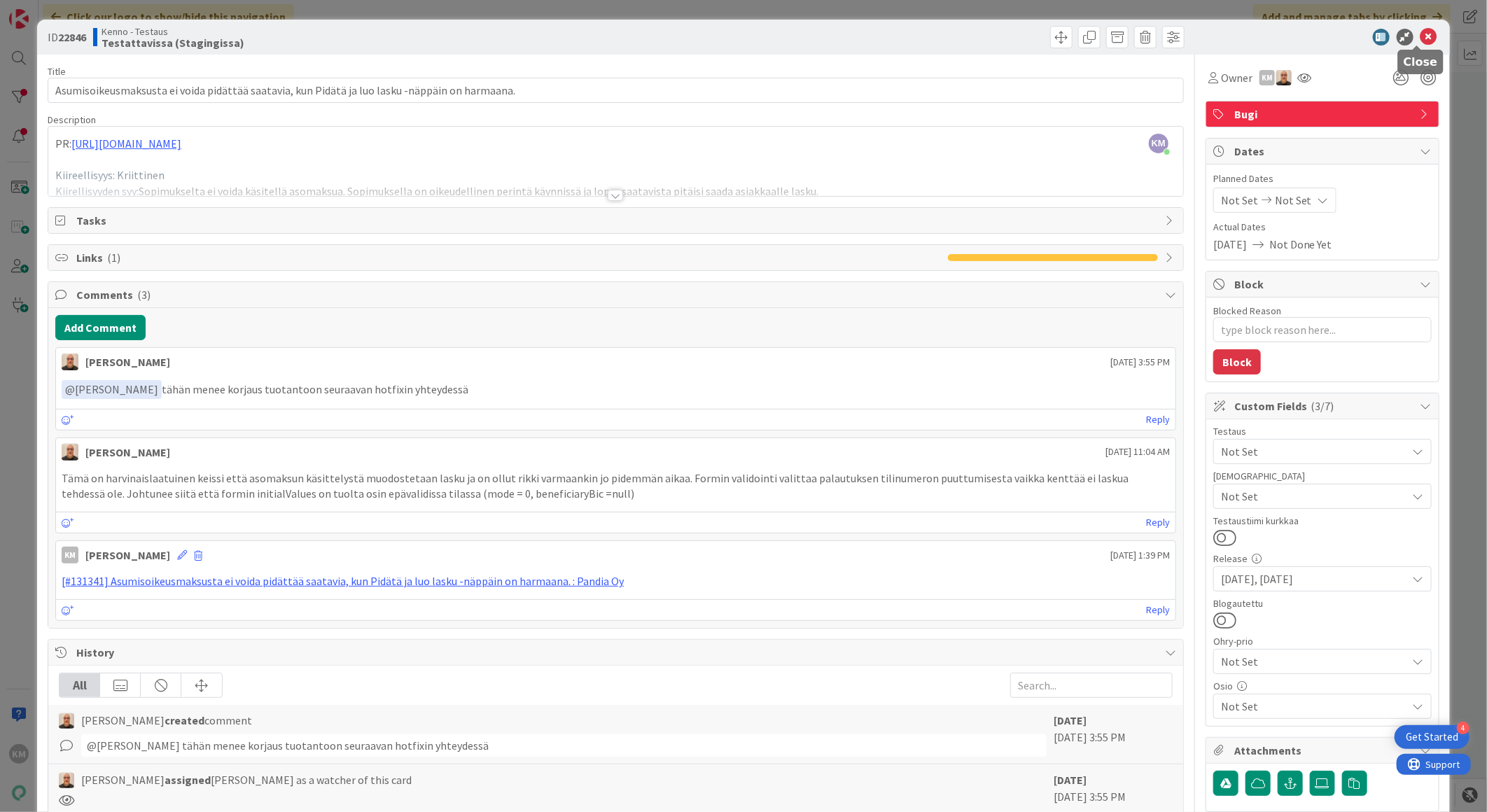
click at [1420, 30] on icon at bounding box center [1429, 37] width 17 height 17
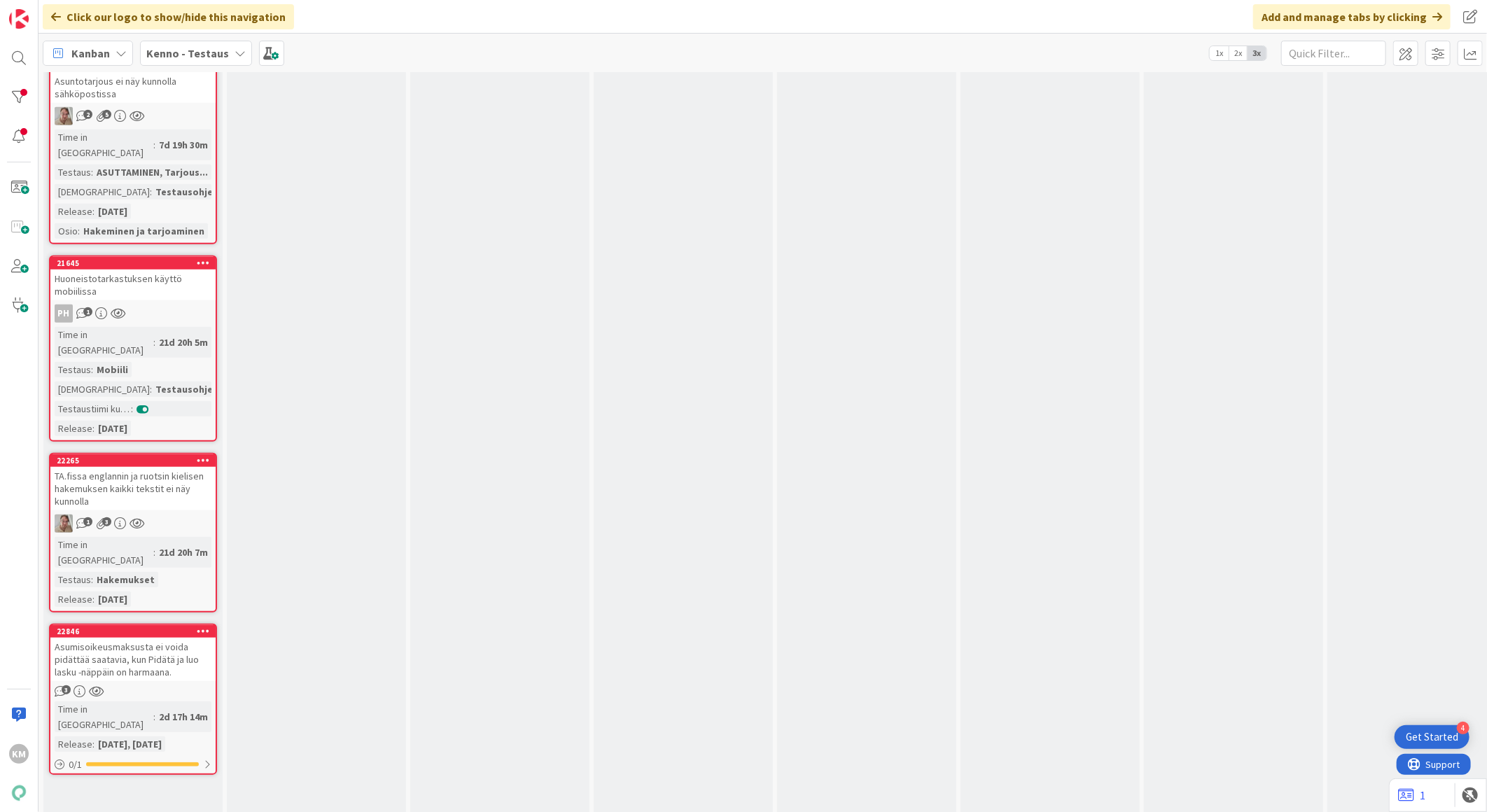
click at [169, 304] on div "PH 1" at bounding box center [133, 313] width 165 height 18
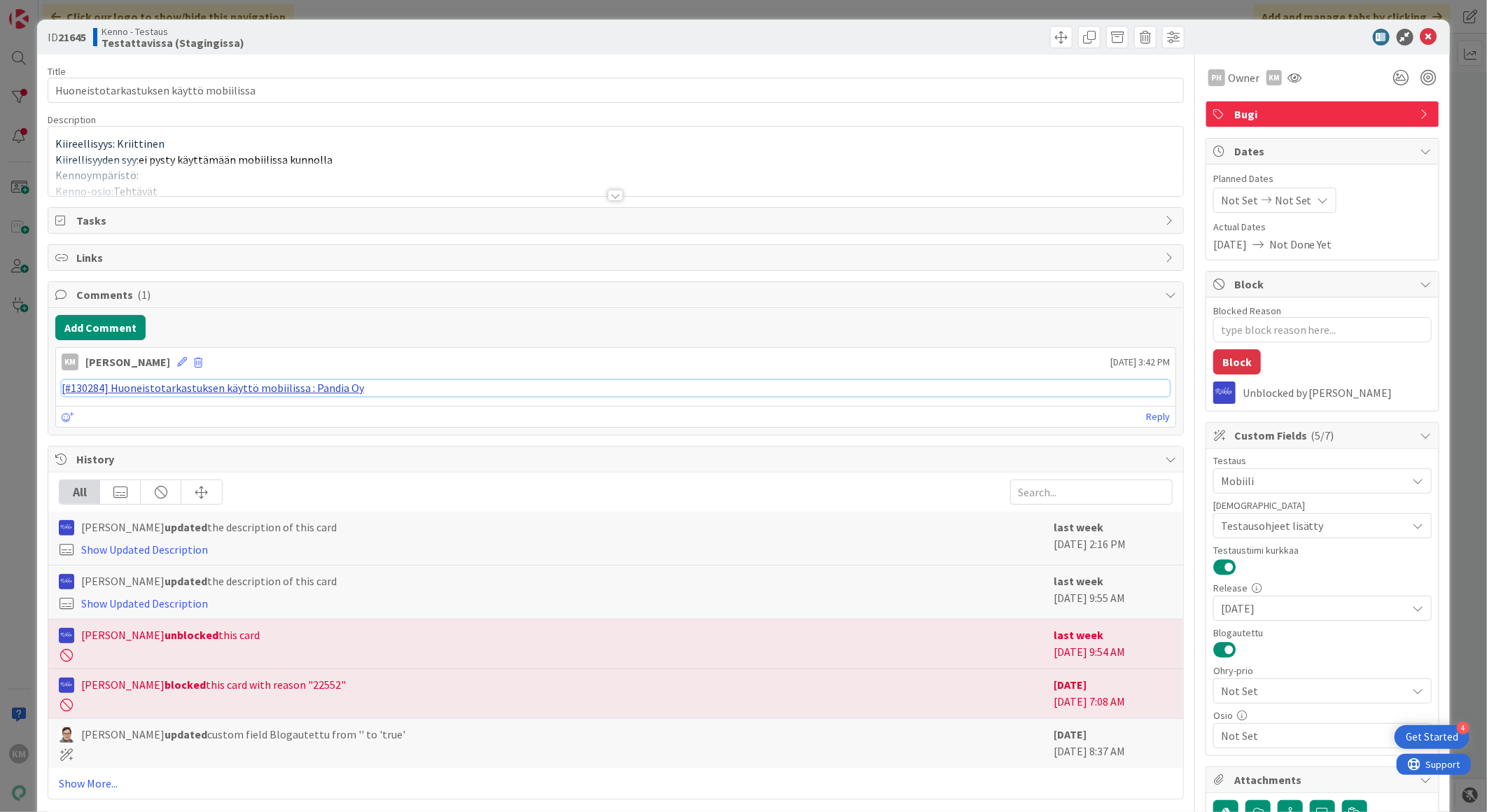
click at [228, 384] on link "[#130284] Huoneistotarkastuksen käyttö mobiilissa : Pandia Oy" at bounding box center [213, 388] width 302 height 14
click at [1420, 42] on icon at bounding box center [1429, 37] width 17 height 17
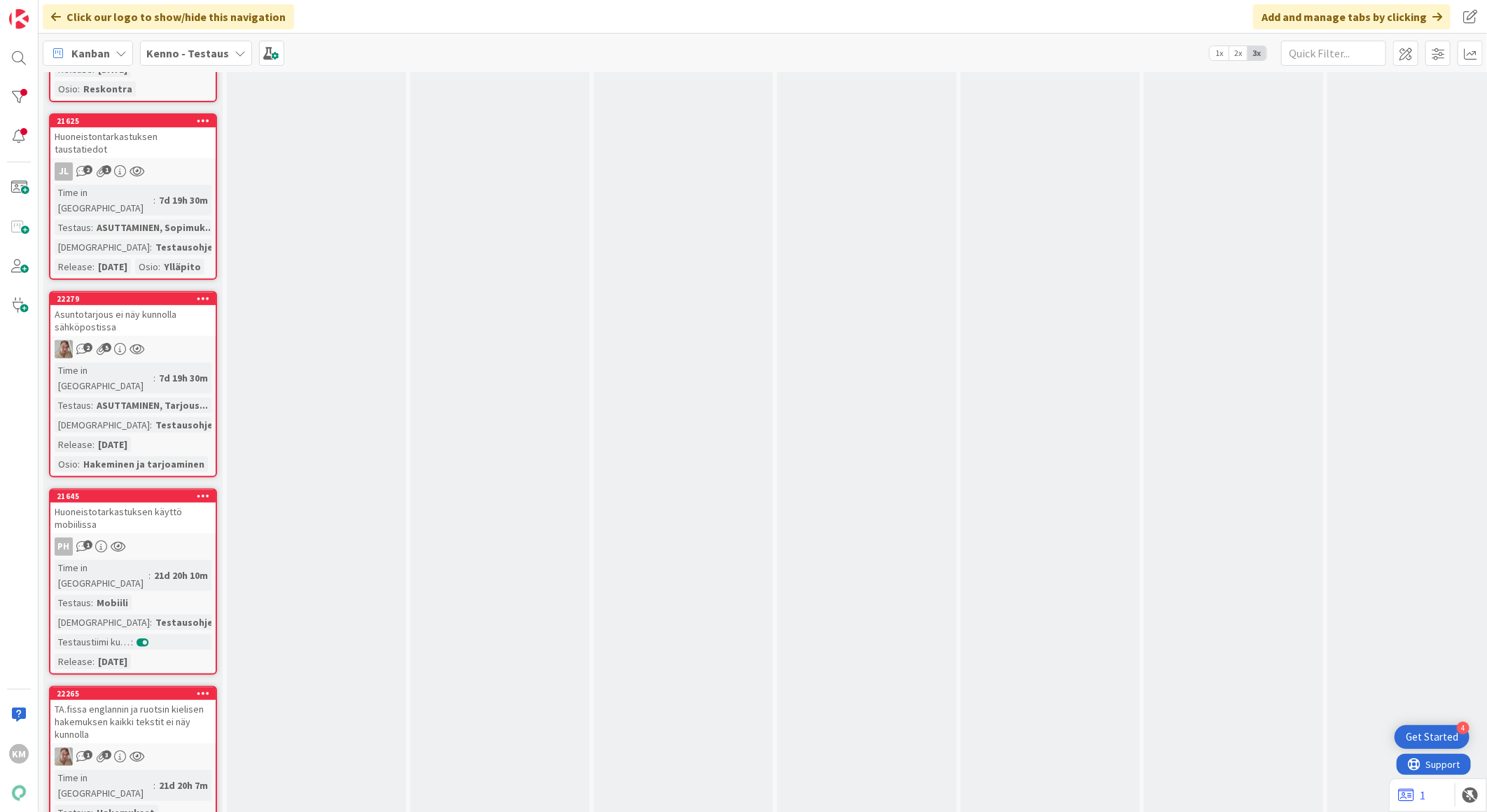
click at [157, 305] on div "Asuntotarjous ei näy kunnolla sähköpostissa" at bounding box center [133, 320] width 165 height 30
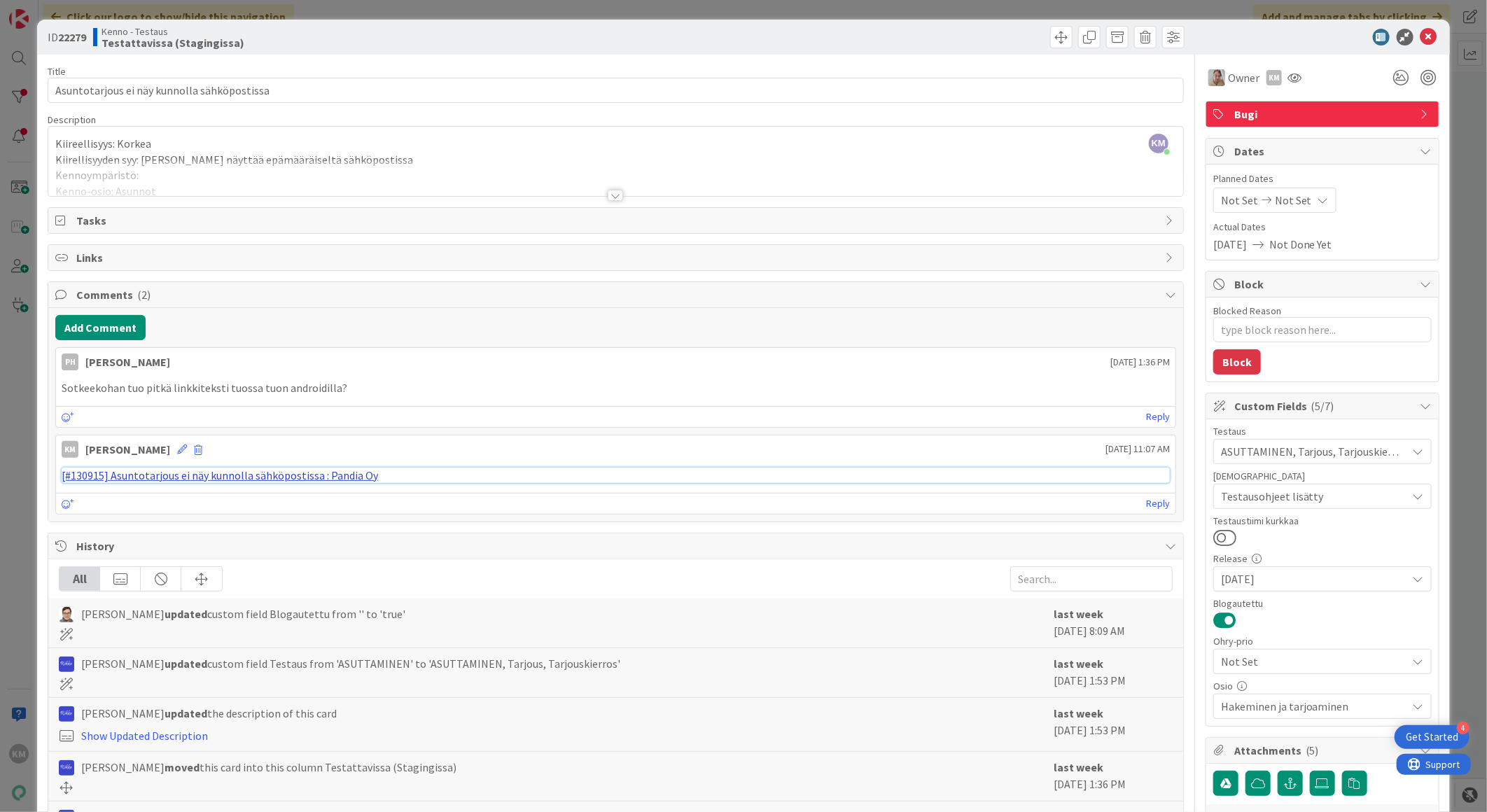
click at [136, 481] on link "[#130915] Asuntotarjous ei näy kunnolla sähköpostissa : Pandia Oy" at bounding box center [220, 475] width 316 height 14
click at [1420, 31] on icon at bounding box center [1429, 37] width 17 height 17
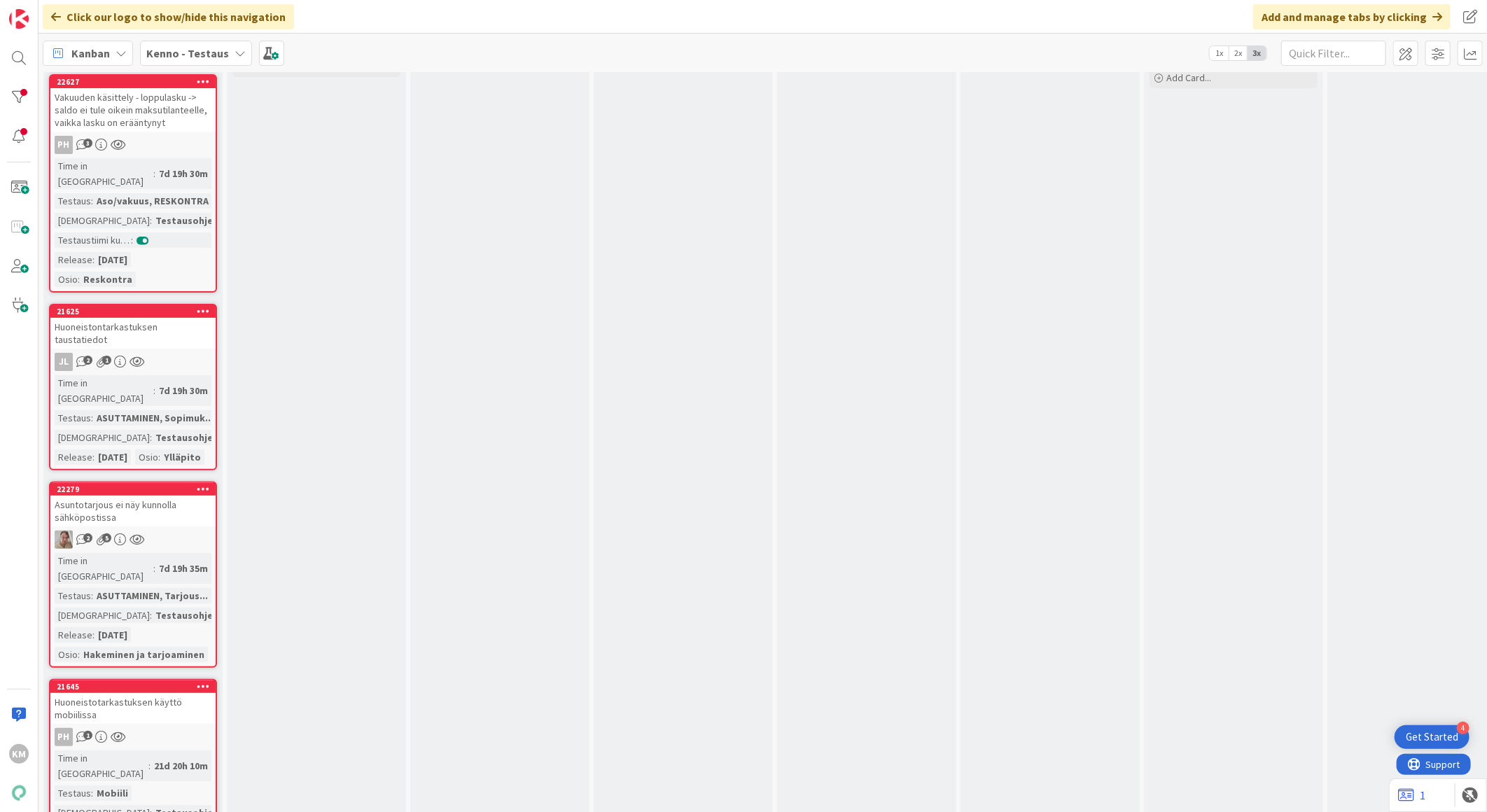
scroll to position [65, 0]
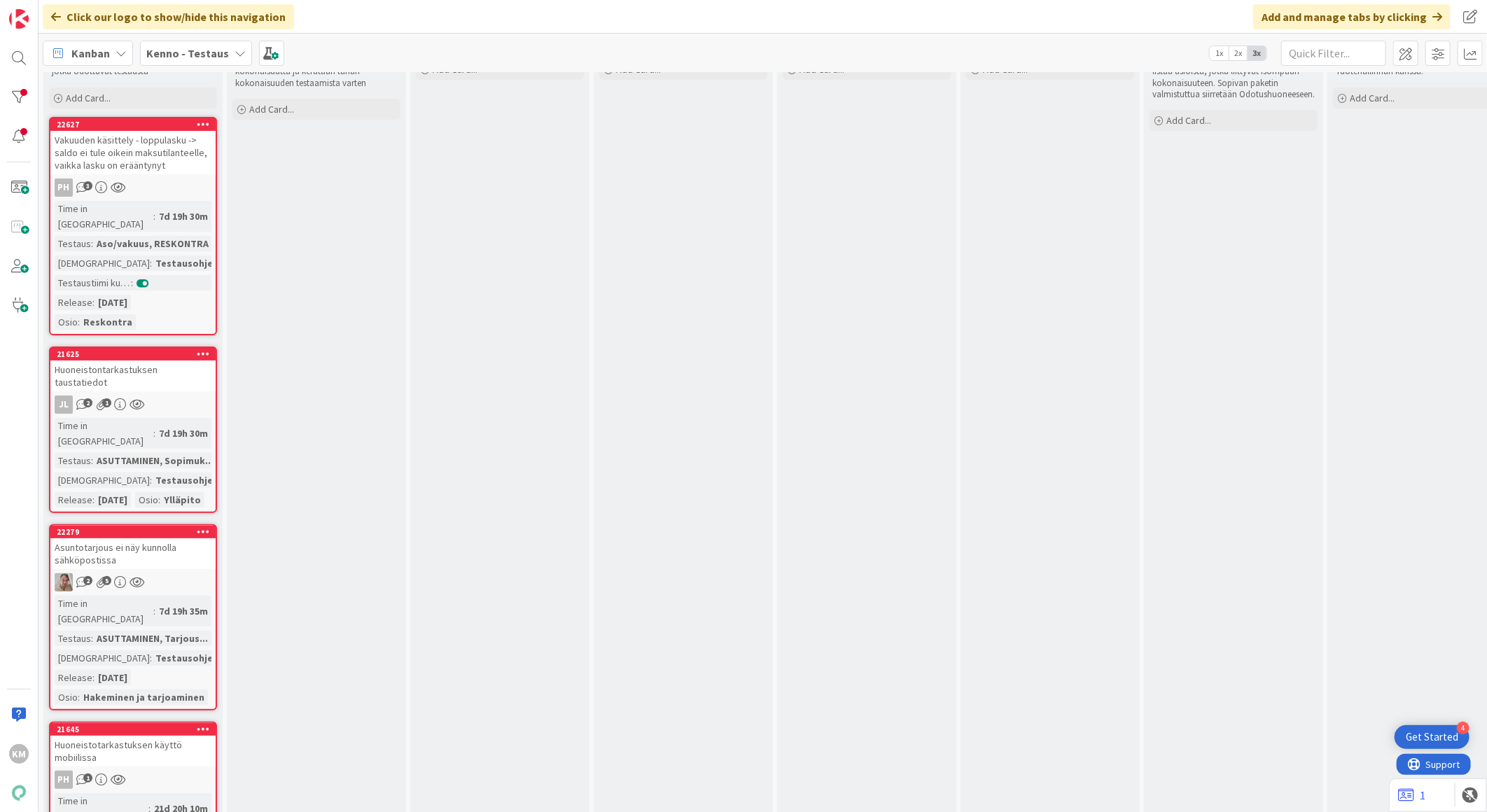
click at [184, 395] on div "JL 2 1" at bounding box center [133, 404] width 165 height 18
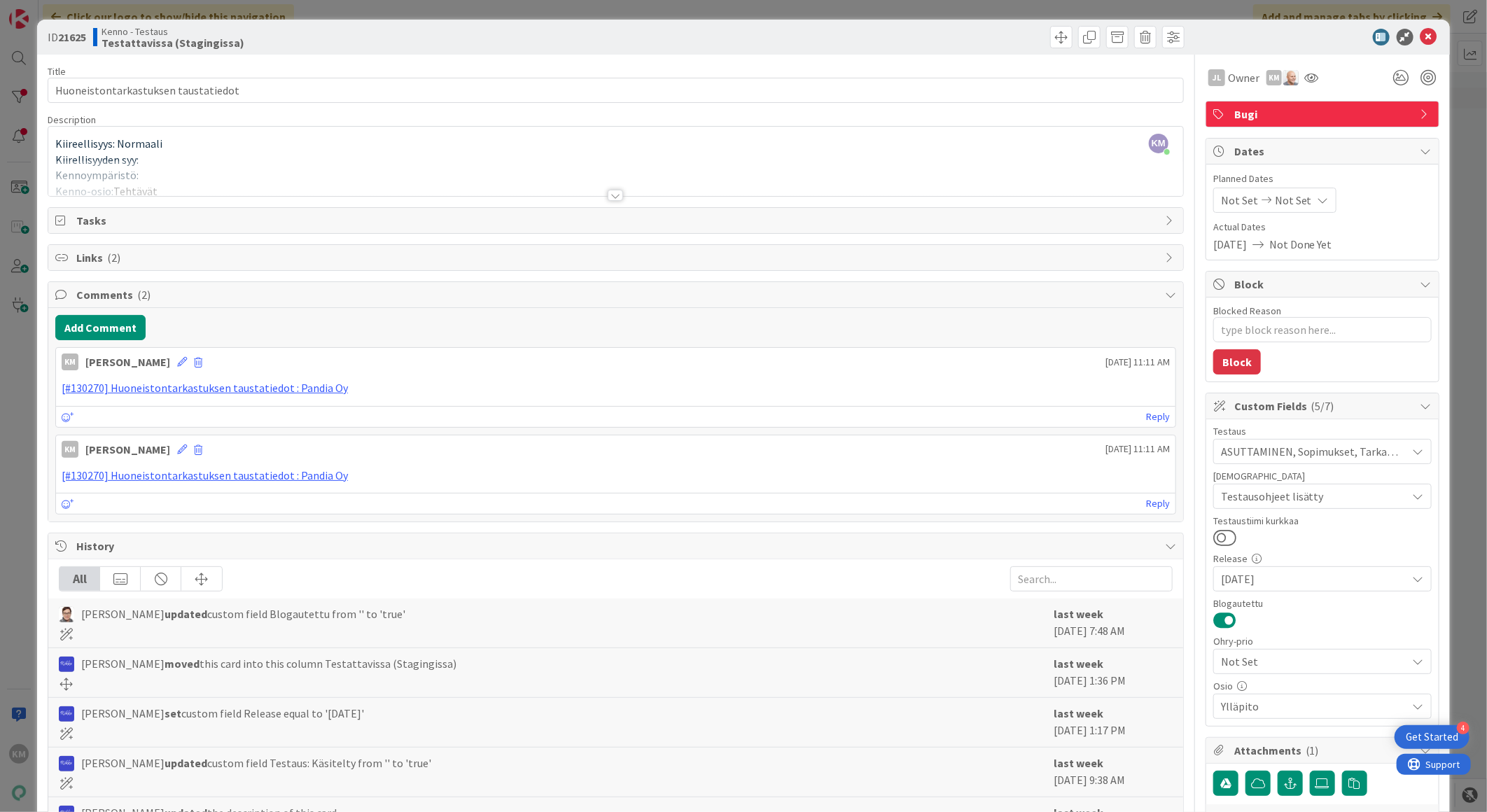
click at [607, 196] on div at bounding box center [615, 195] width 16 height 11
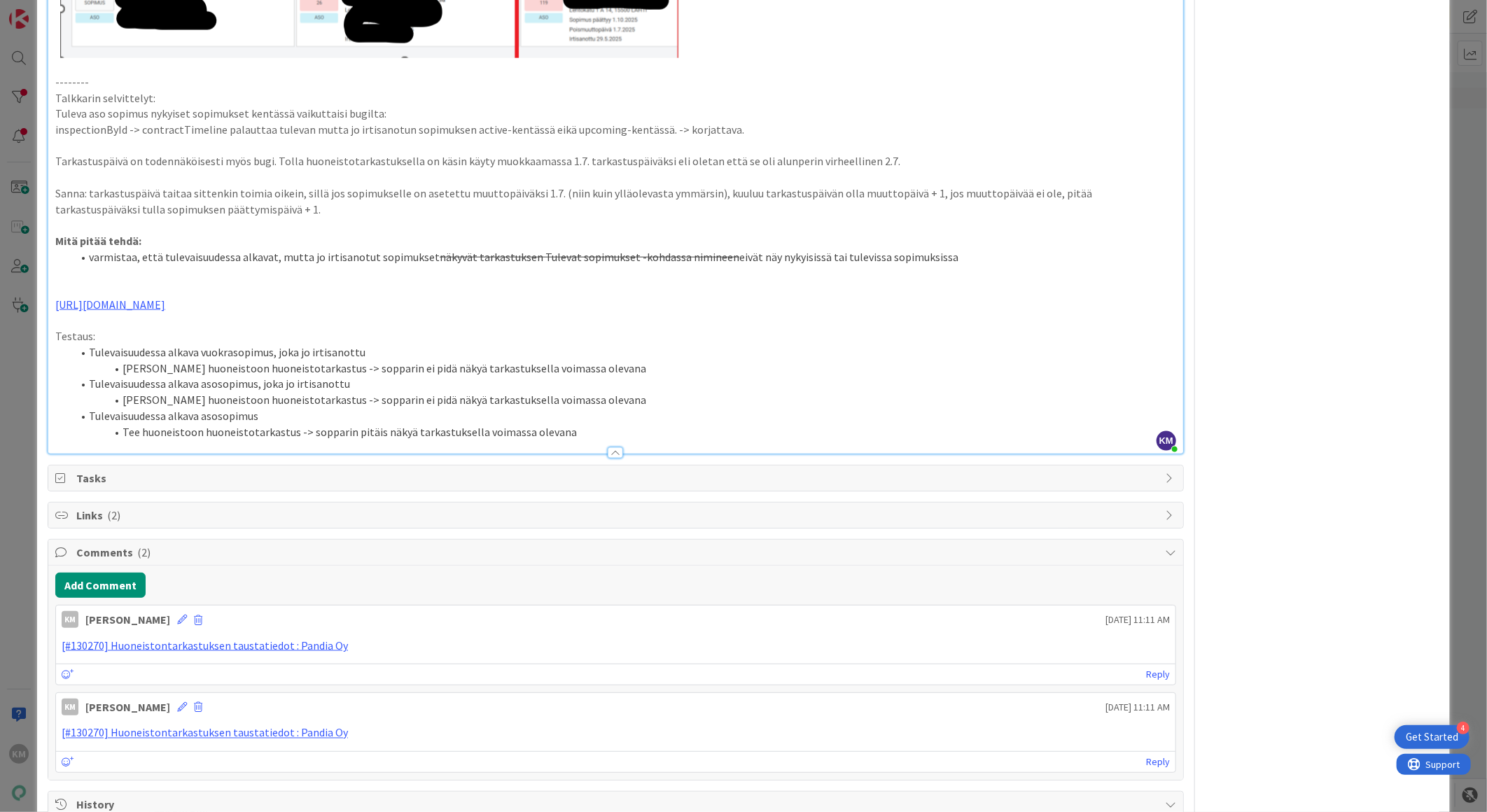
scroll to position [1321, 0]
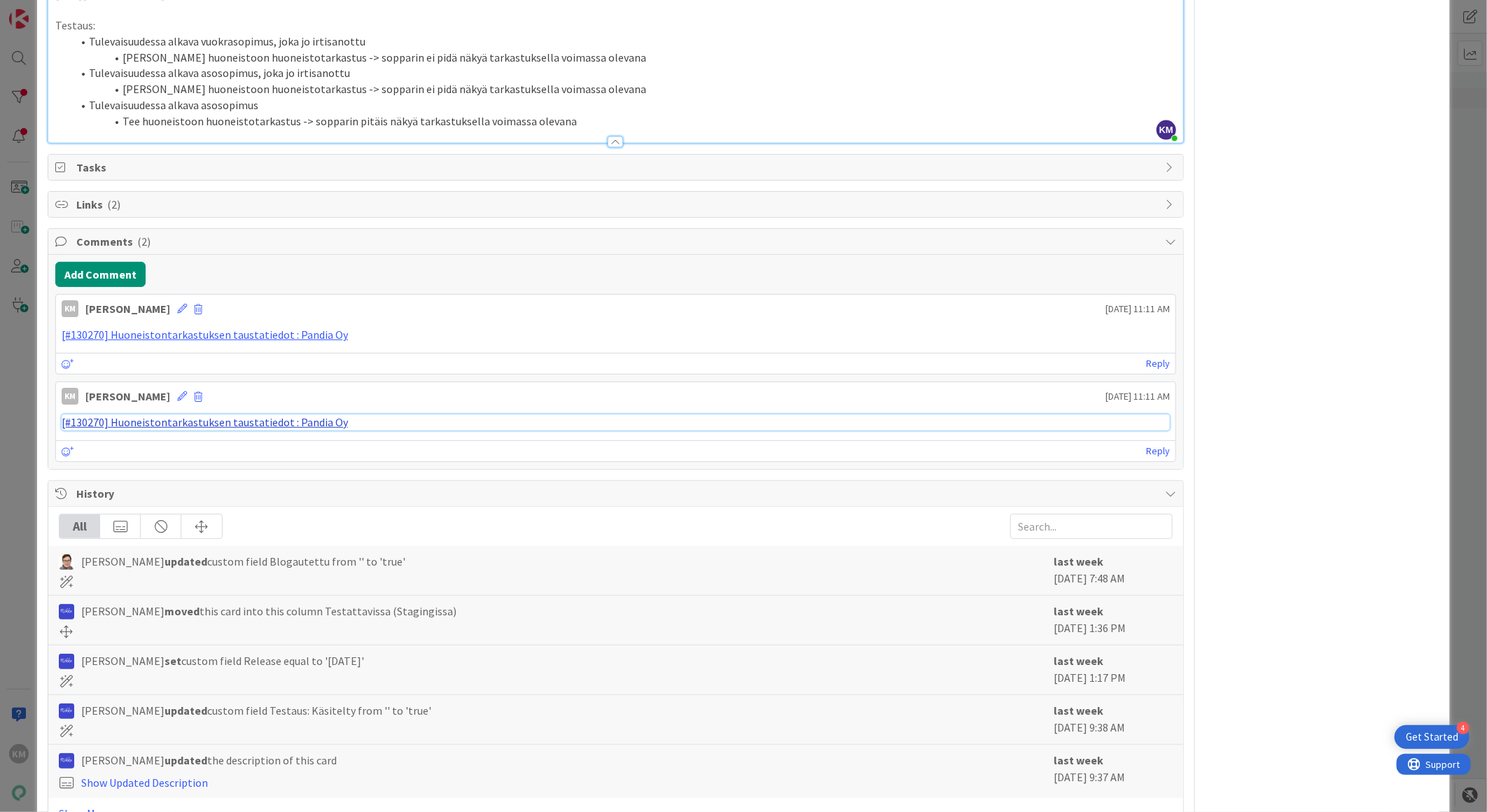
click at [279, 423] on link "[#130270] Huoneistontarkastuksen taustatiedot : Pandia Oy" at bounding box center [205, 422] width 287 height 14
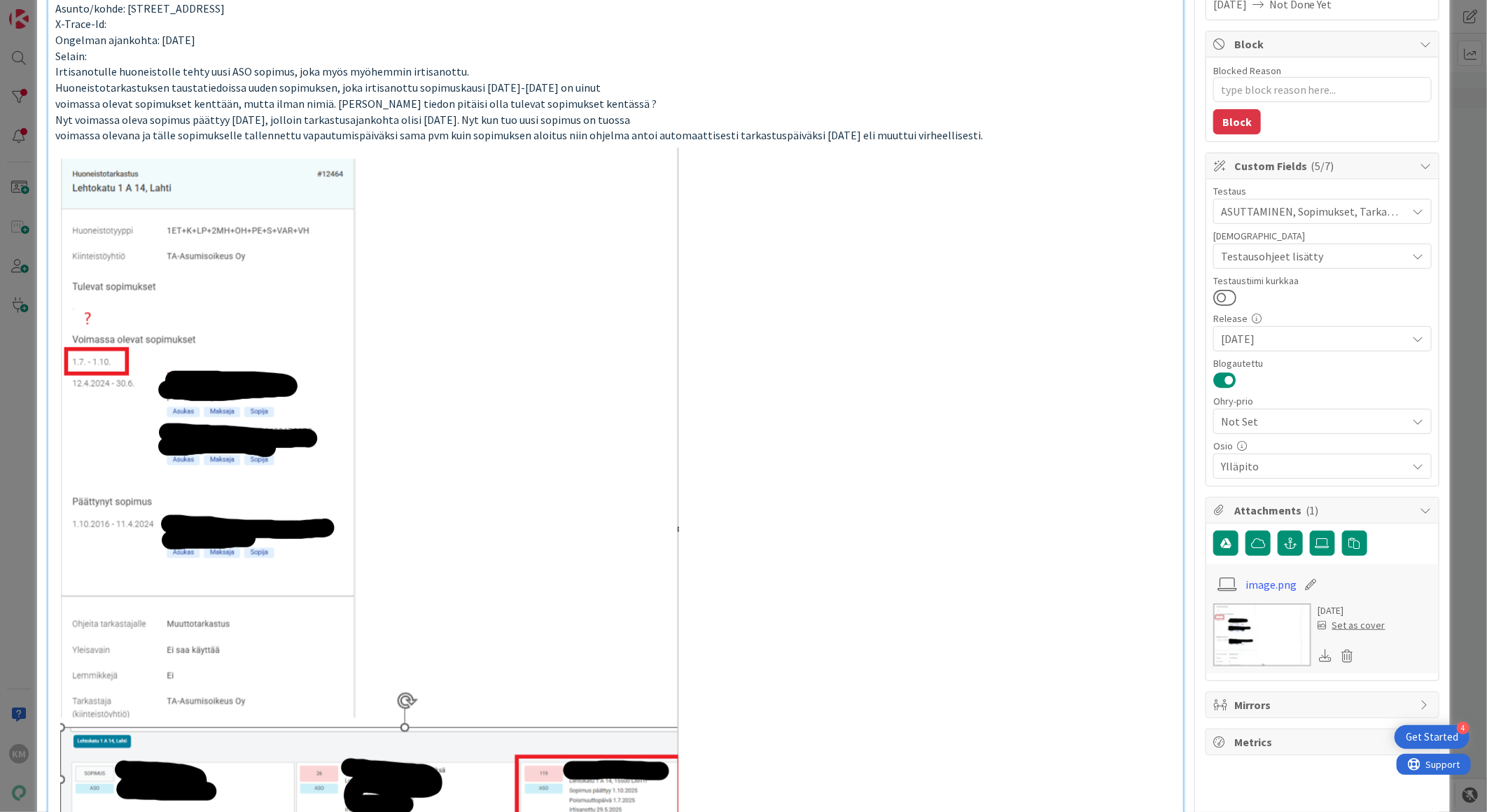
scroll to position [0, 0]
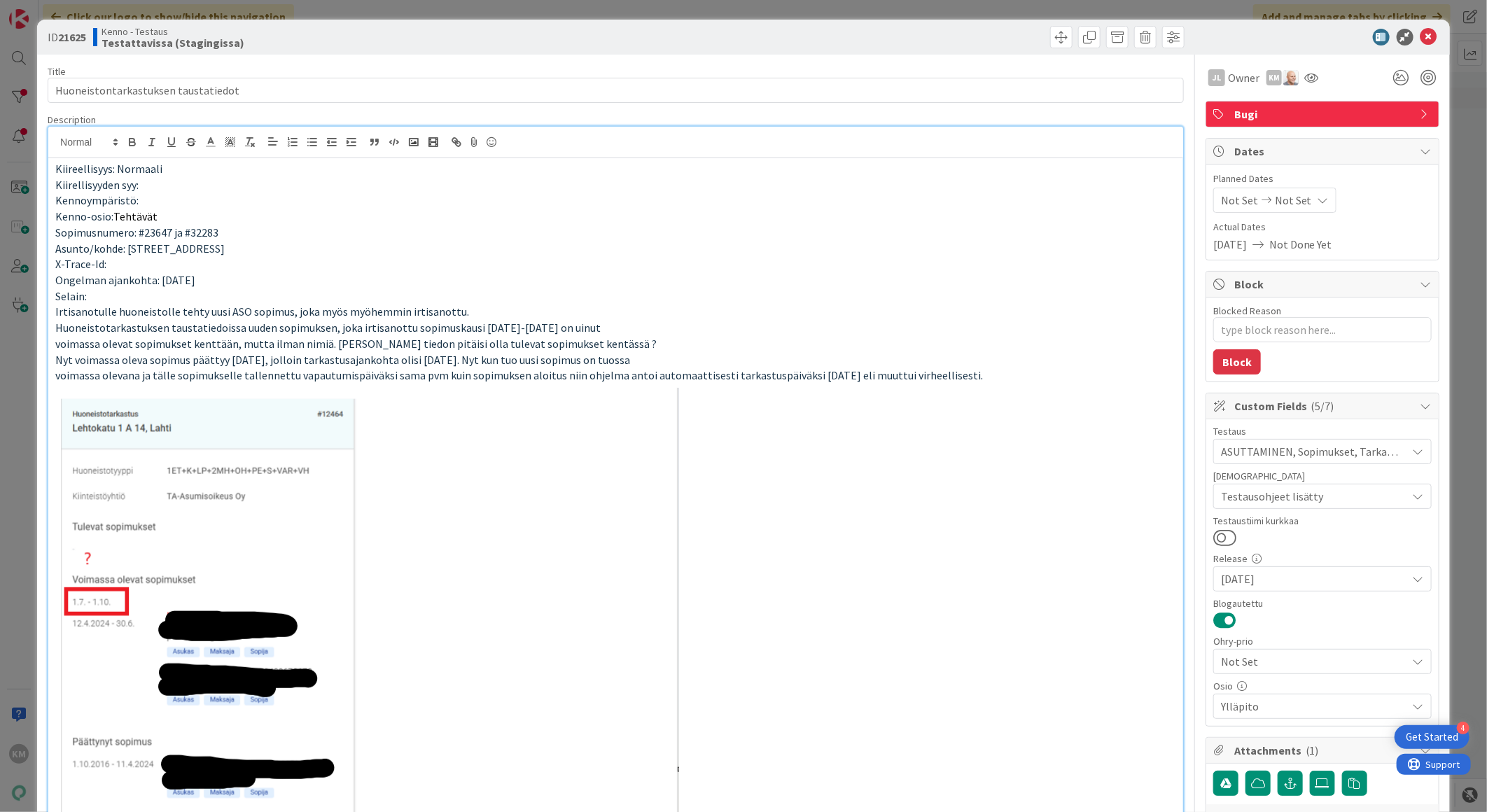
click at [1424, 26] on div "ID 21625 Kenno - Testaus Testattavissa (Stagingissa)" at bounding box center [743, 37] width 1413 height 35
click at [1420, 43] on icon at bounding box center [1429, 37] width 17 height 17
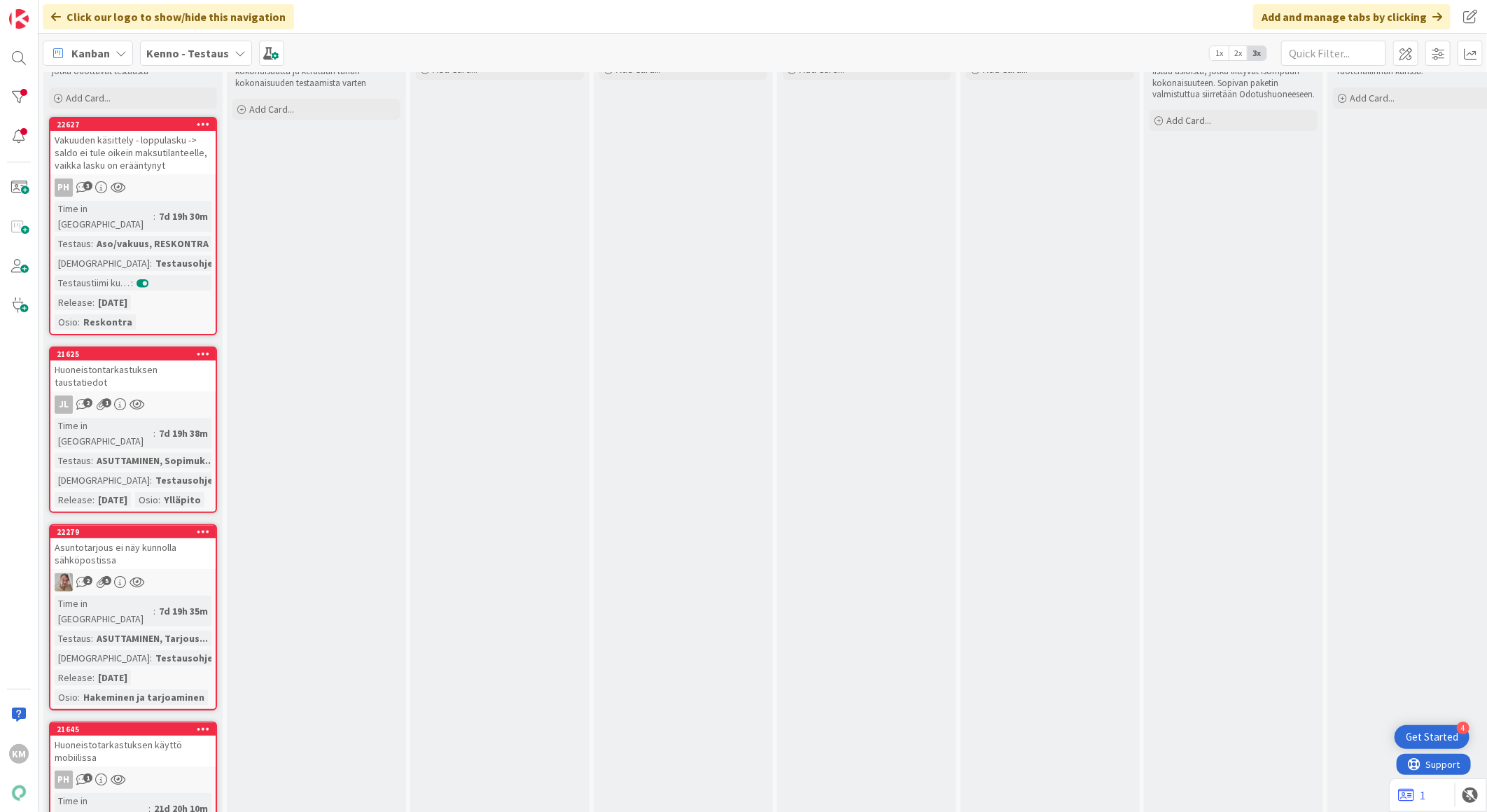
click at [189, 187] on div "PH 3" at bounding box center [133, 188] width 165 height 18
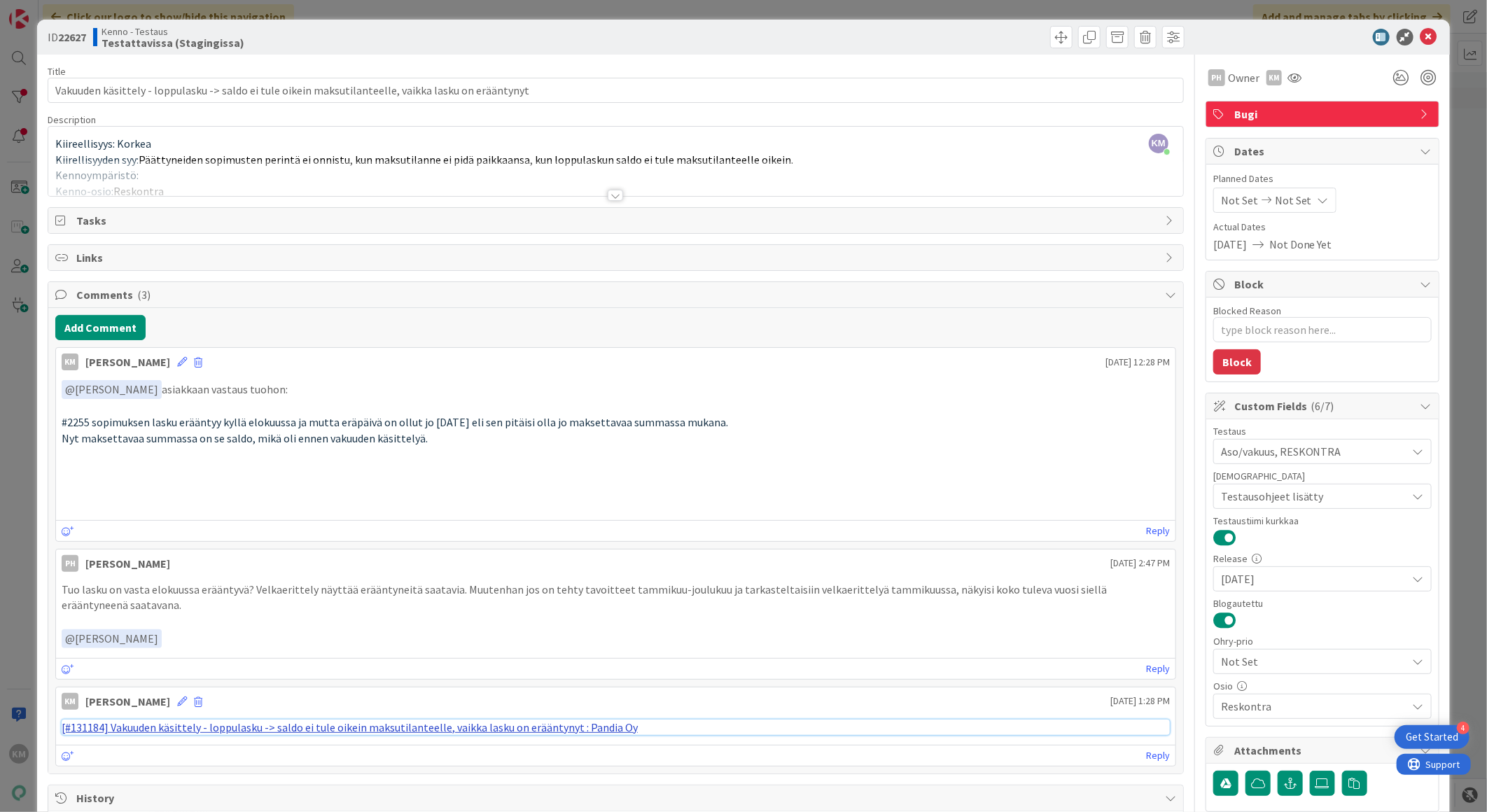
click at [414, 730] on link "[#131184] Vakuuden käsittely - loppulasku -> saldo ei tule oikein maksutilantee…" at bounding box center [350, 727] width 576 height 14
click at [1420, 28] on icon at bounding box center [1429, 37] width 17 height 17
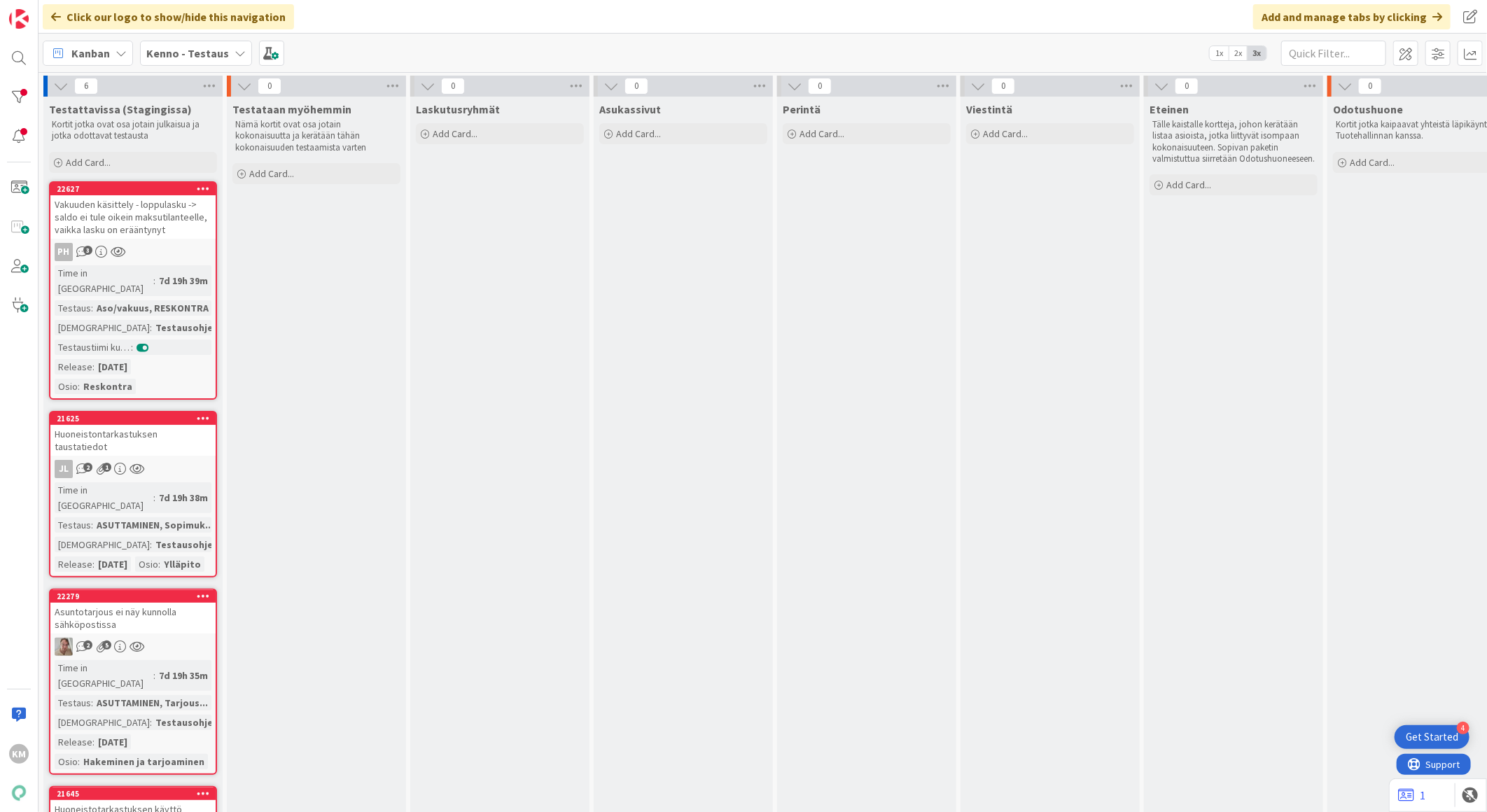
click at [214, 51] on b "Kenno - Testaus" at bounding box center [187, 53] width 82 height 14
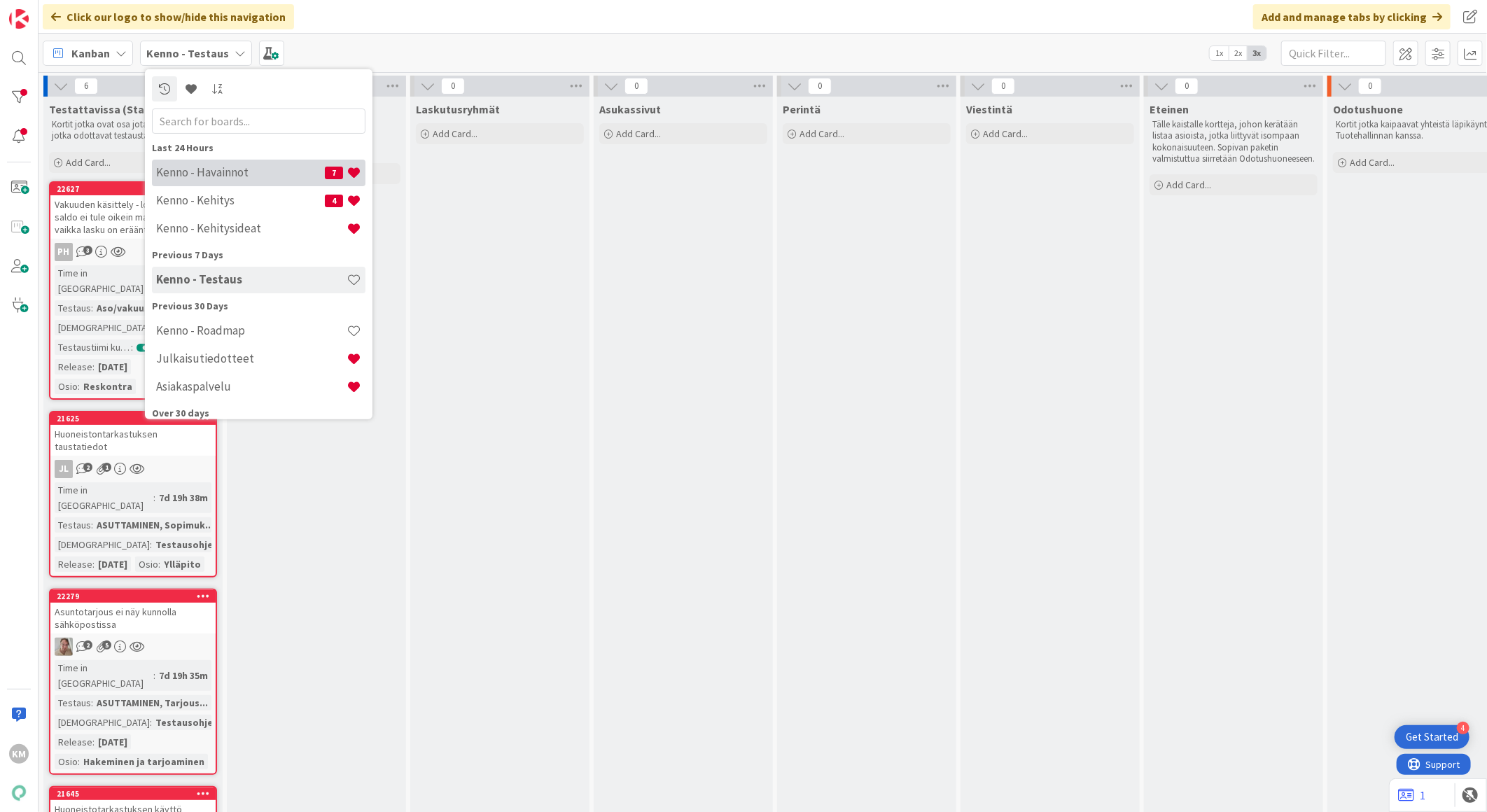
click at [211, 179] on h4 "Kenno - Havainnot" at bounding box center [241, 172] width 169 height 14
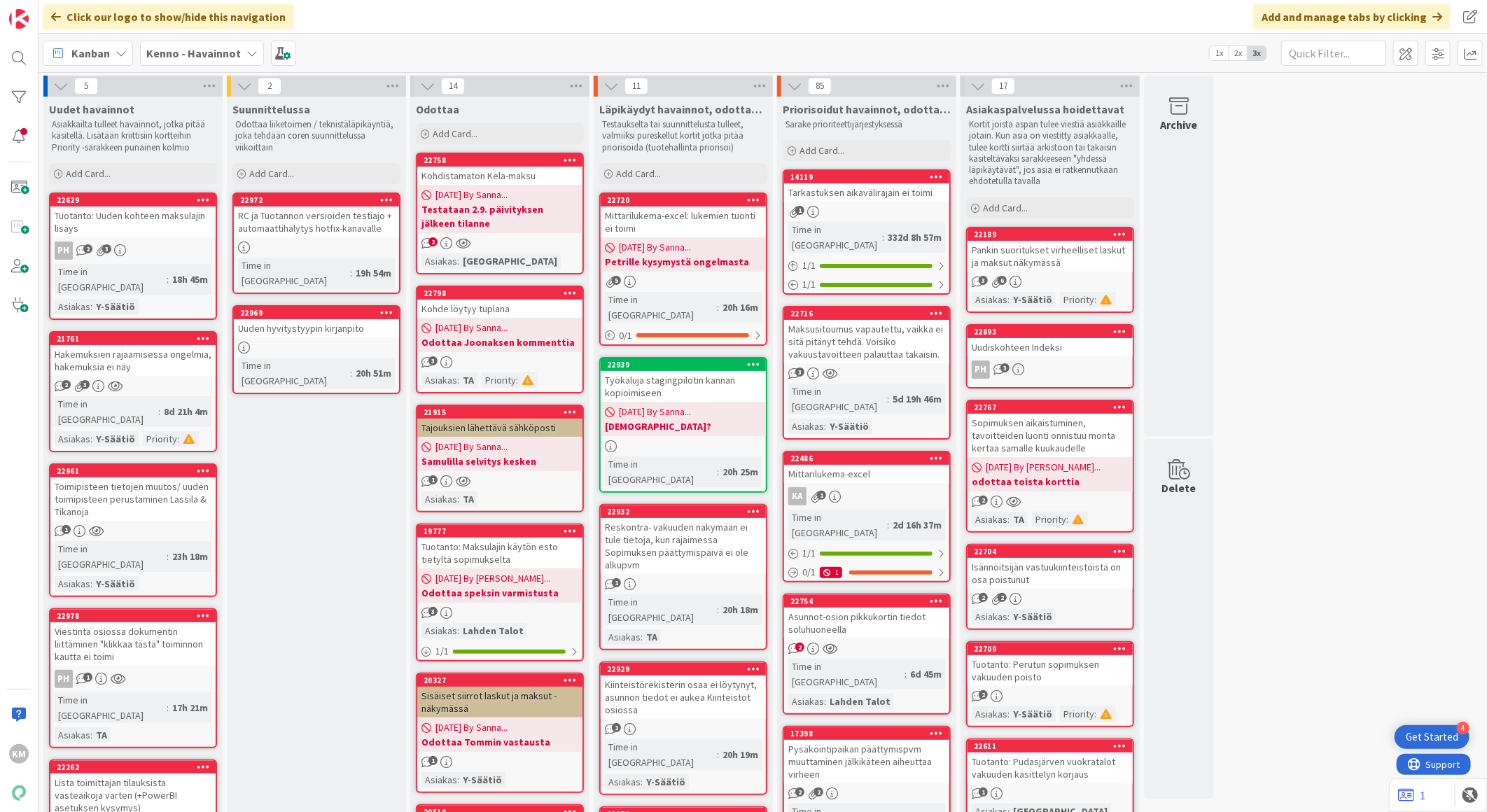
click at [1022, 572] on div "Isännöitsijän vastuukiinteistöistä on osa poistunut" at bounding box center [1050, 572] width 165 height 30
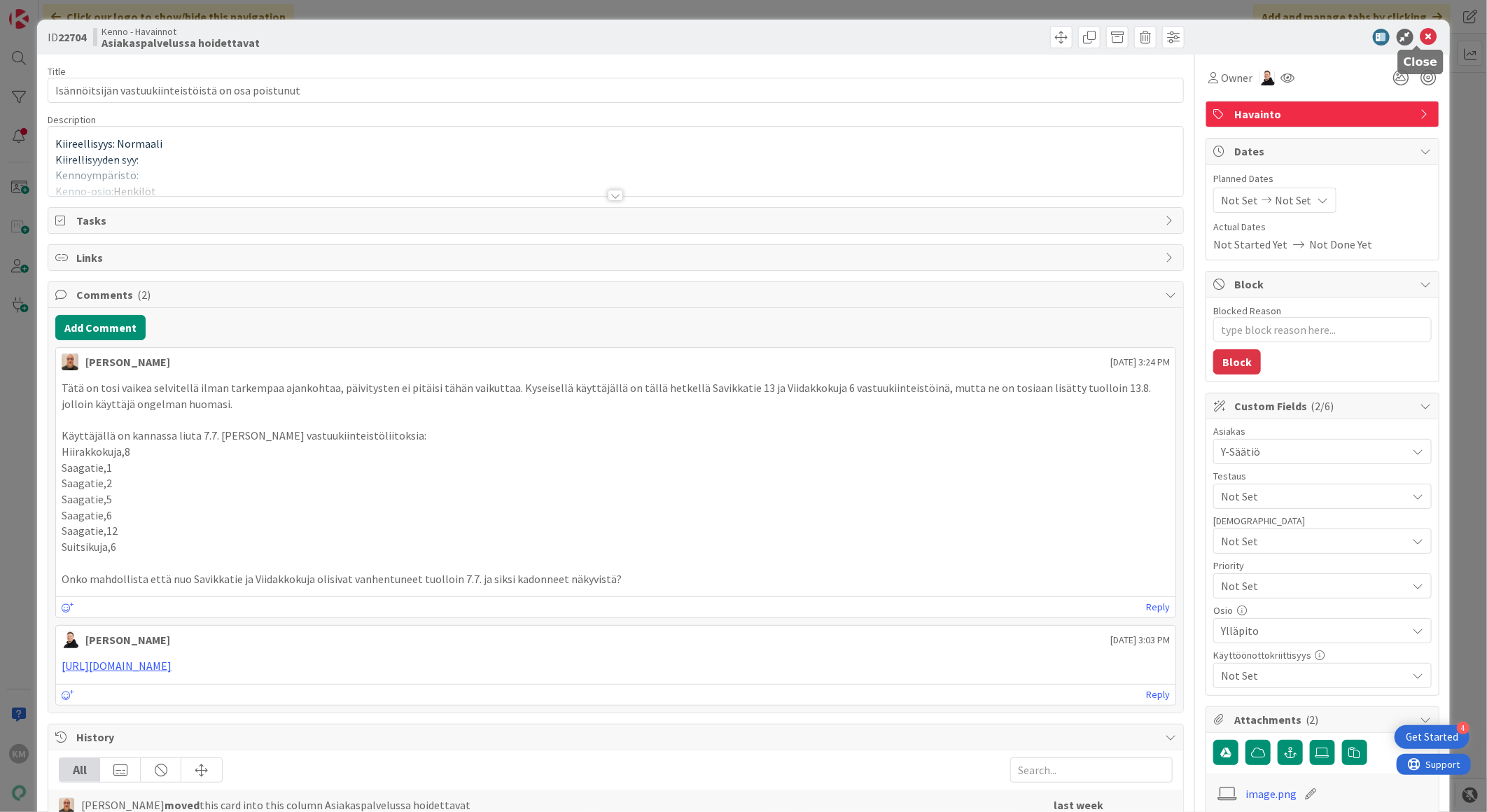
click at [1420, 38] on icon at bounding box center [1429, 37] width 17 height 17
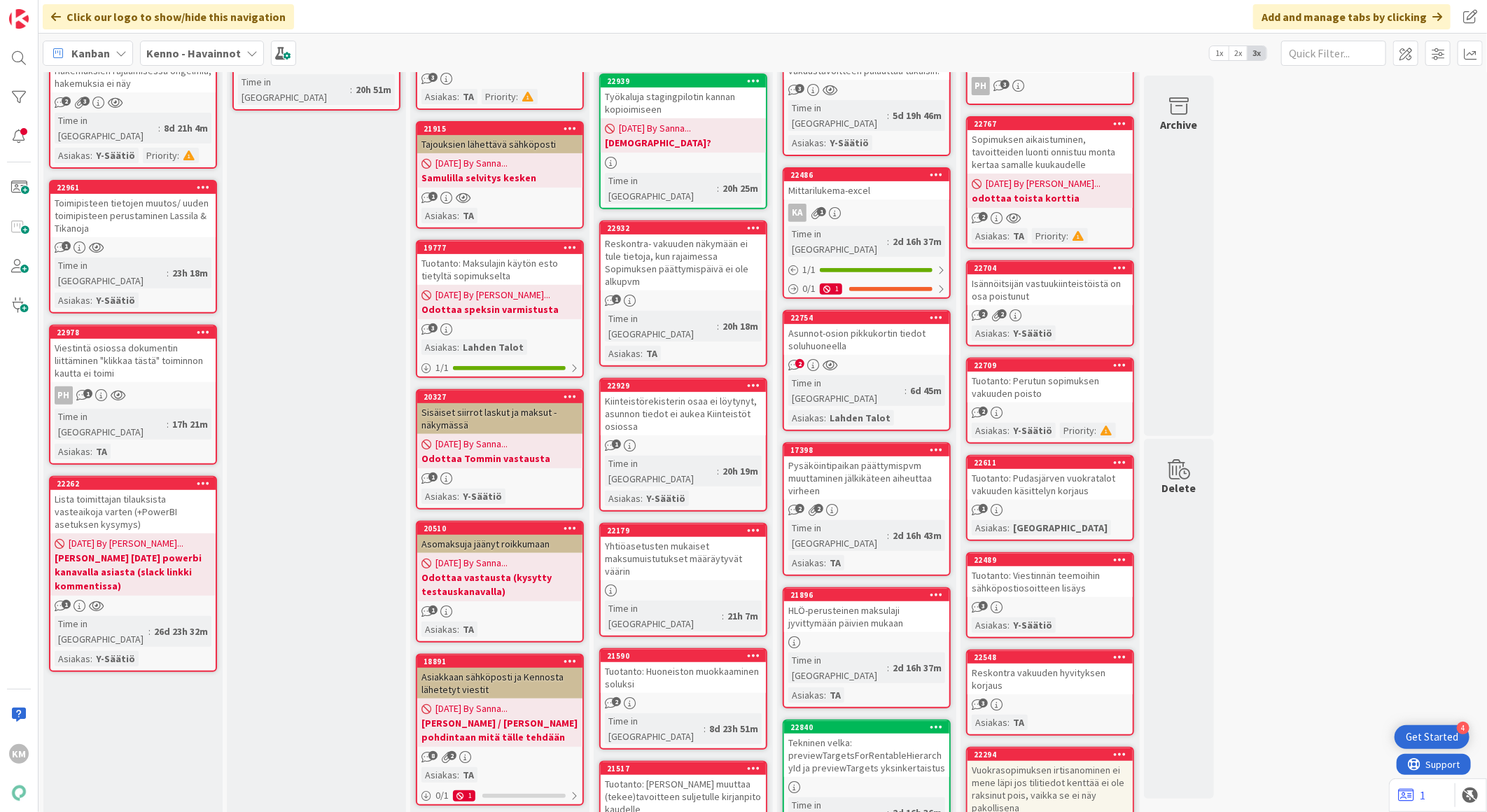
scroll to position [311, 0]
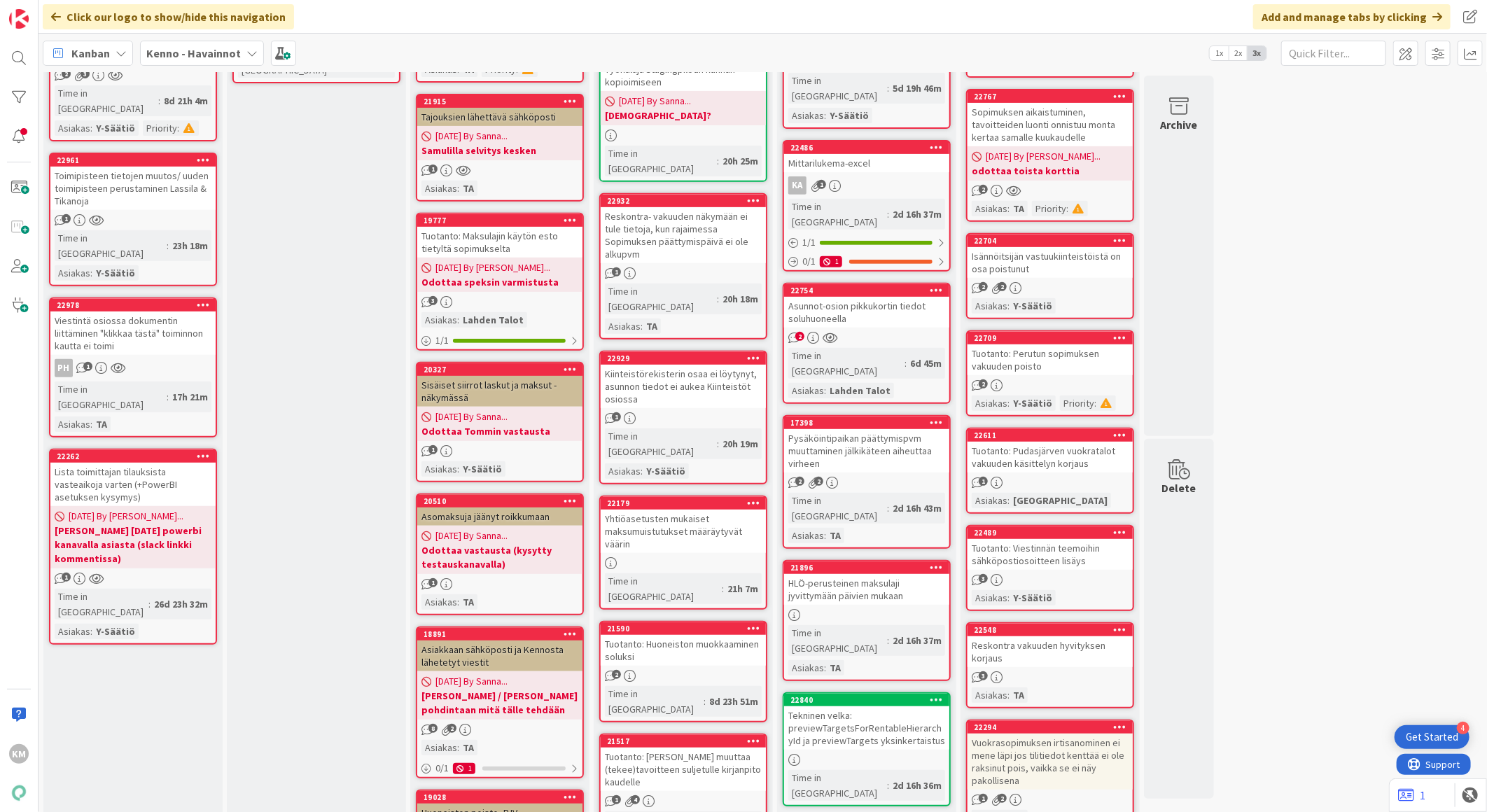
click at [1064, 484] on link "22611 Tuotanto: Pudasjärven vuokratalot vakuuden käsittelyn korjaus 1 Asiakas :…" at bounding box center [1050, 470] width 168 height 86
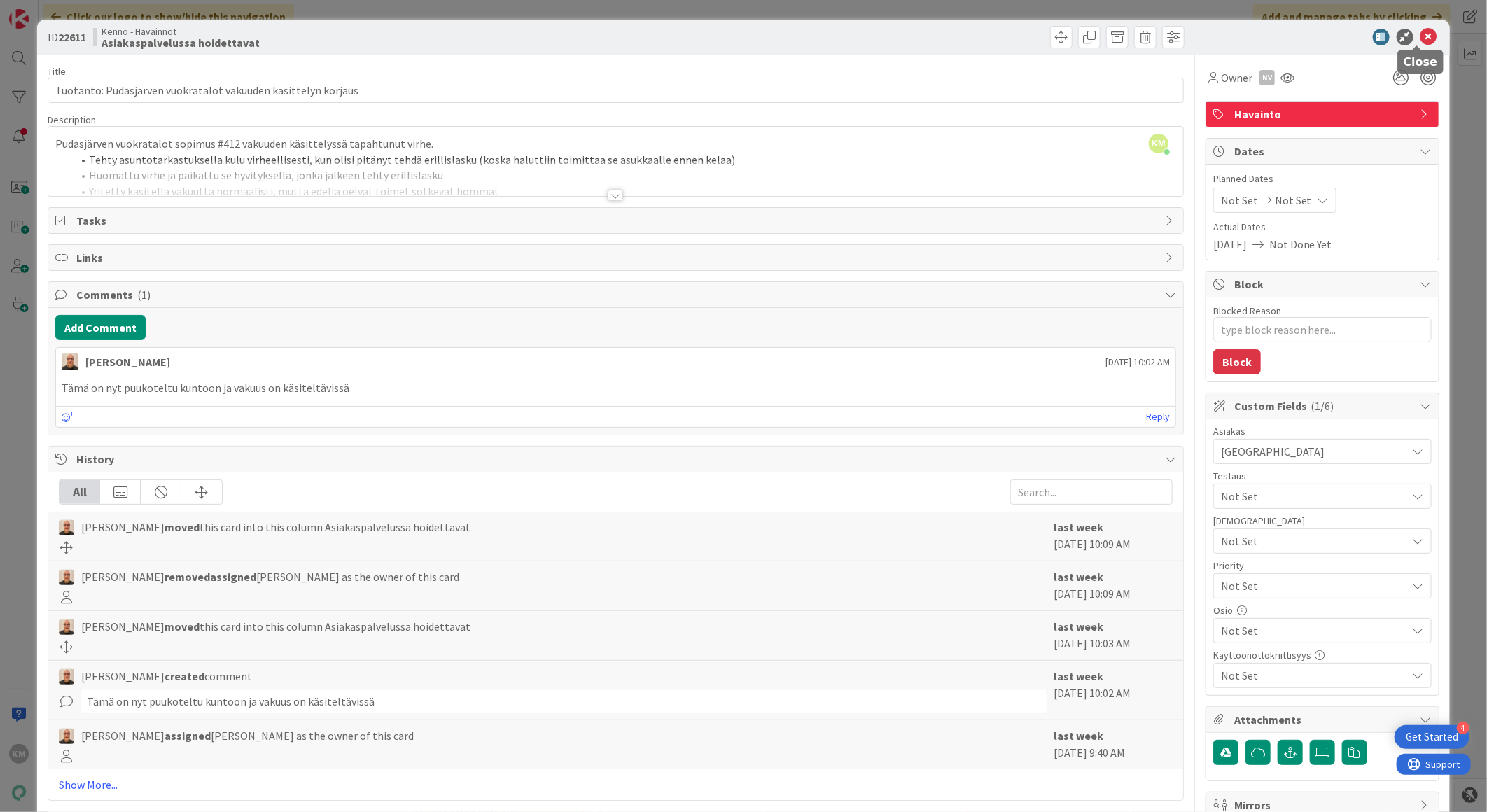
click at [1420, 29] on icon at bounding box center [1429, 37] width 17 height 17
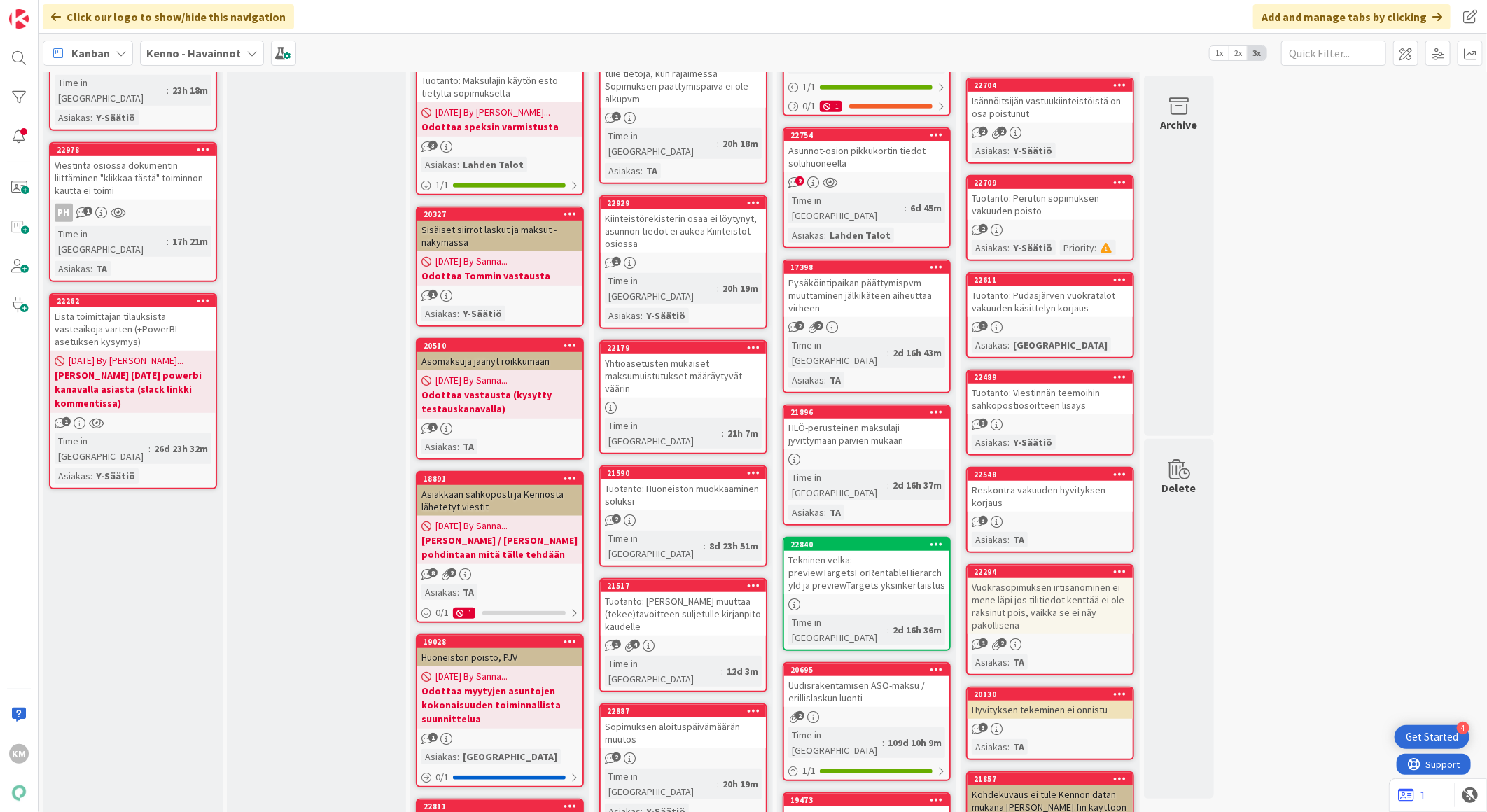
click at [1054, 518] on link "22548 Reskontra vakuuden hyvityksen korjaus 3 Asiakas : TA" at bounding box center [1050, 509] width 168 height 86
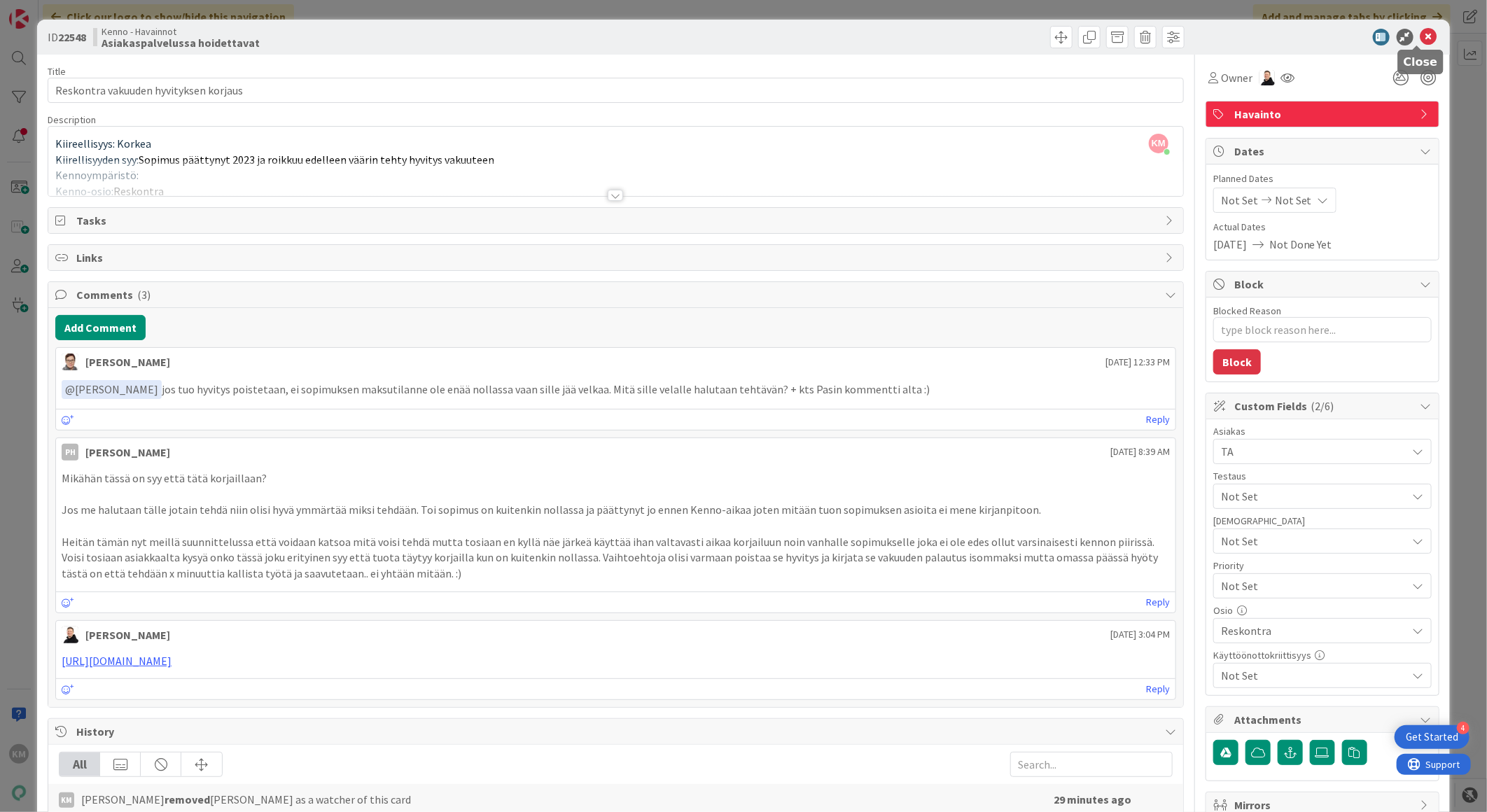
click at [1420, 40] on icon at bounding box center [1429, 37] width 17 height 17
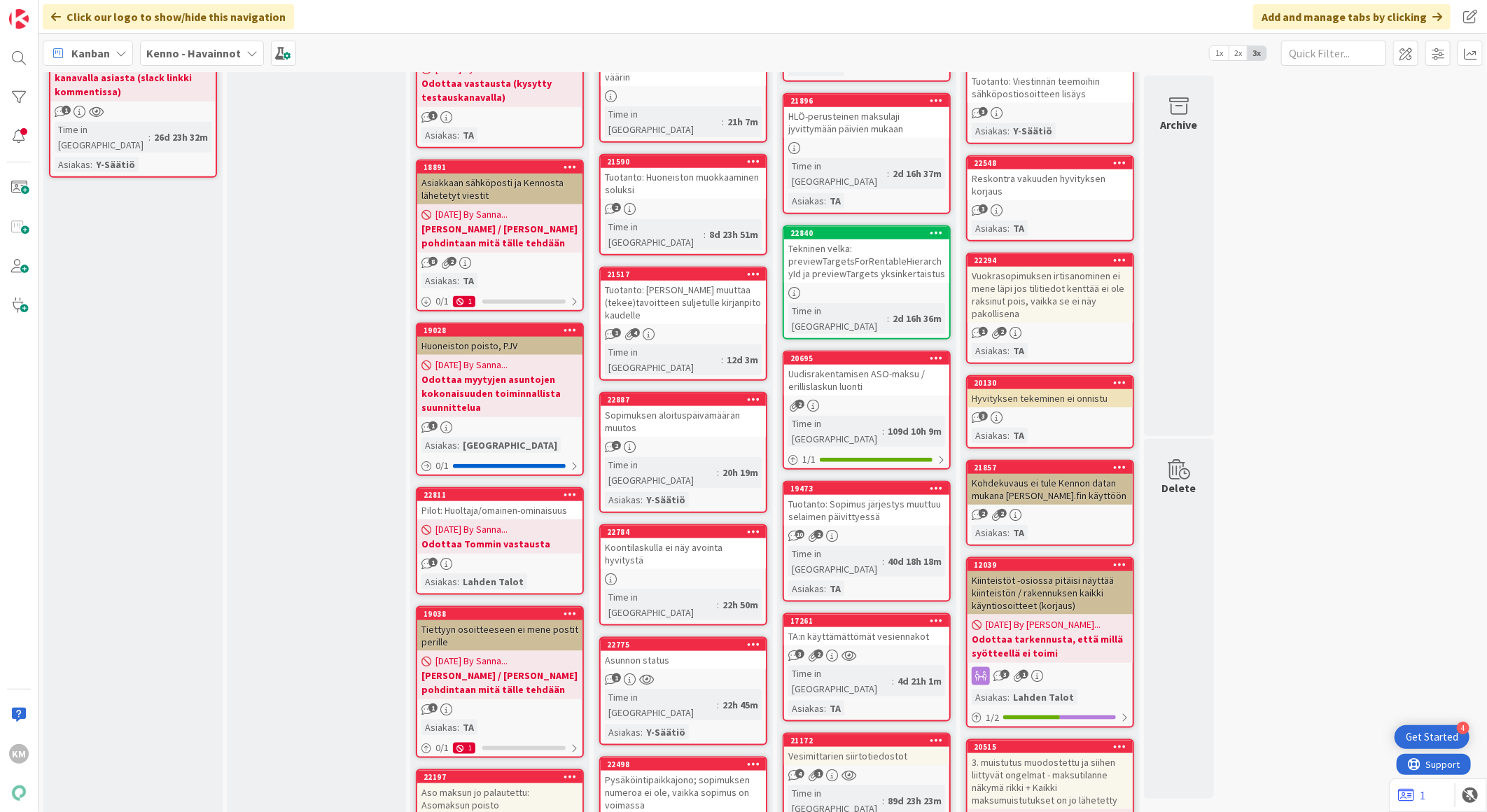
click at [1061, 474] on div "Kohdekuvaus ei tule Kennon datan mukana [PERSON_NAME].fin käyttöön" at bounding box center [1050, 489] width 165 height 30
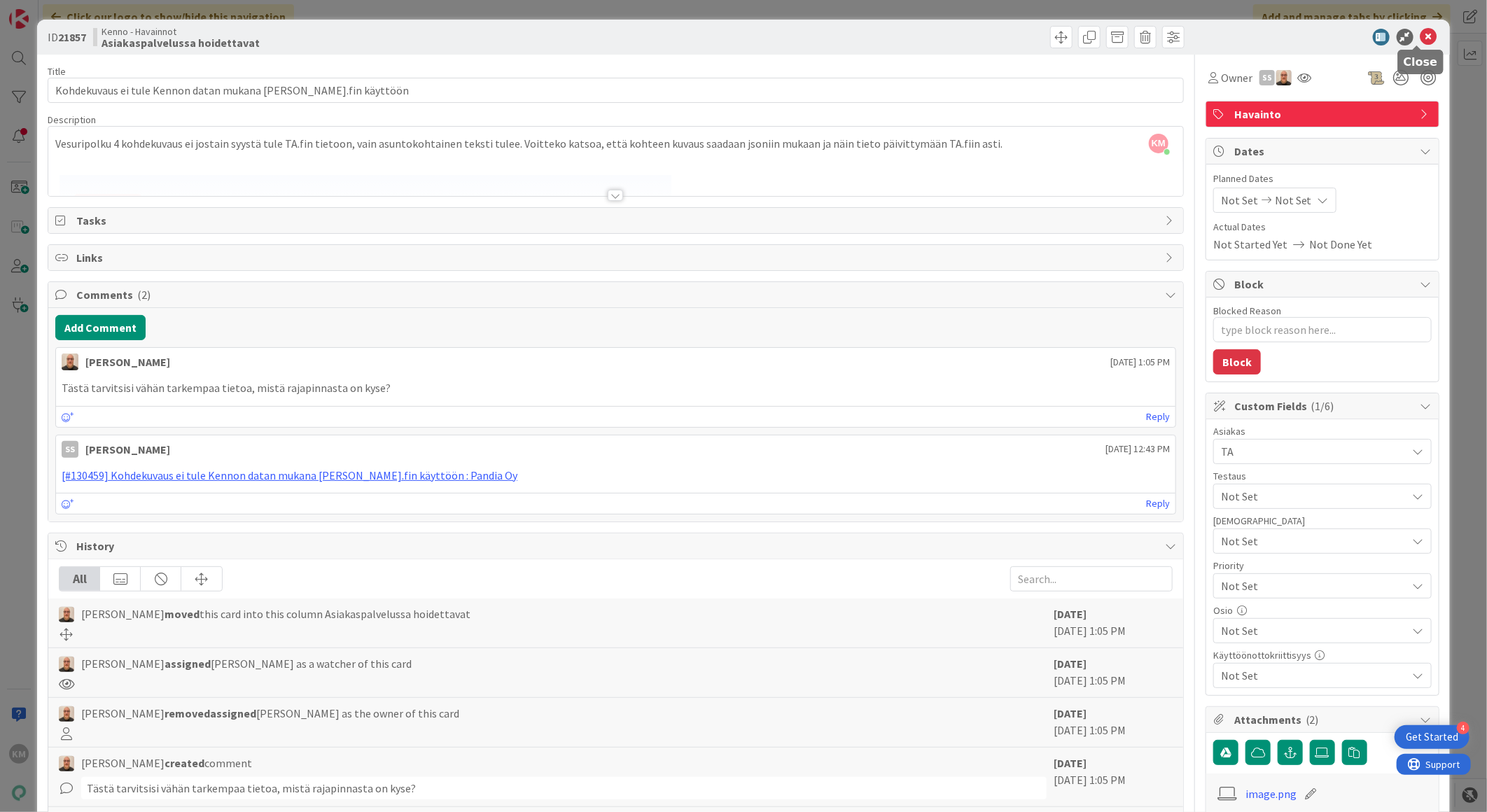
click at [1420, 38] on icon at bounding box center [1429, 37] width 17 height 17
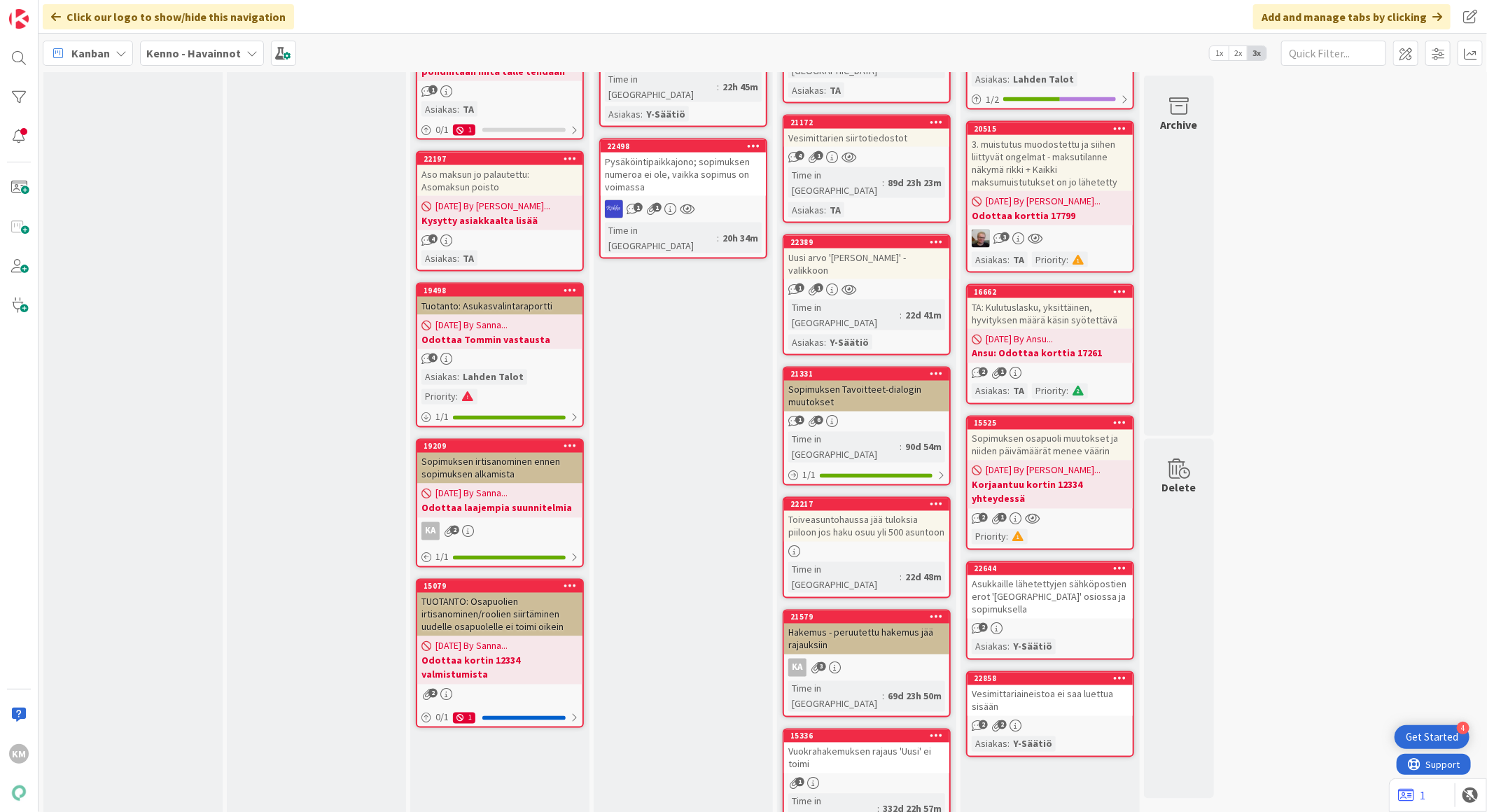
scroll to position [1399, 0]
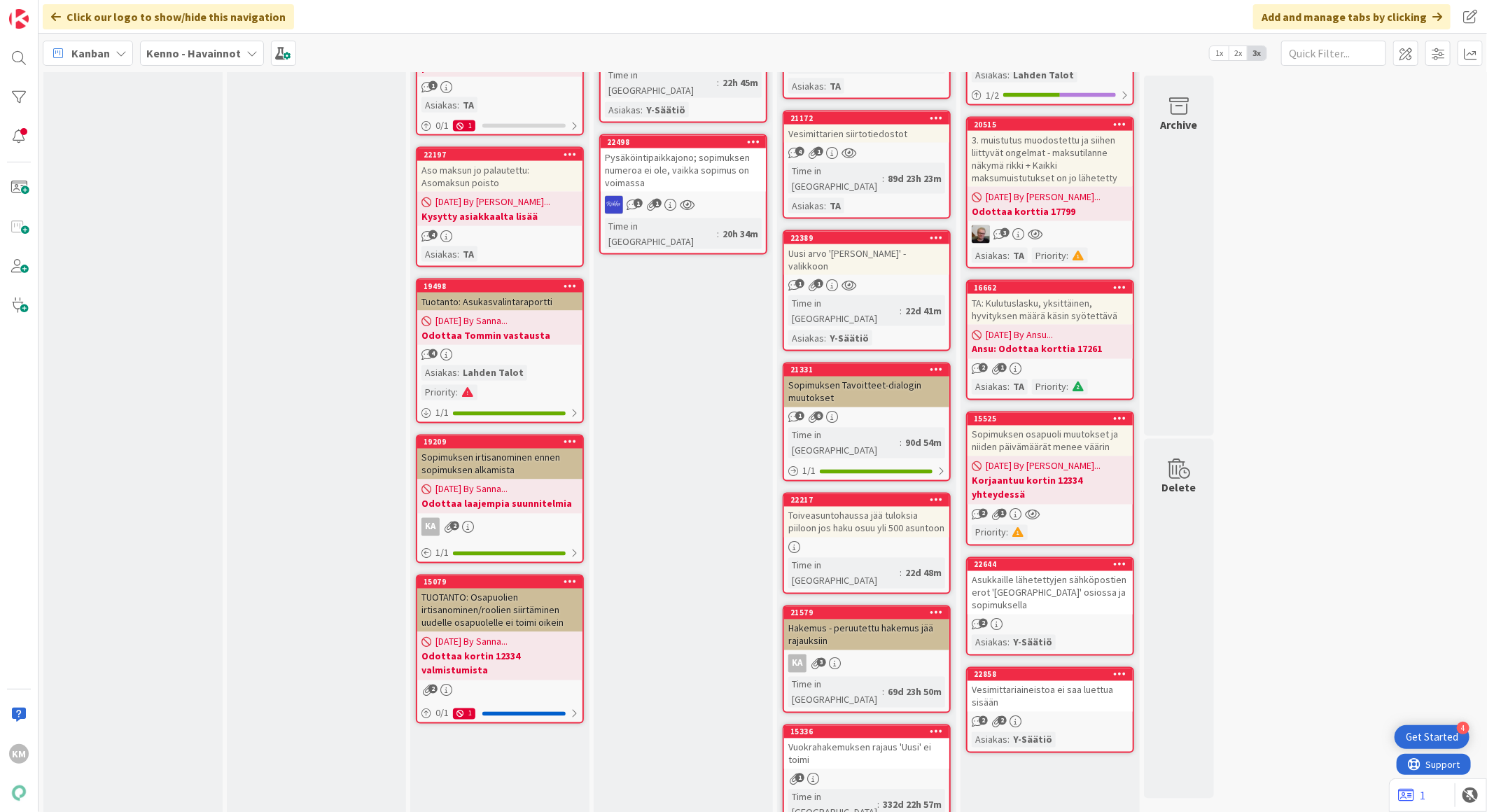
click at [1060, 571] on div "Asukkaille lähetettyjen sähköpostien erot '[GEOGRAPHIC_DATA]' osiossa ja sopimu…" at bounding box center [1050, 592] width 165 height 43
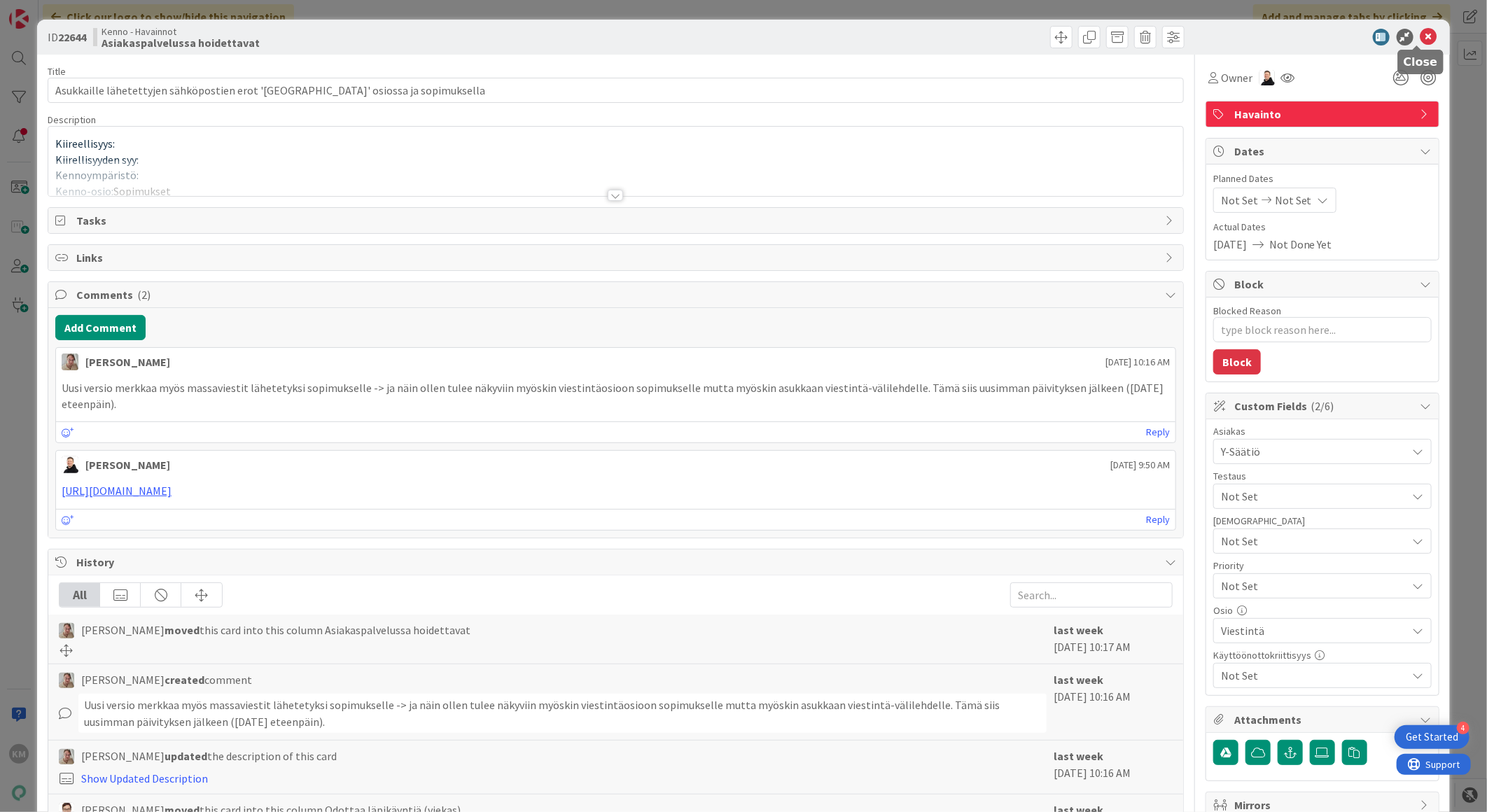
click at [1420, 40] on icon at bounding box center [1429, 37] width 17 height 17
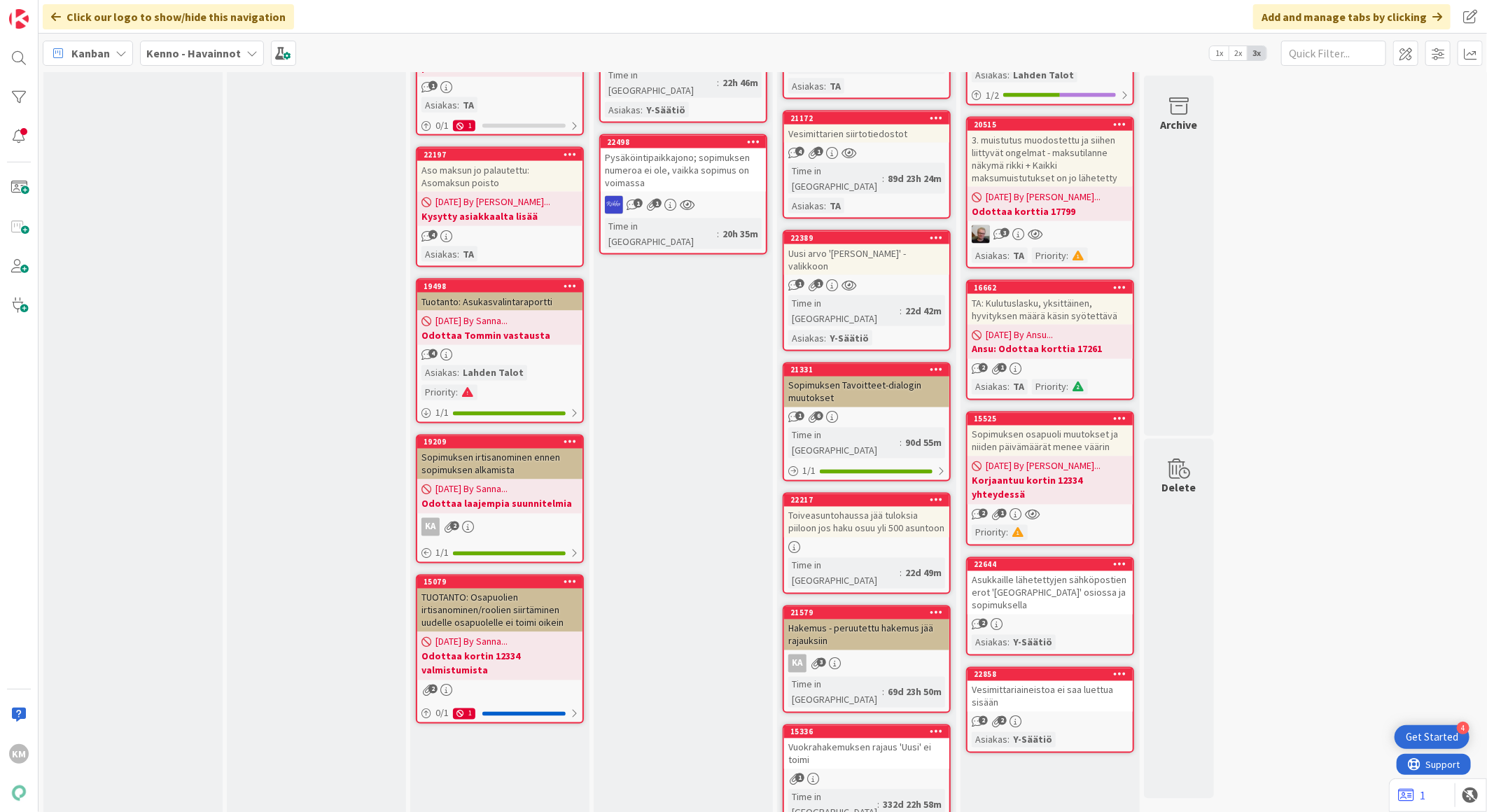
click at [1066, 667] on link "22858 Vesimittariaineistoa ei saa luettua sisään 2 2 Asiakas : Y-Säätiö" at bounding box center [1050, 709] width 168 height 86
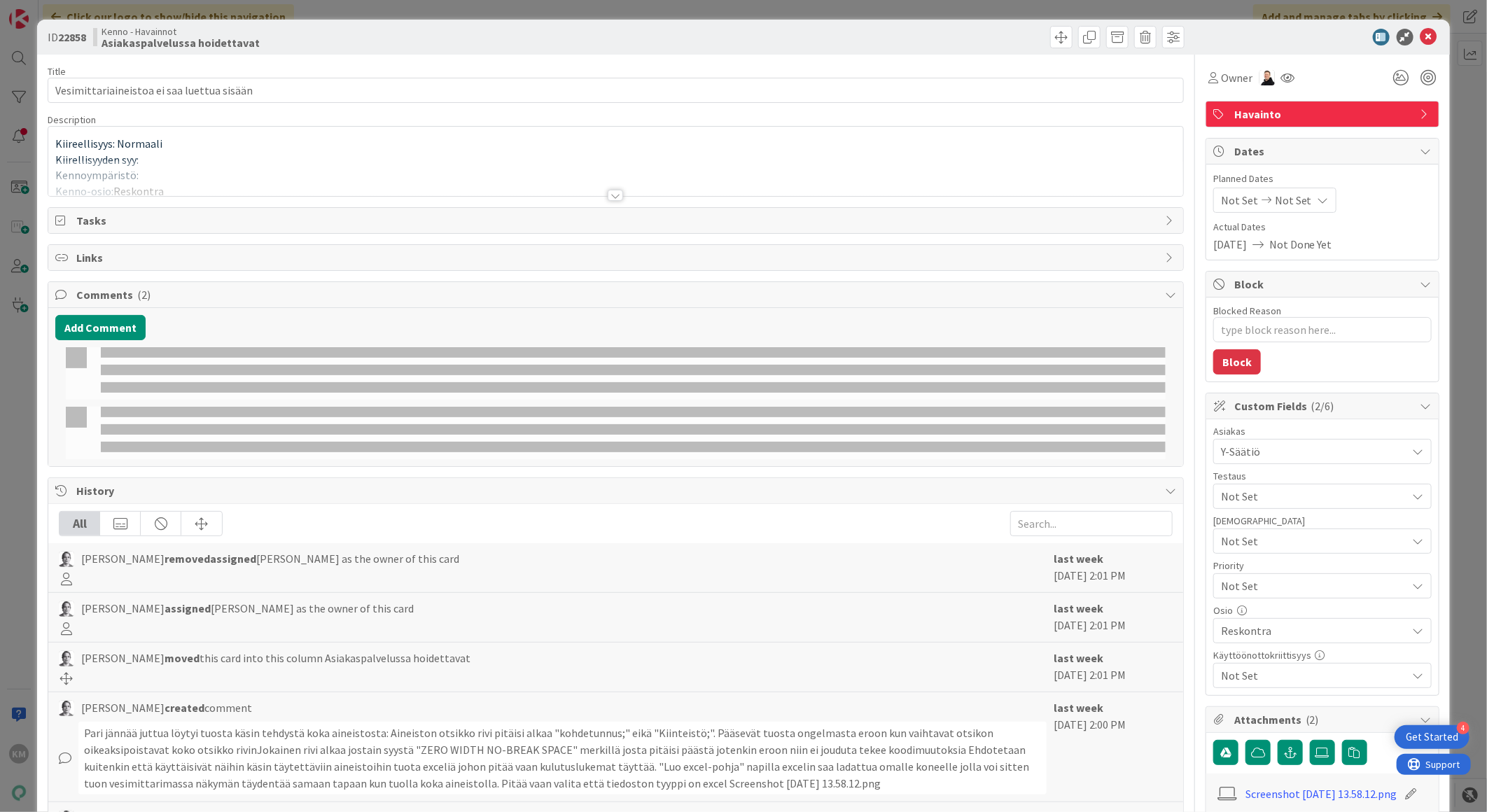
type textarea "x"
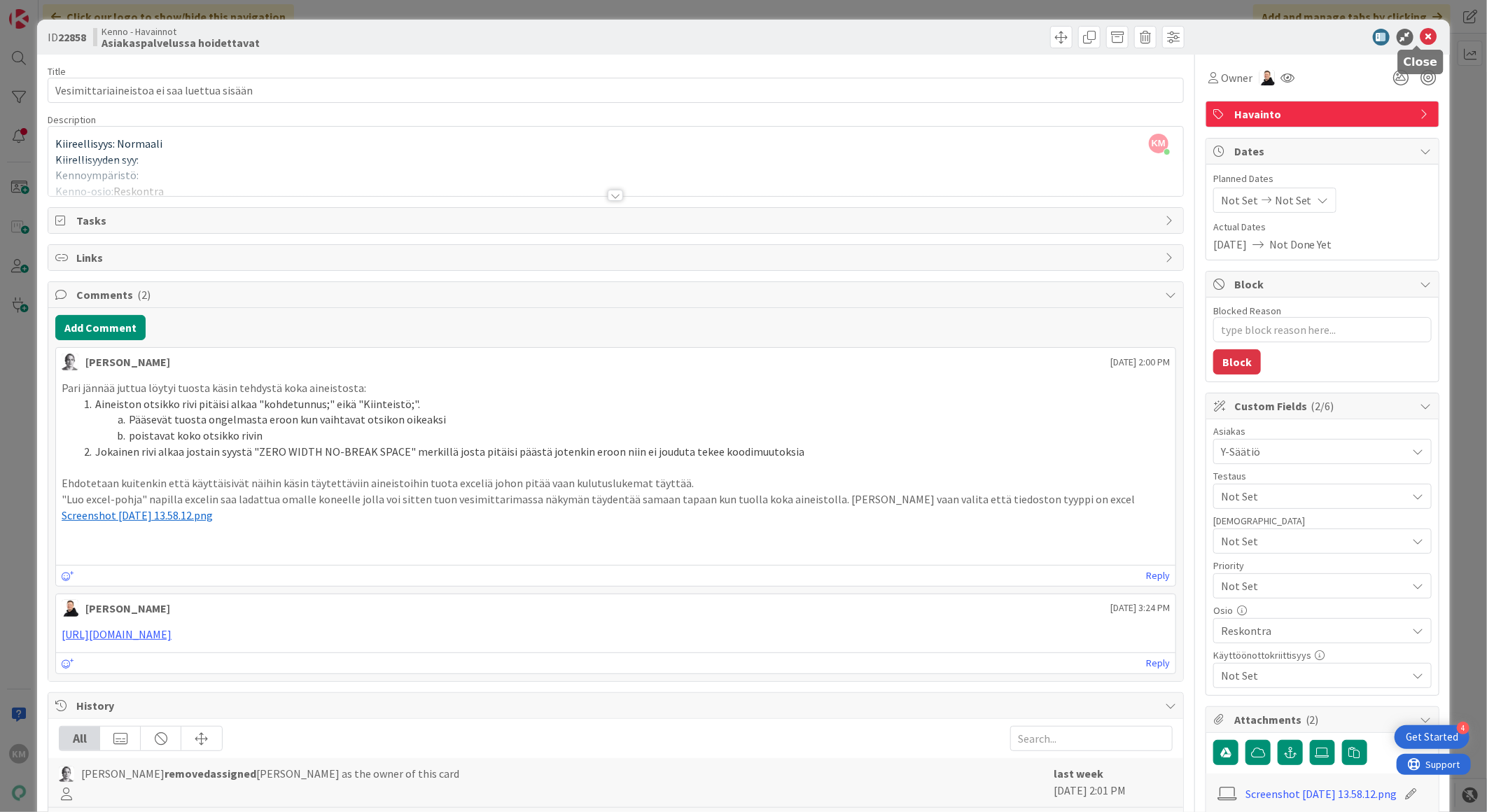
click at [1422, 36] on icon at bounding box center [1429, 37] width 17 height 17
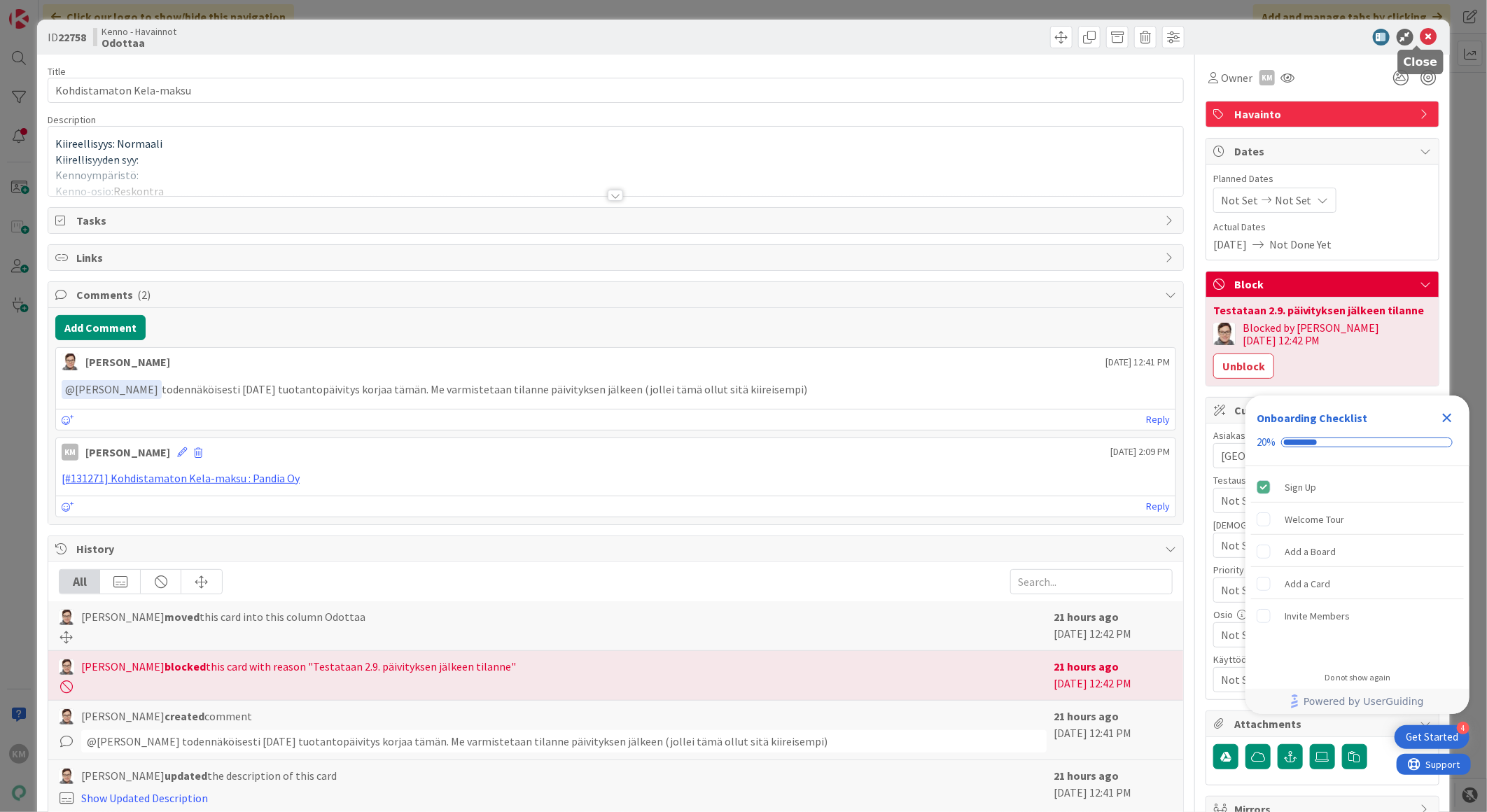
click at [1421, 40] on icon at bounding box center [1429, 37] width 17 height 17
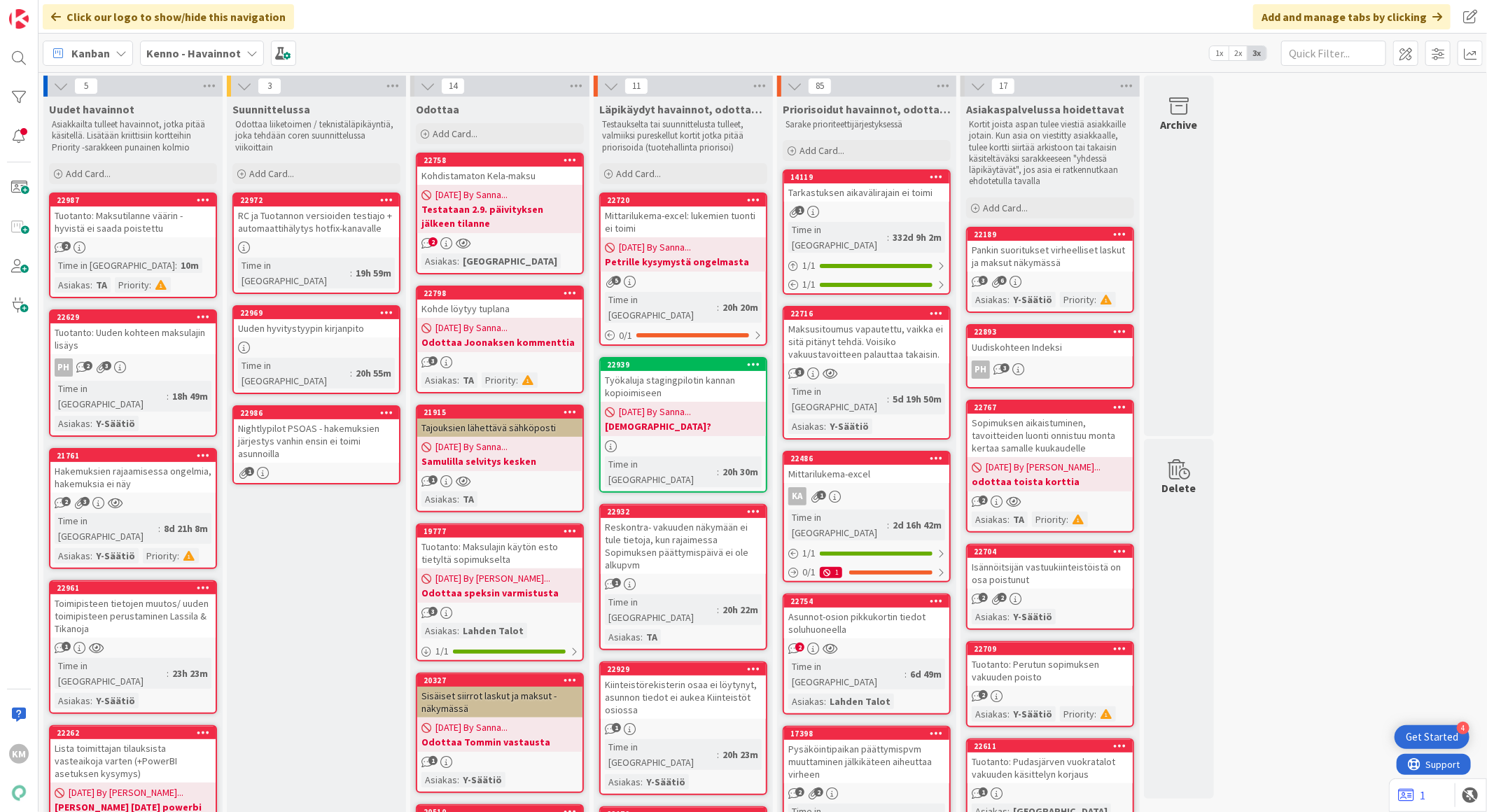
click at [1043, 266] on div "Pankin suoritukset virheelliset laskut ja maksut näkymässä" at bounding box center [1050, 255] width 165 height 30
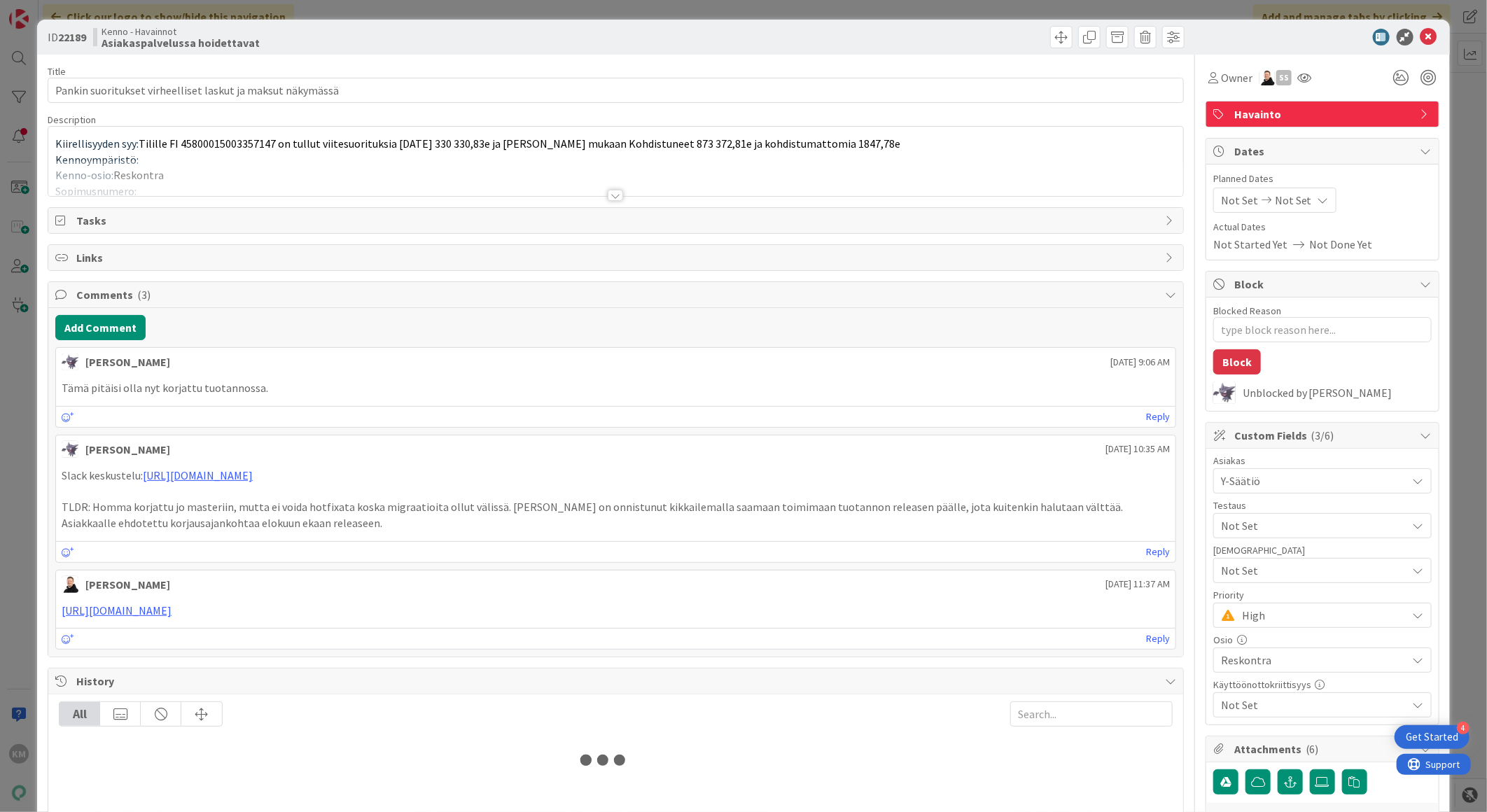
type textarea "x"
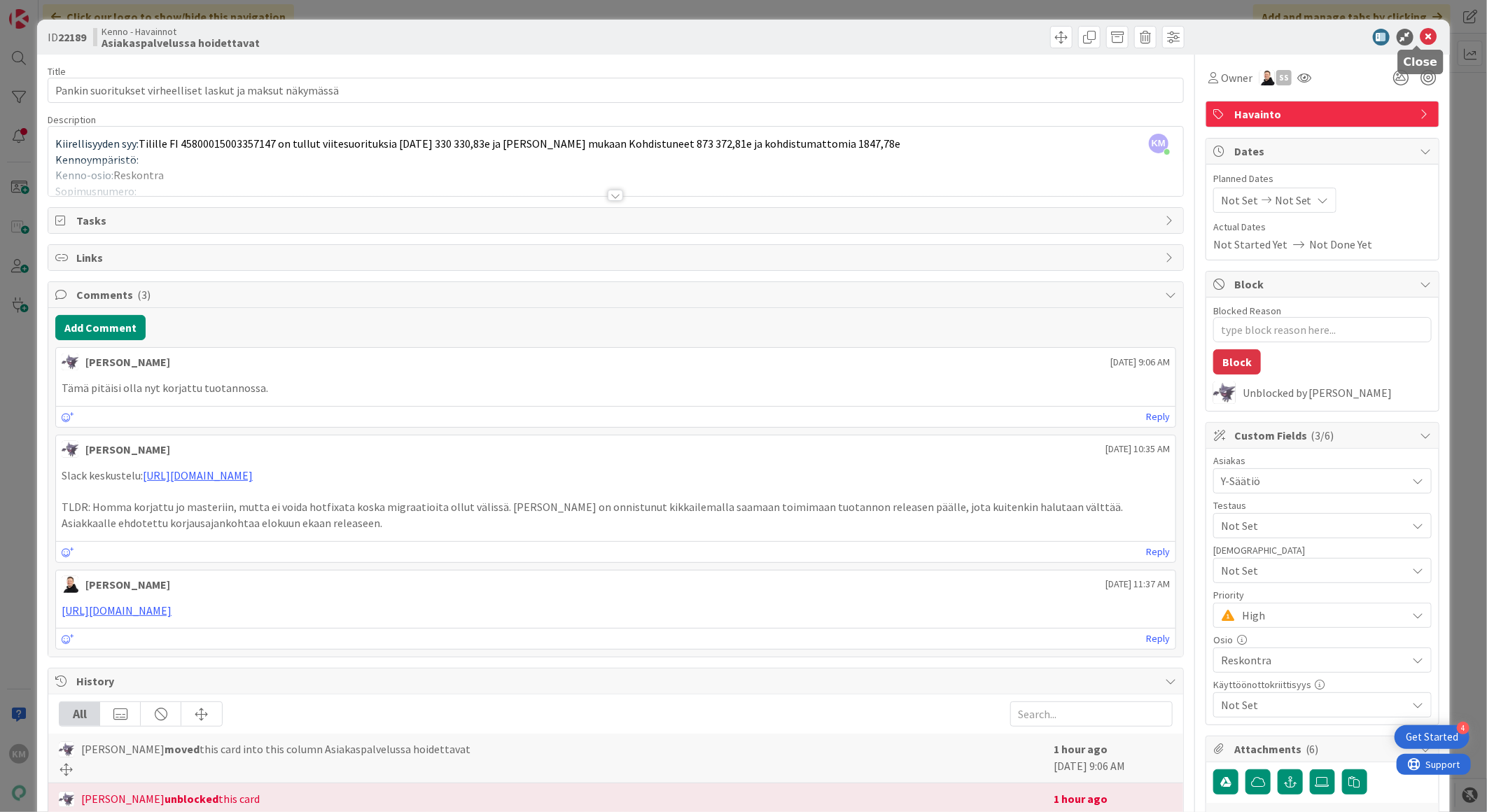
click at [1420, 39] on icon at bounding box center [1429, 37] width 17 height 17
